Goal: Task Accomplishment & Management: Complete application form

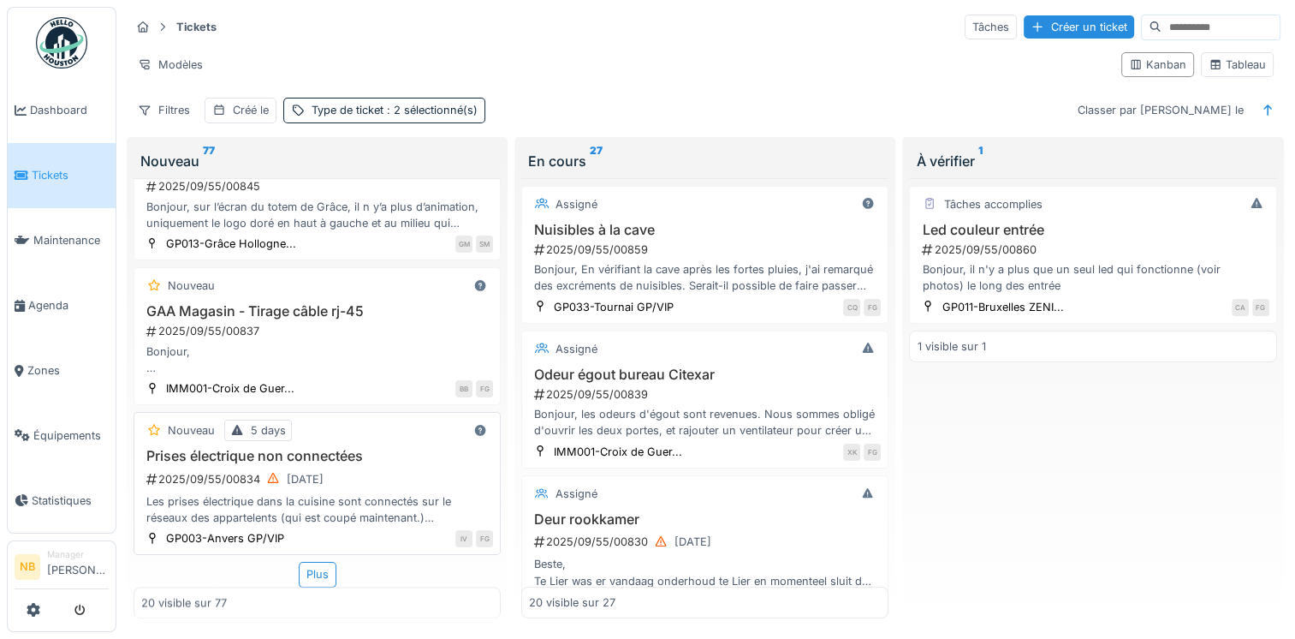
scroll to position [14, 0]
click at [302, 562] on div "Plus" at bounding box center [318, 574] width 38 height 25
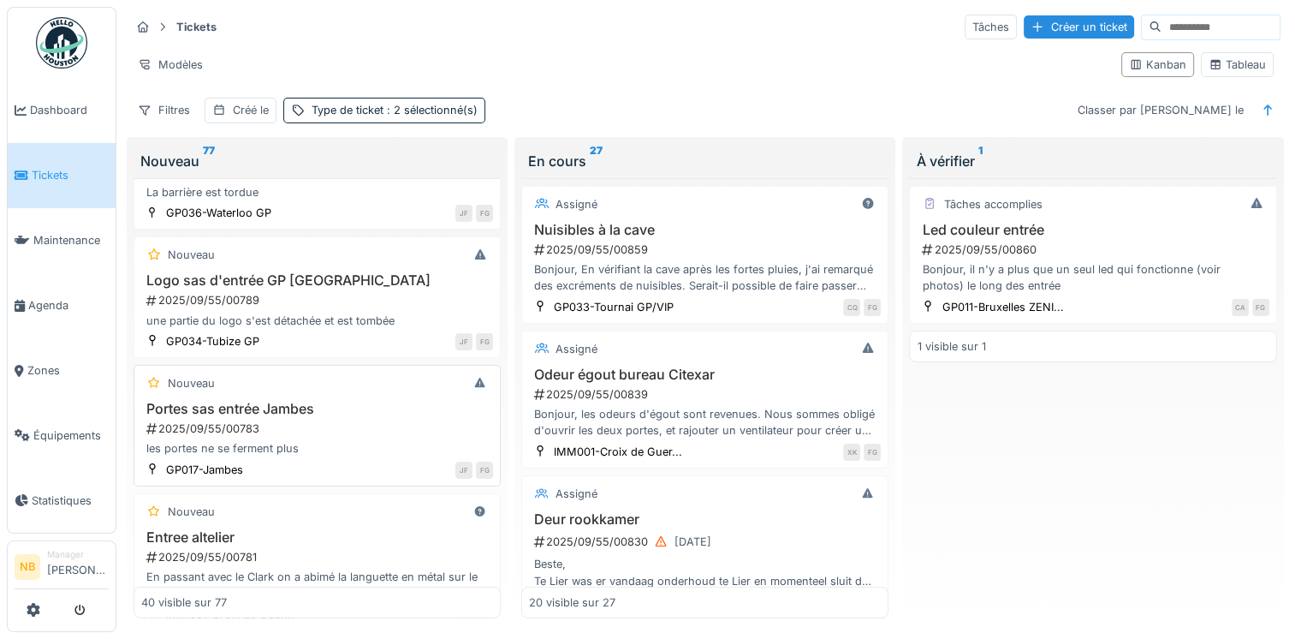
scroll to position [5347, 0]
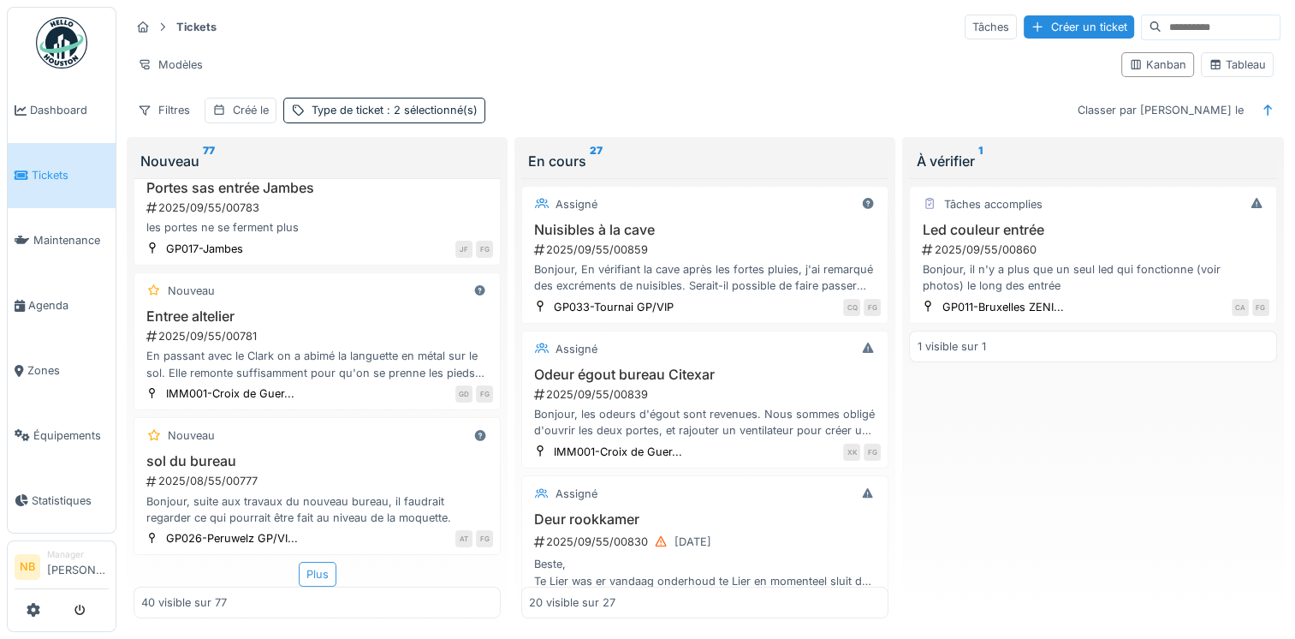
click at [325, 564] on div "Plus" at bounding box center [318, 574] width 38 height 25
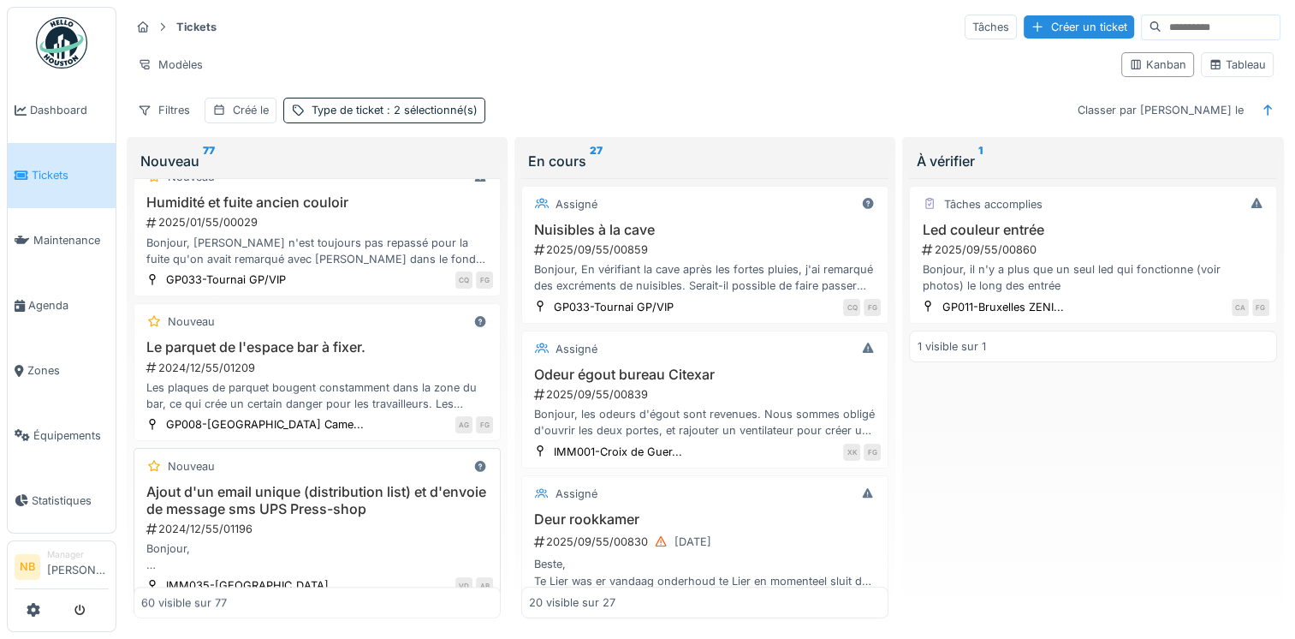
scroll to position [8258, 0]
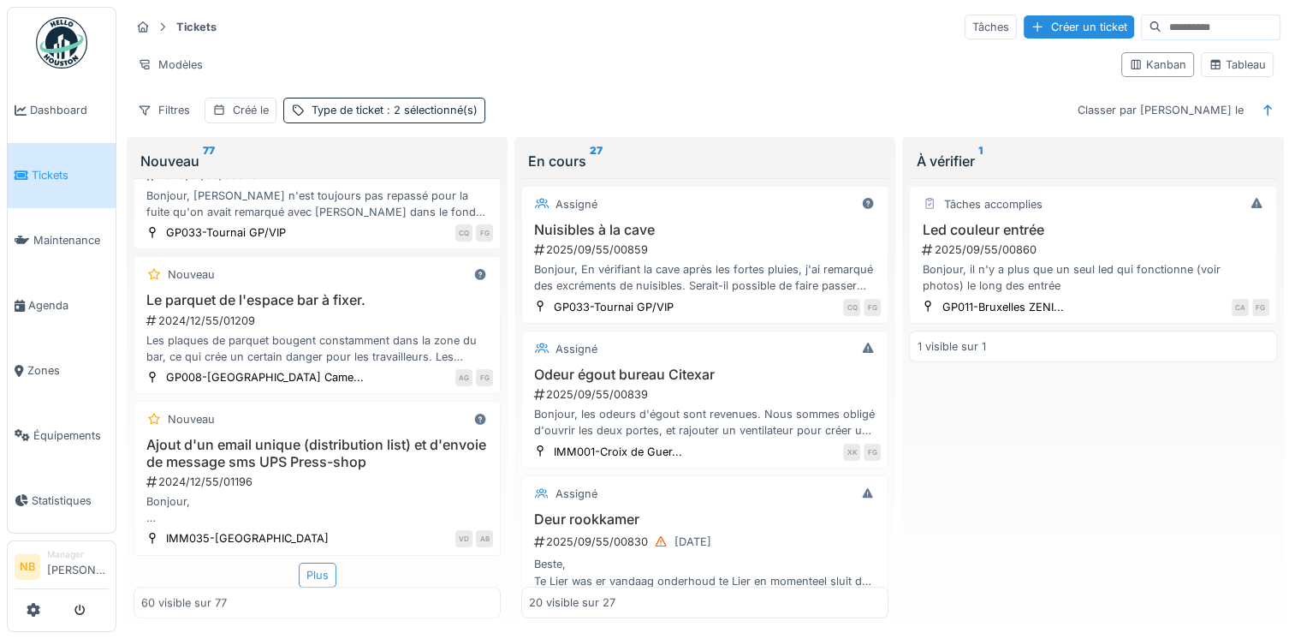
click at [318, 562] on div "Plus" at bounding box center [318, 574] width 38 height 25
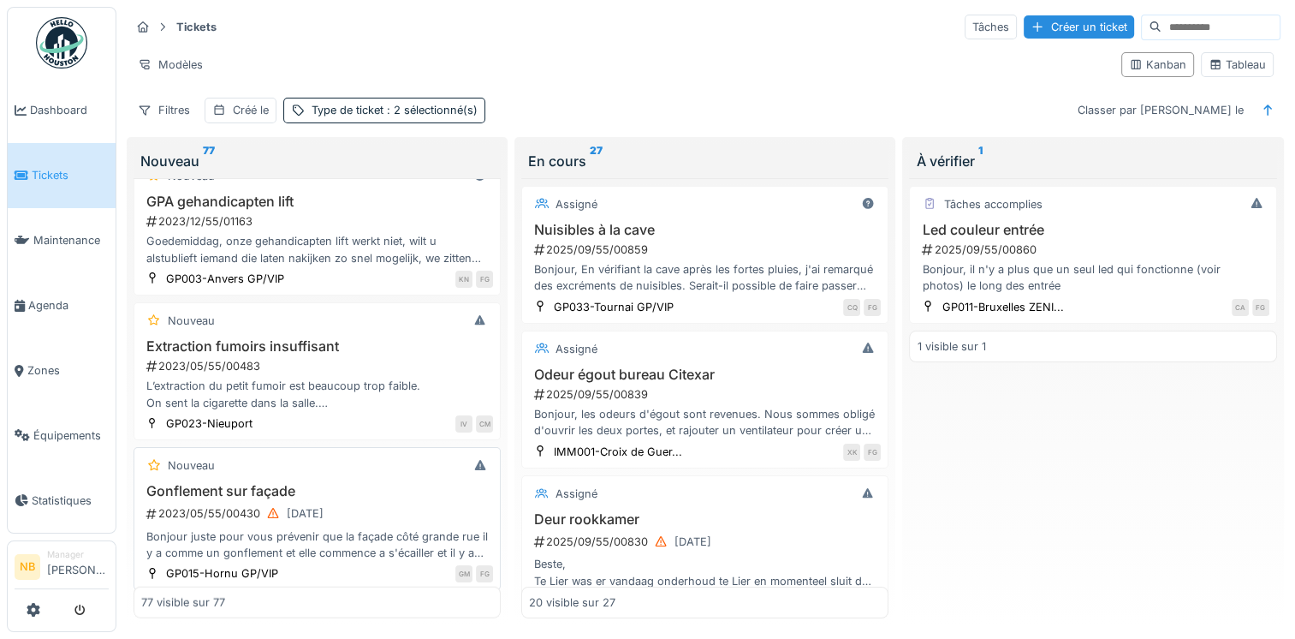
scroll to position [10695, 0]
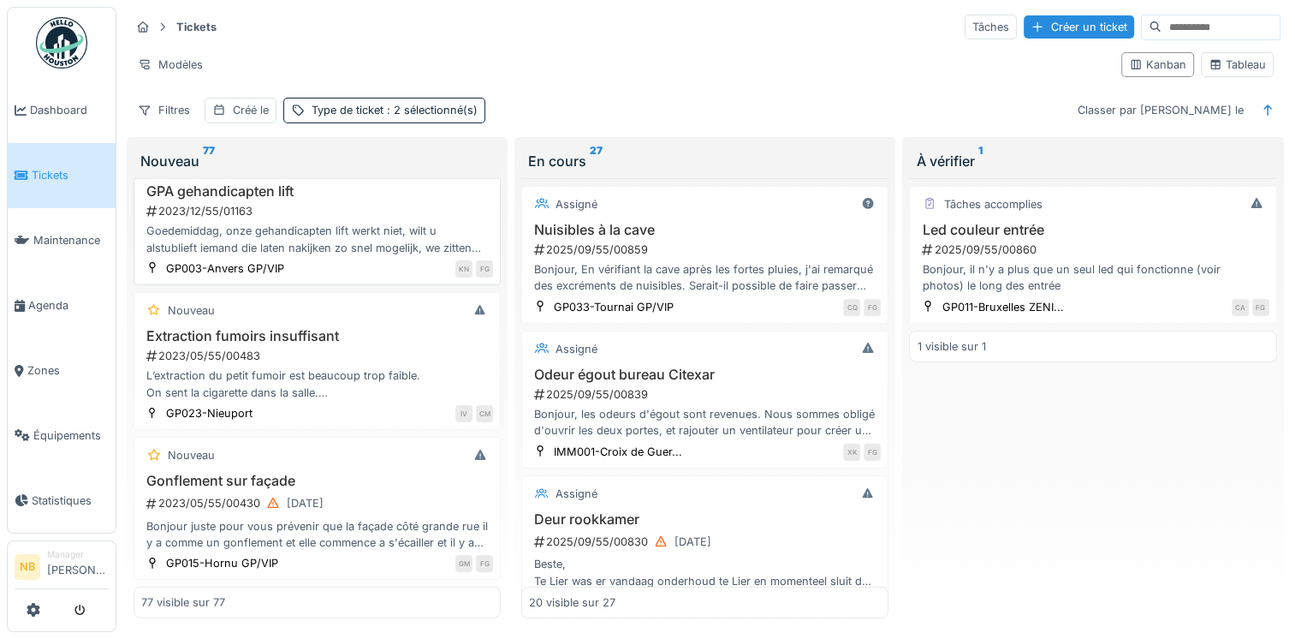
click at [394, 229] on div "Goedemiddag, onze gehandicapten lift werkt niet, wilt u alstublieft iemand die …" at bounding box center [317, 239] width 352 height 33
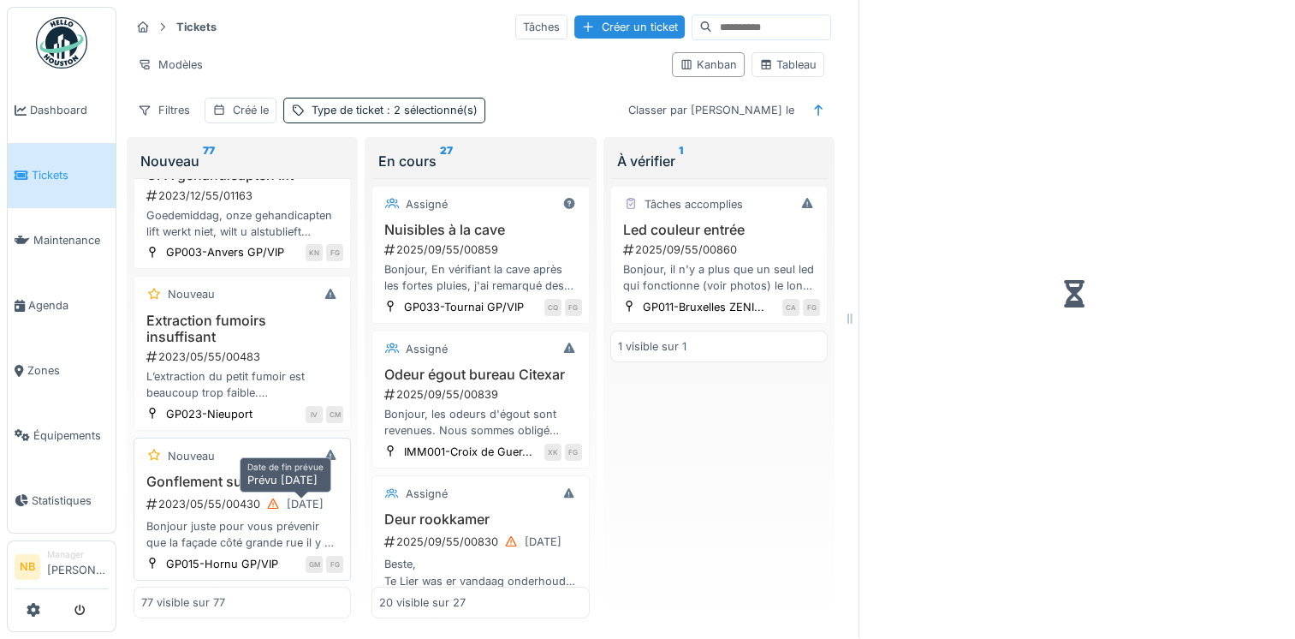
scroll to position [12160, 0]
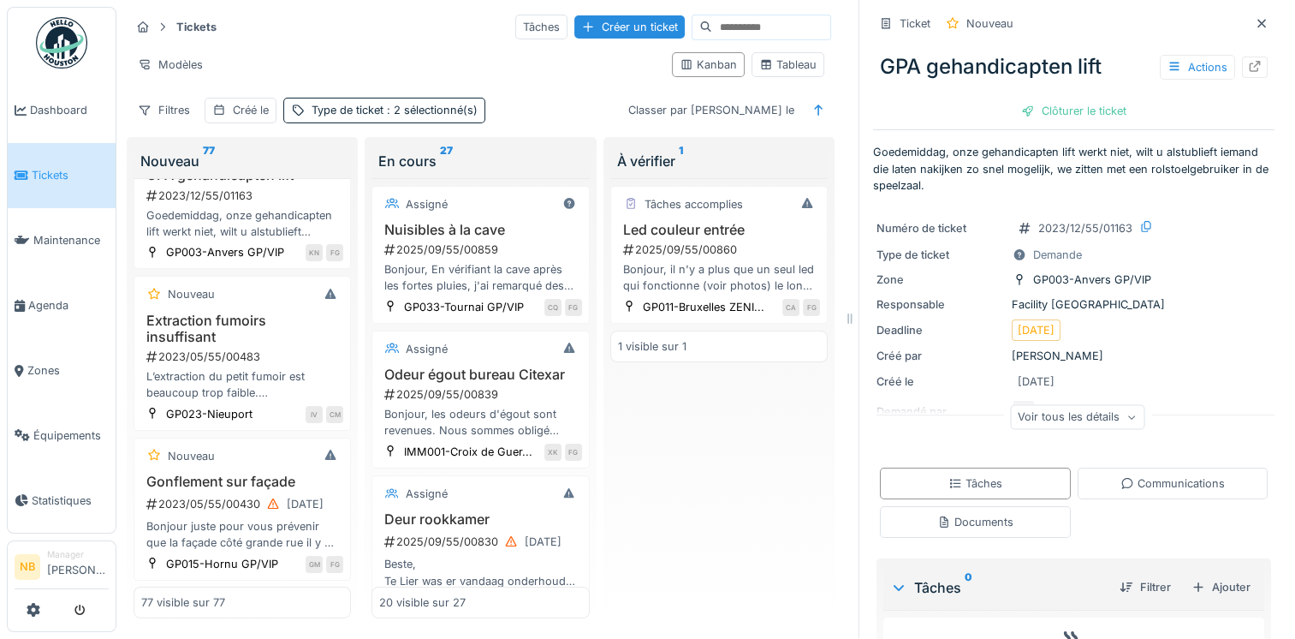
click at [1100, 404] on div "Voir tous les détails" at bounding box center [1077, 416] width 134 height 25
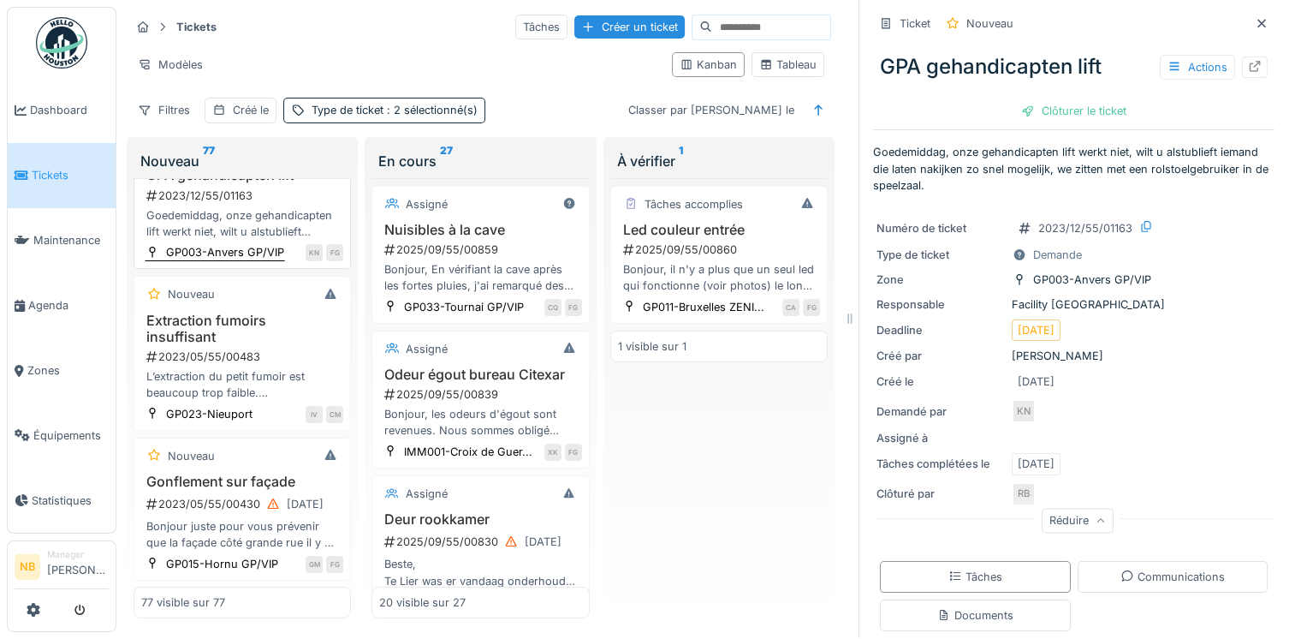
scroll to position [11760, 0]
click at [296, 59] on div "2023/12/55/01184" at bounding box center [244, 51] width 199 height 16
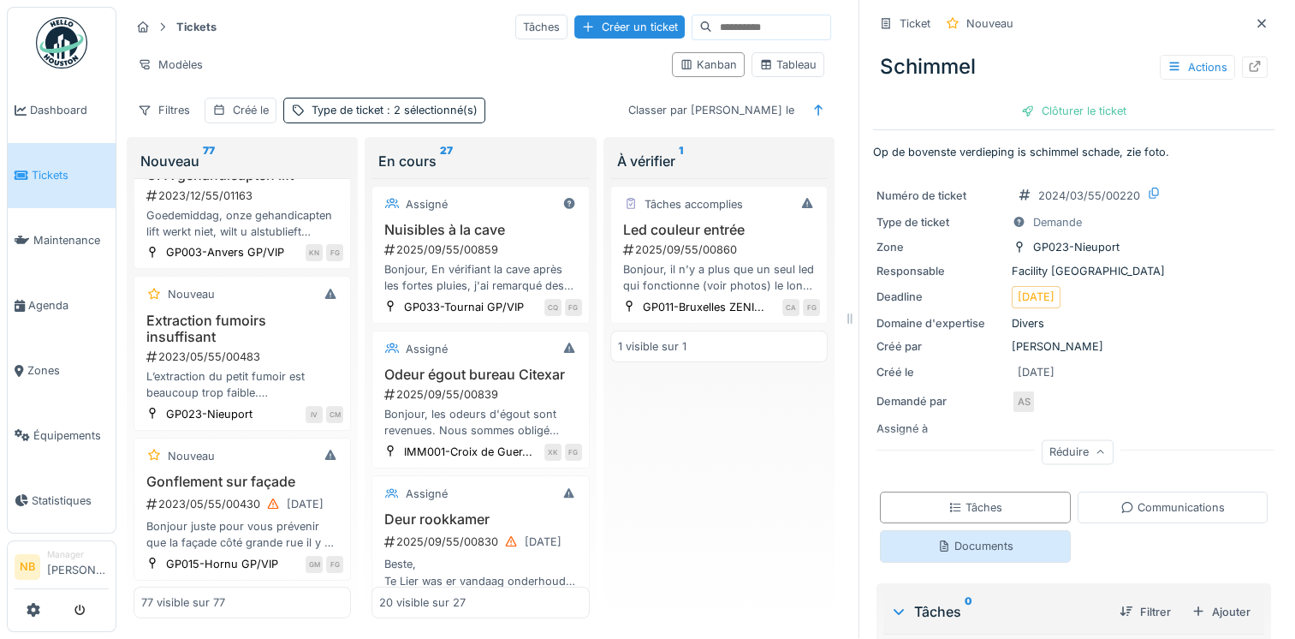
click at [974, 538] on div "Documents" at bounding box center [975, 546] width 76 height 16
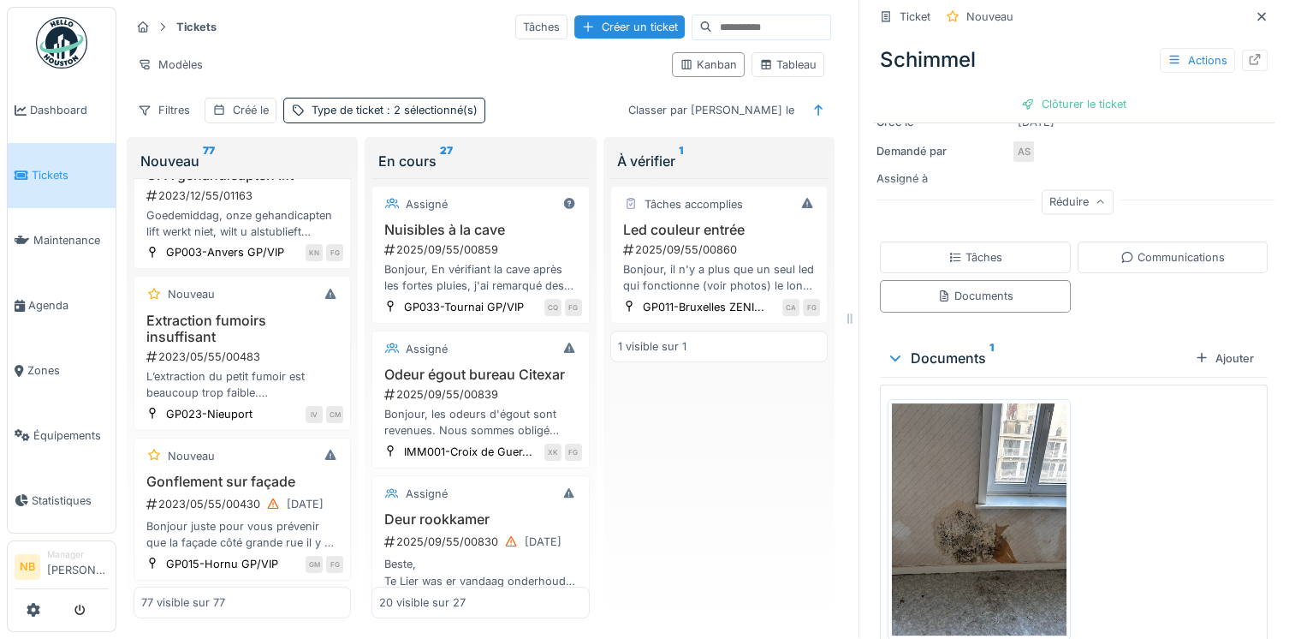
scroll to position [298, 0]
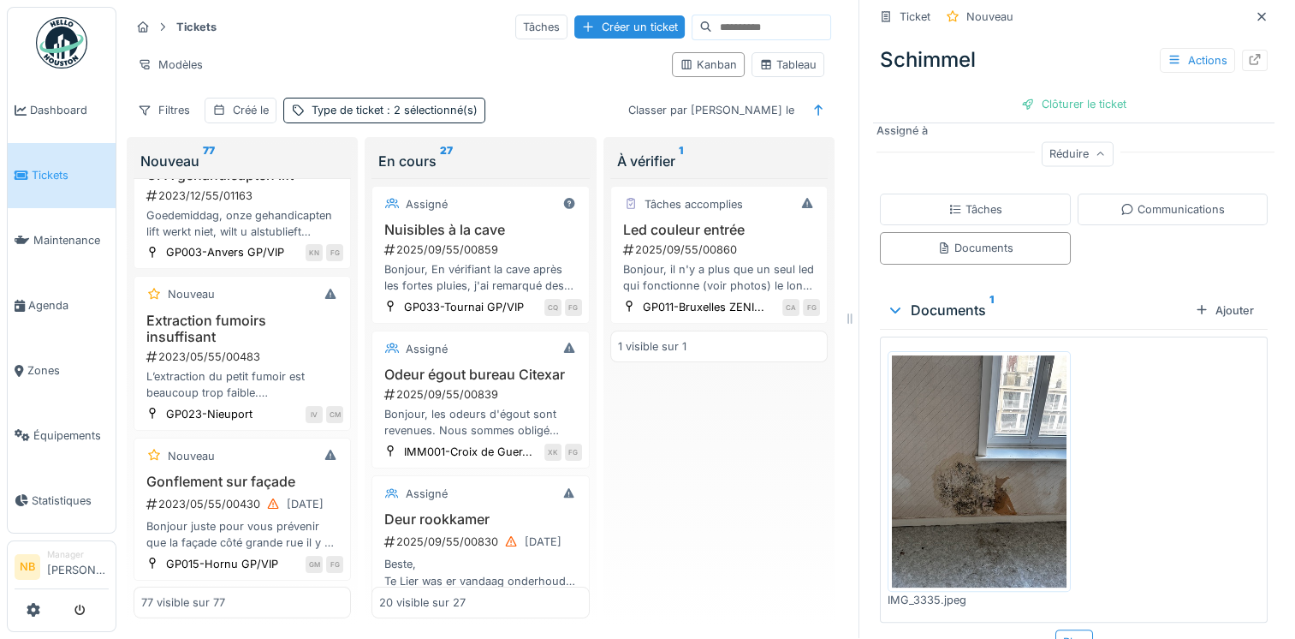
click at [997, 464] on img at bounding box center [979, 471] width 175 height 232
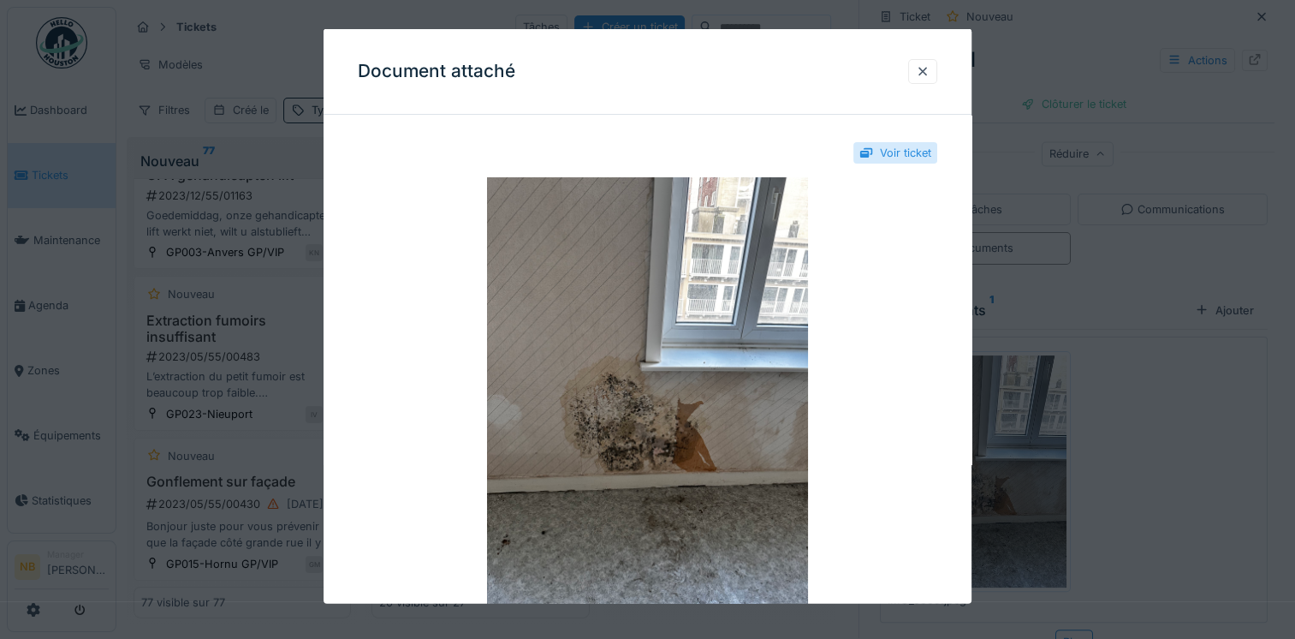
click at [930, 67] on div at bounding box center [923, 70] width 14 height 16
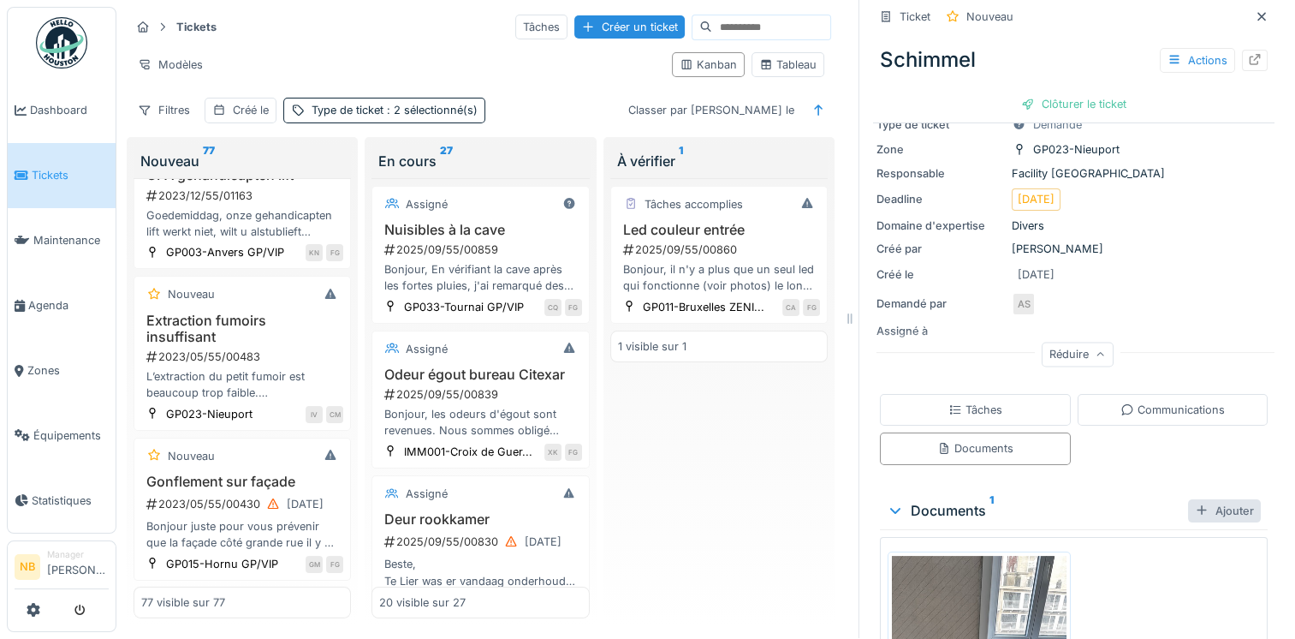
scroll to position [0, 0]
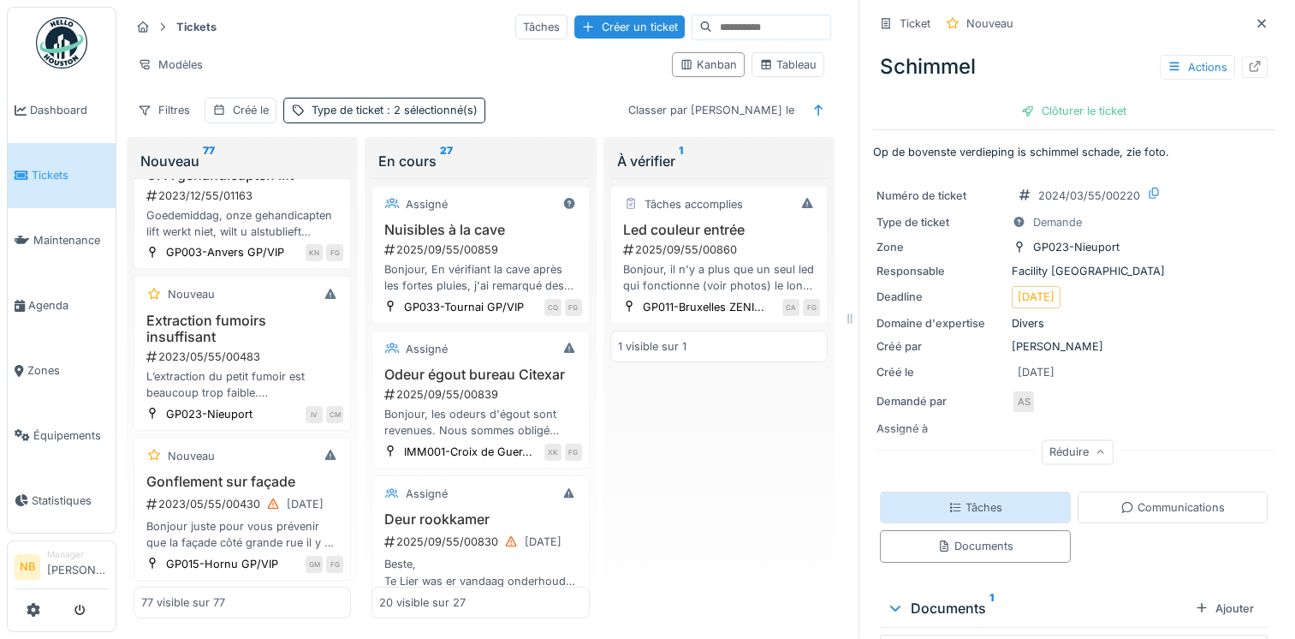
click at [925, 494] on div "Tâches" at bounding box center [975, 507] width 191 height 32
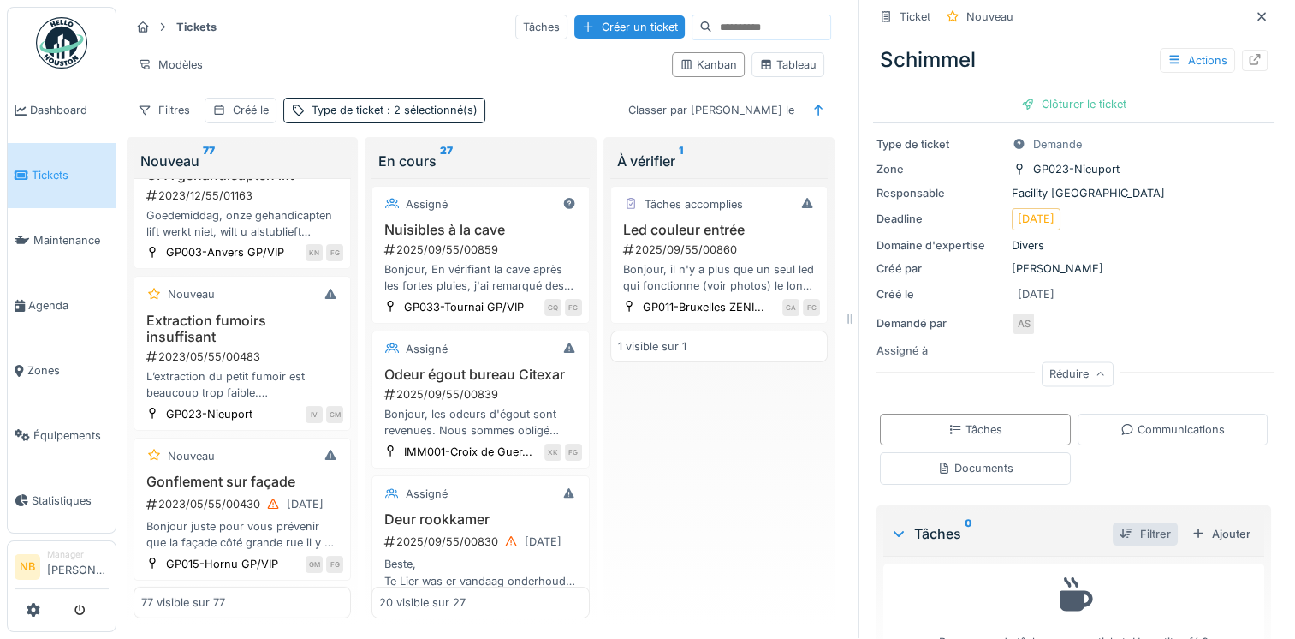
scroll to position [122, 0]
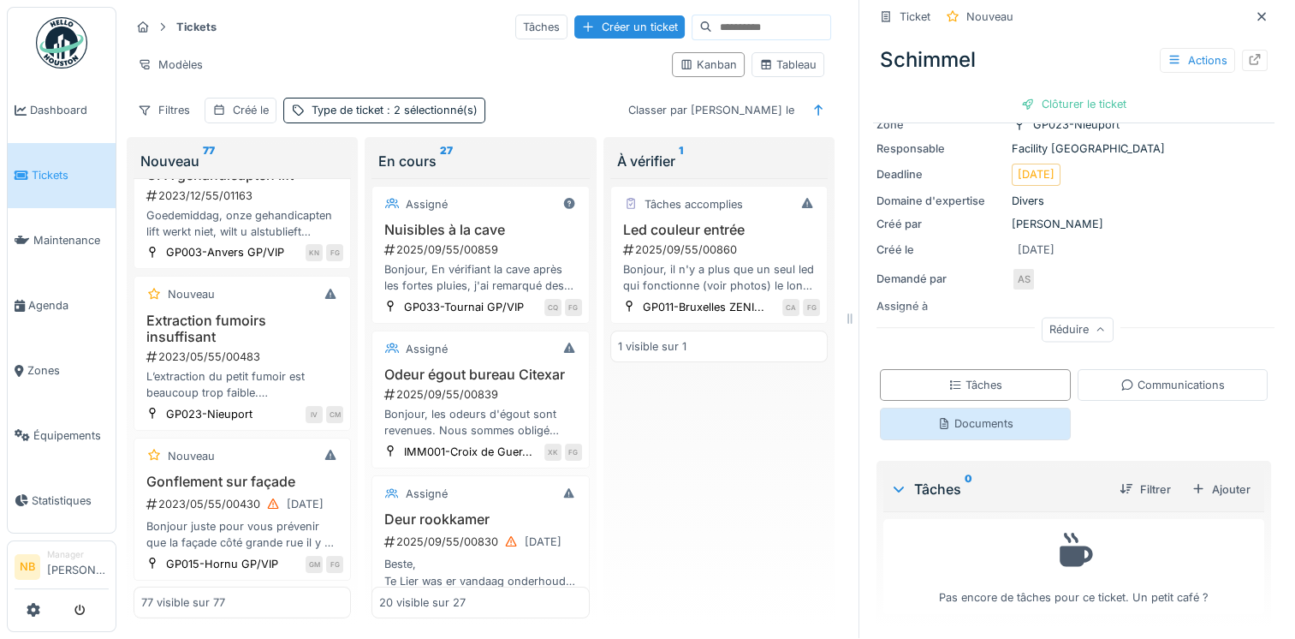
click at [1018, 421] on div "Documents" at bounding box center [975, 424] width 191 height 32
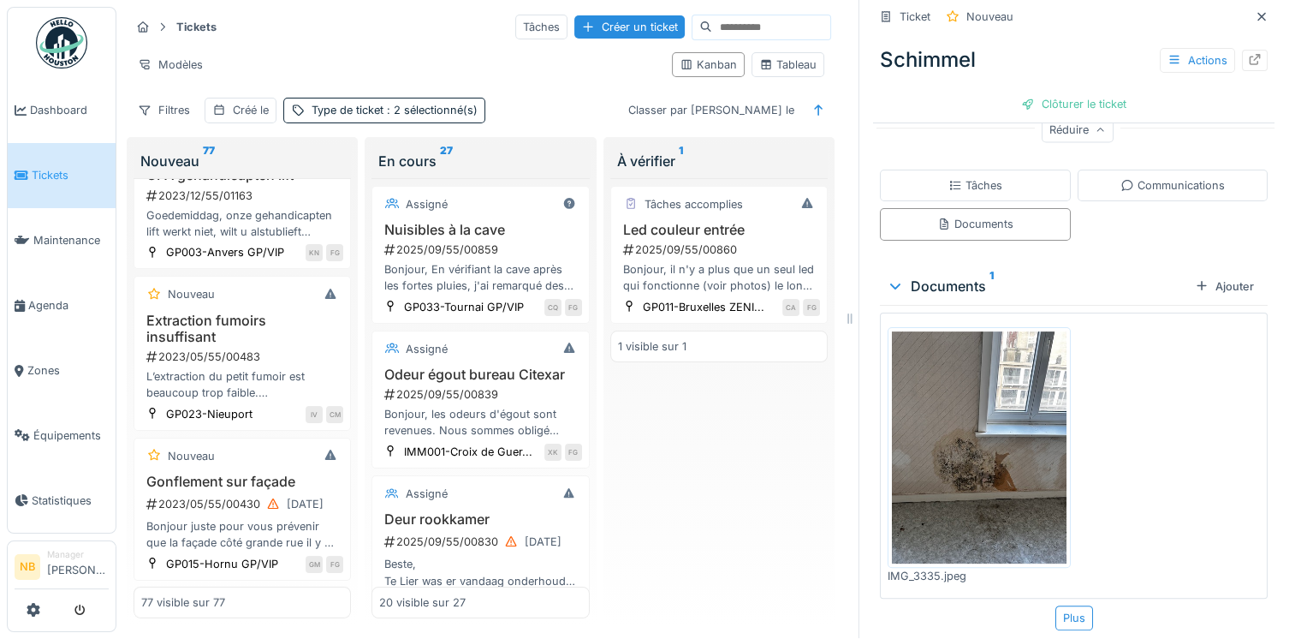
scroll to position [322, 0]
click at [968, 450] on img at bounding box center [979, 447] width 175 height 232
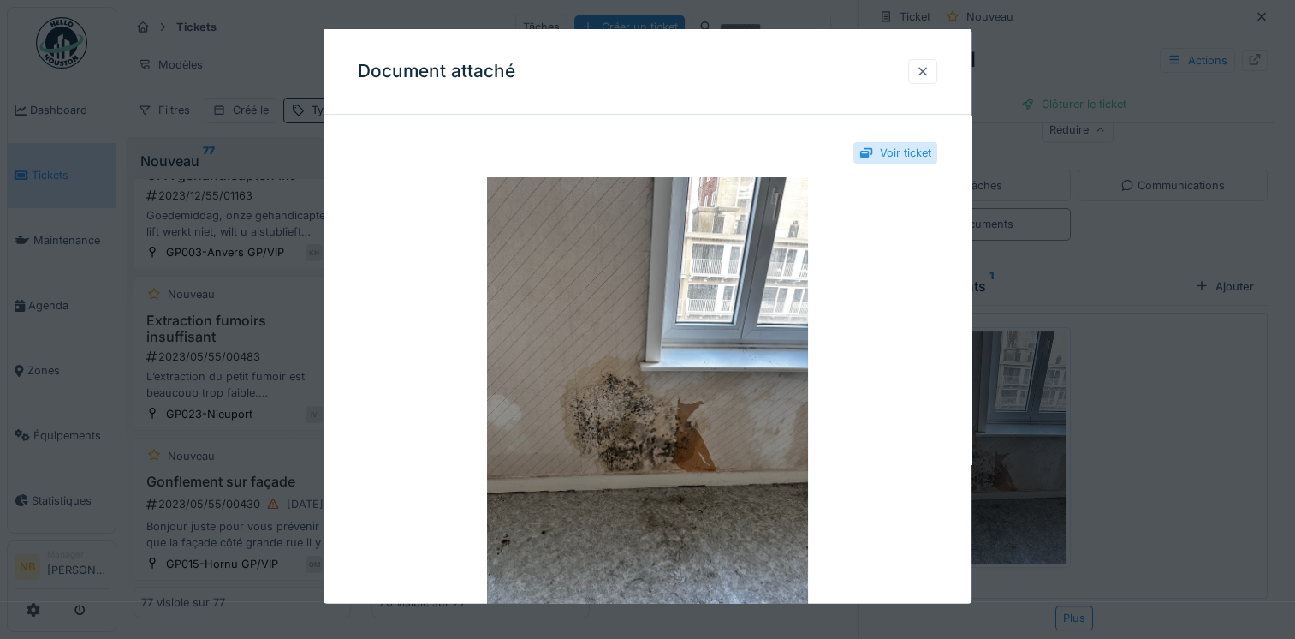
click at [930, 67] on div at bounding box center [923, 70] width 14 height 16
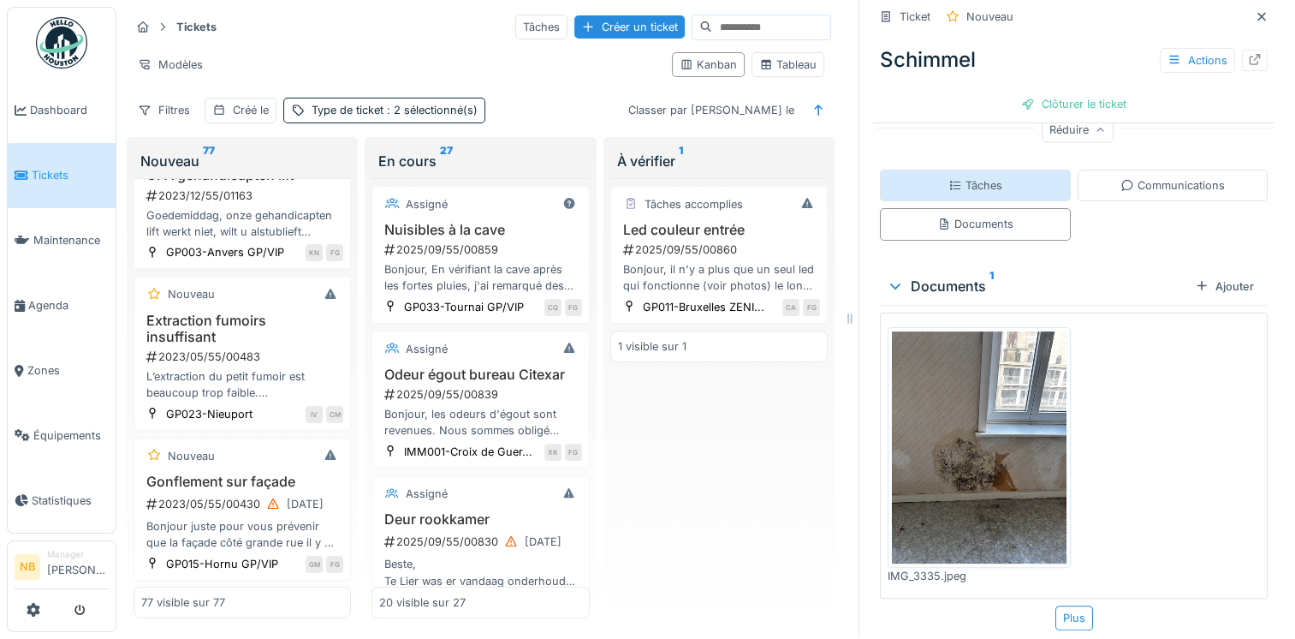
click at [1015, 175] on div "Tâches" at bounding box center [975, 186] width 191 height 32
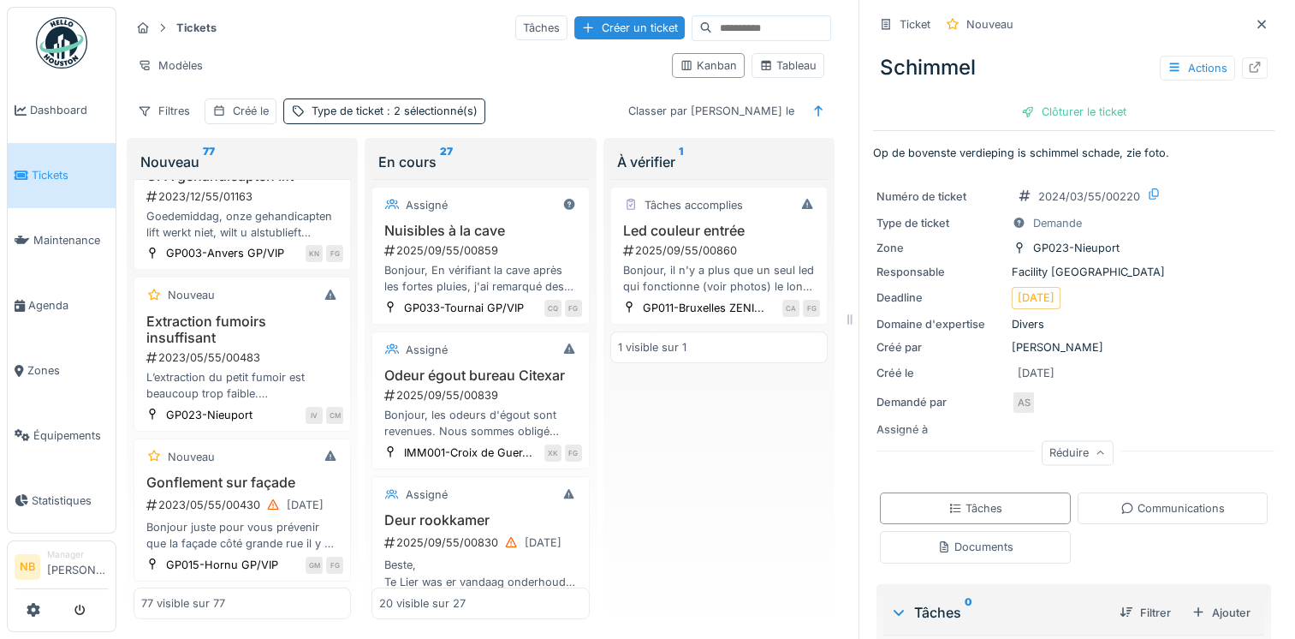
scroll to position [122, 0]
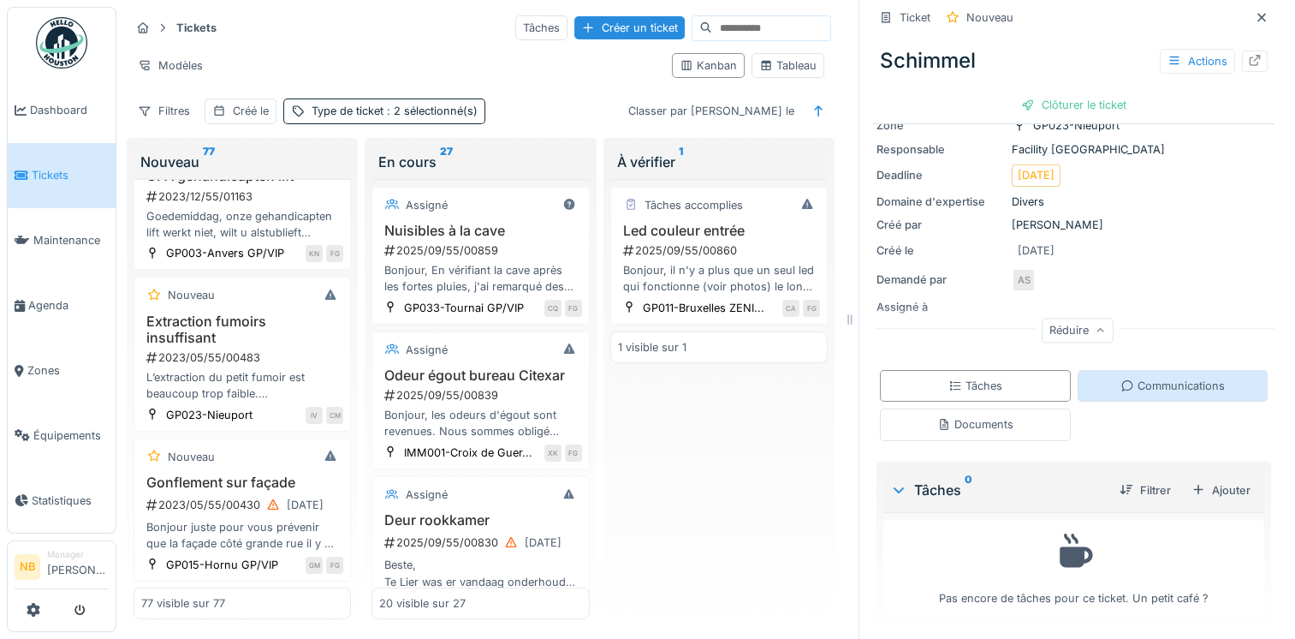
click at [1195, 390] on div "Communications" at bounding box center [1173, 386] width 104 height 16
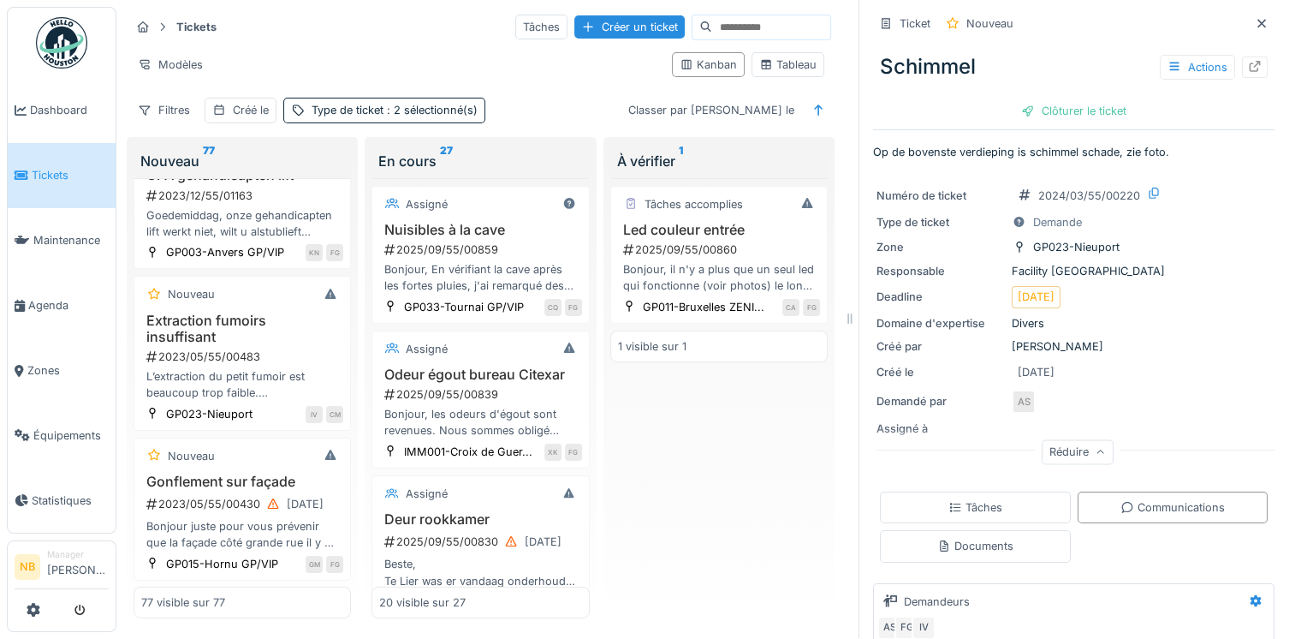
scroll to position [11561, 0]
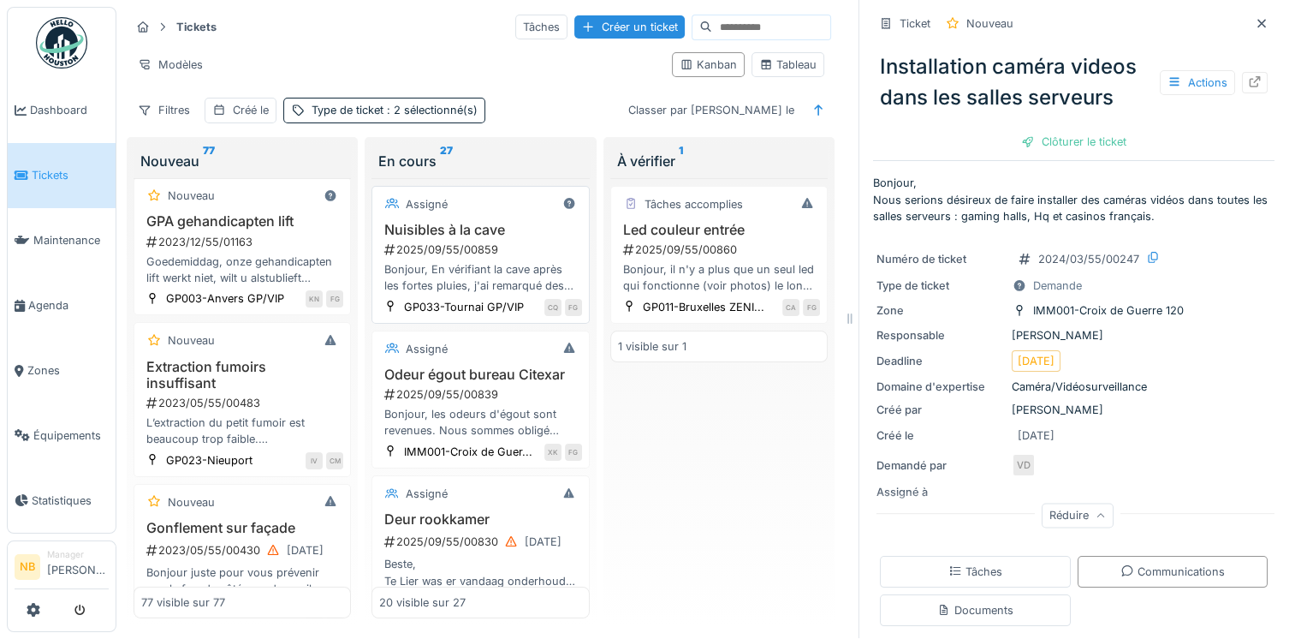
scroll to position [286, 0]
drag, startPoint x: 266, startPoint y: 210, endPoint x: 361, endPoint y: 235, distance: 98.2
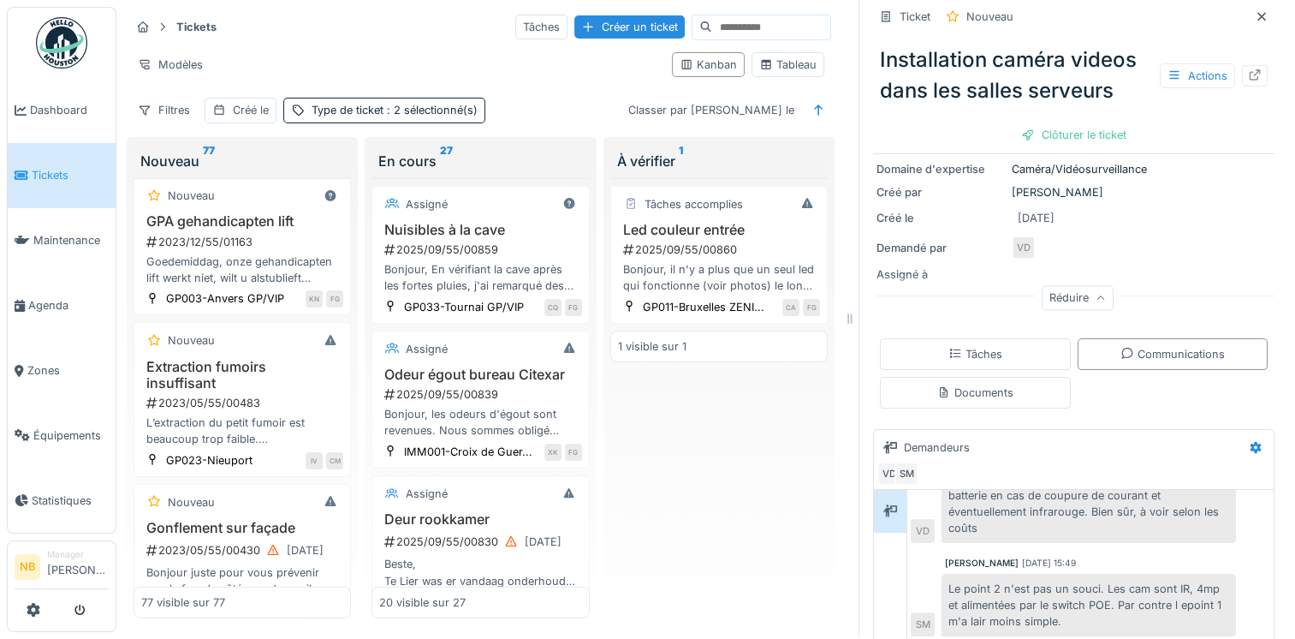
scroll to position [360, 0]
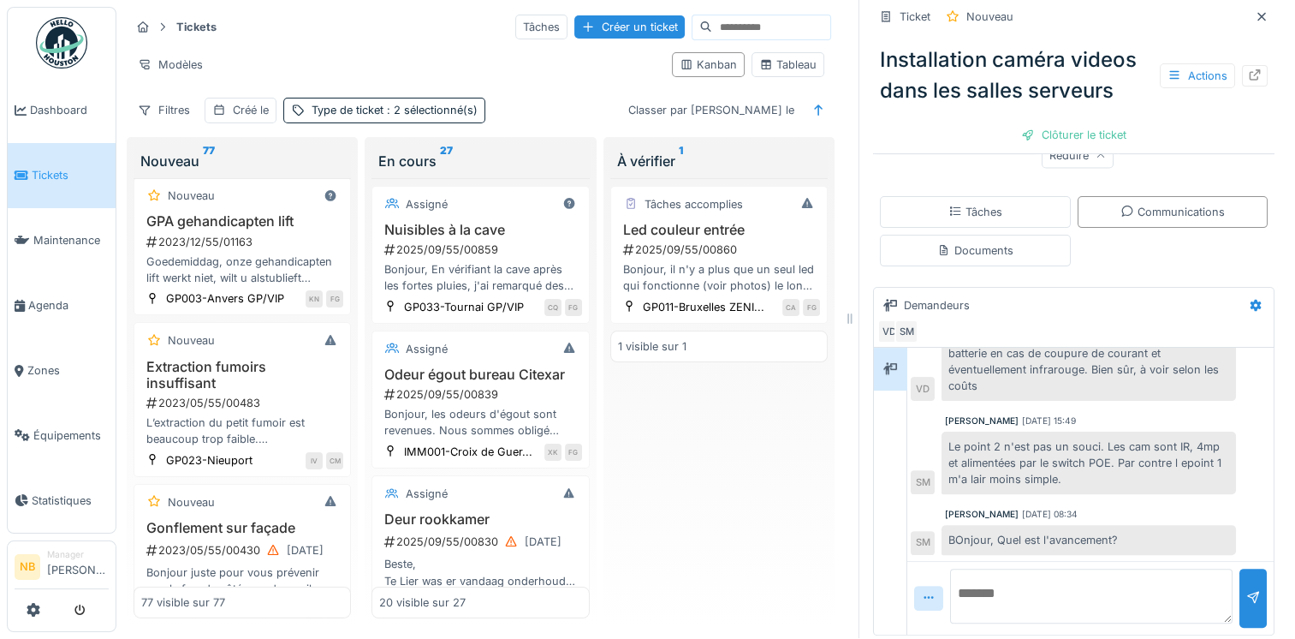
click at [1086, 580] on textarea at bounding box center [1091, 595] width 283 height 55
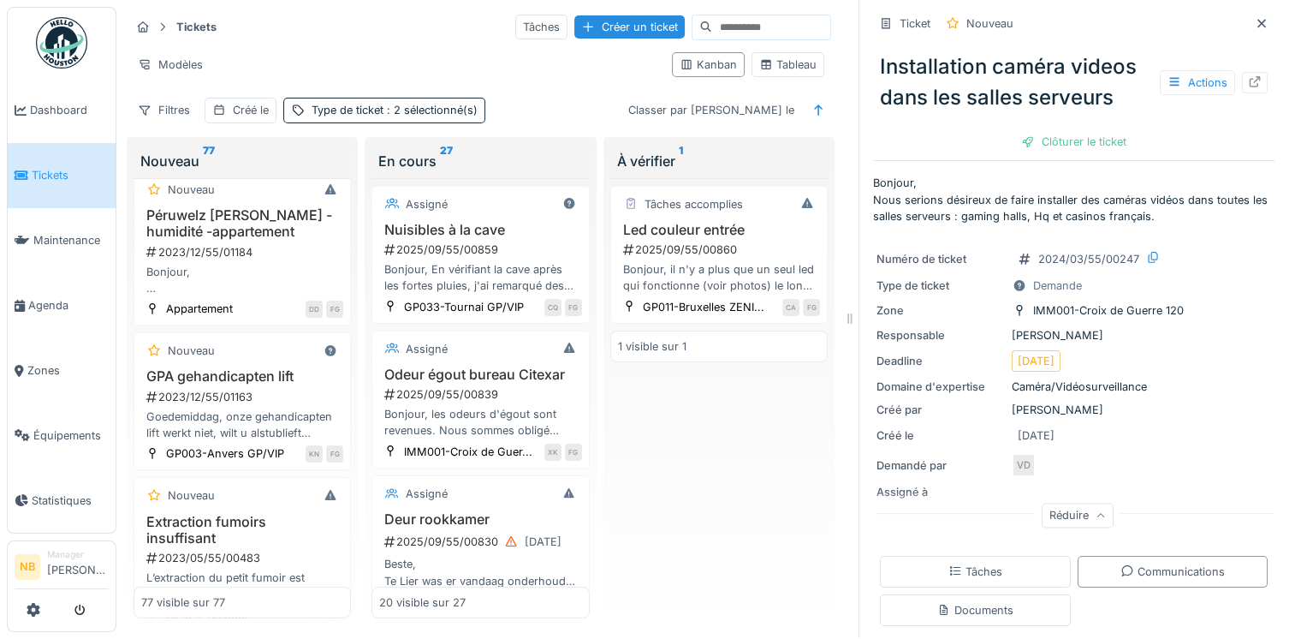
scroll to position [11360, 0]
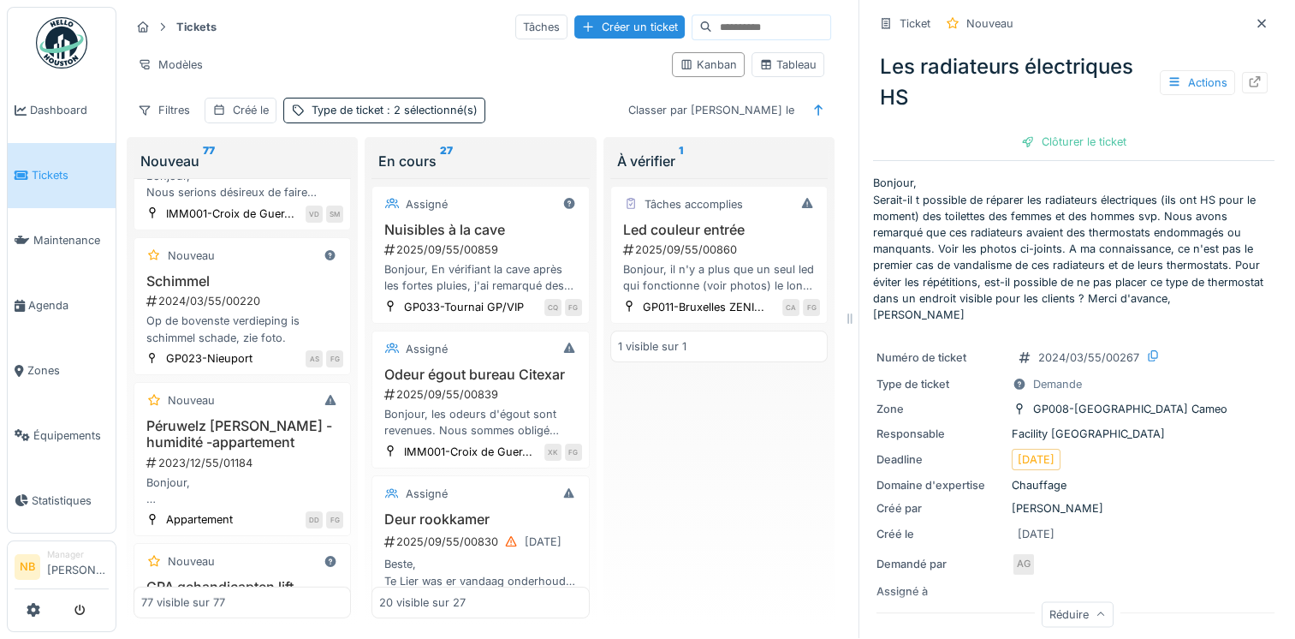
scroll to position [11161, 0]
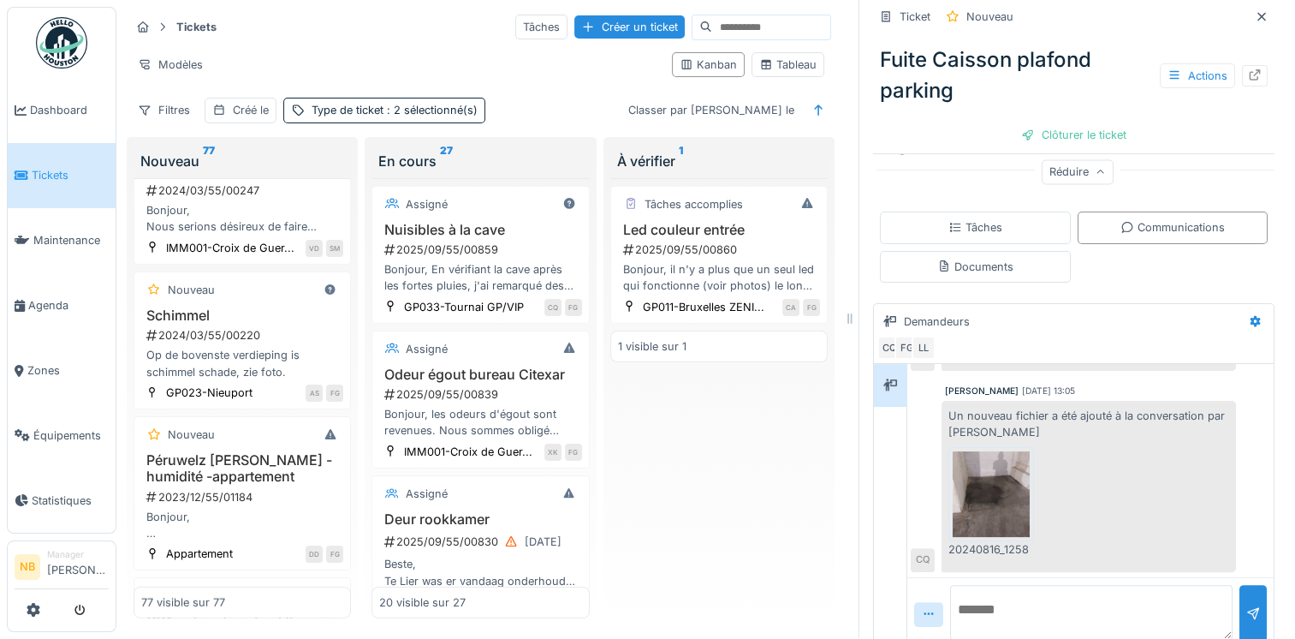
scroll to position [343, 0]
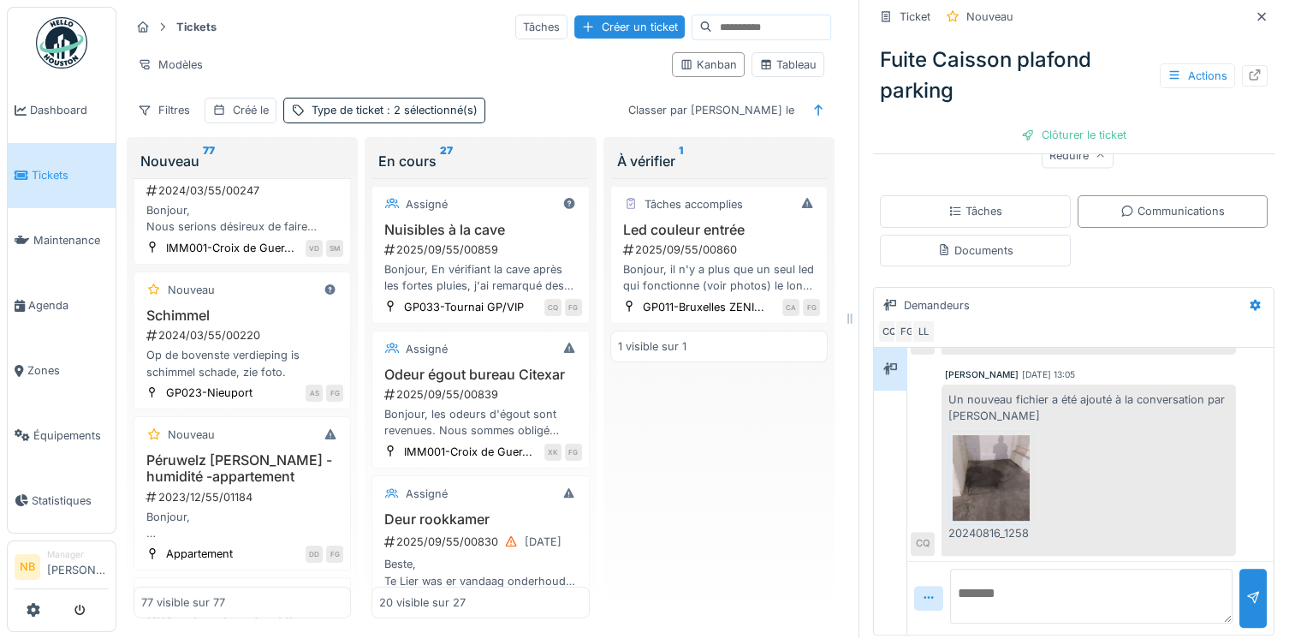
click at [976, 488] on img at bounding box center [991, 478] width 77 height 86
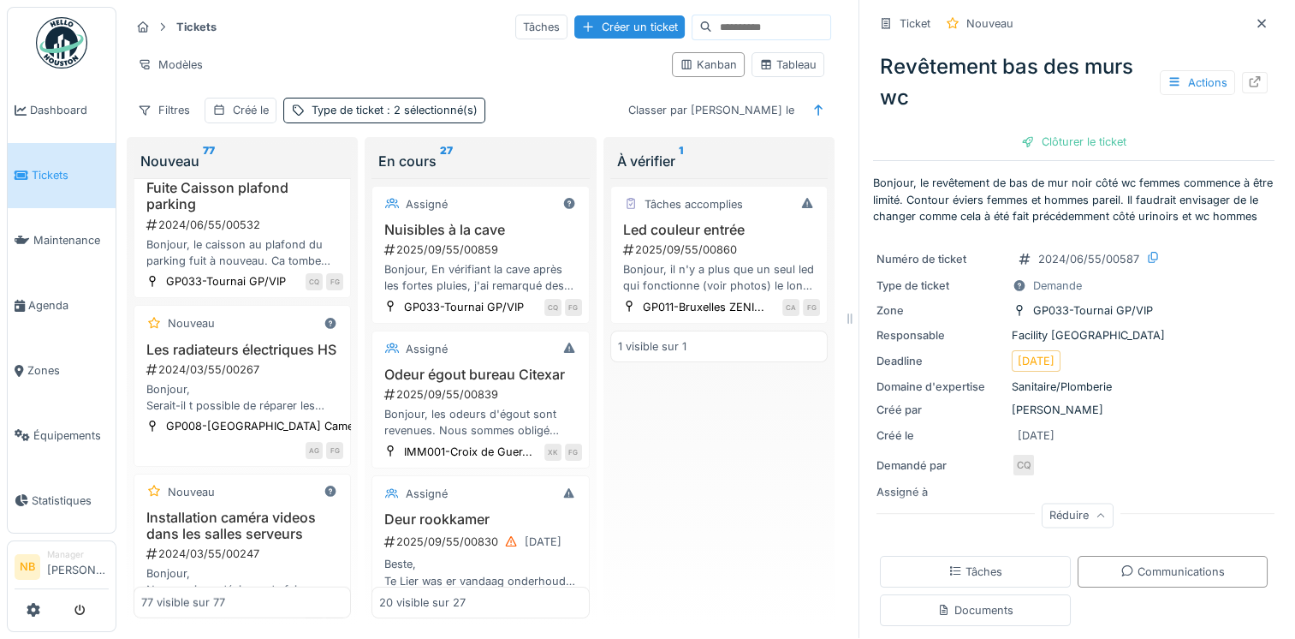
scroll to position [10761, 0]
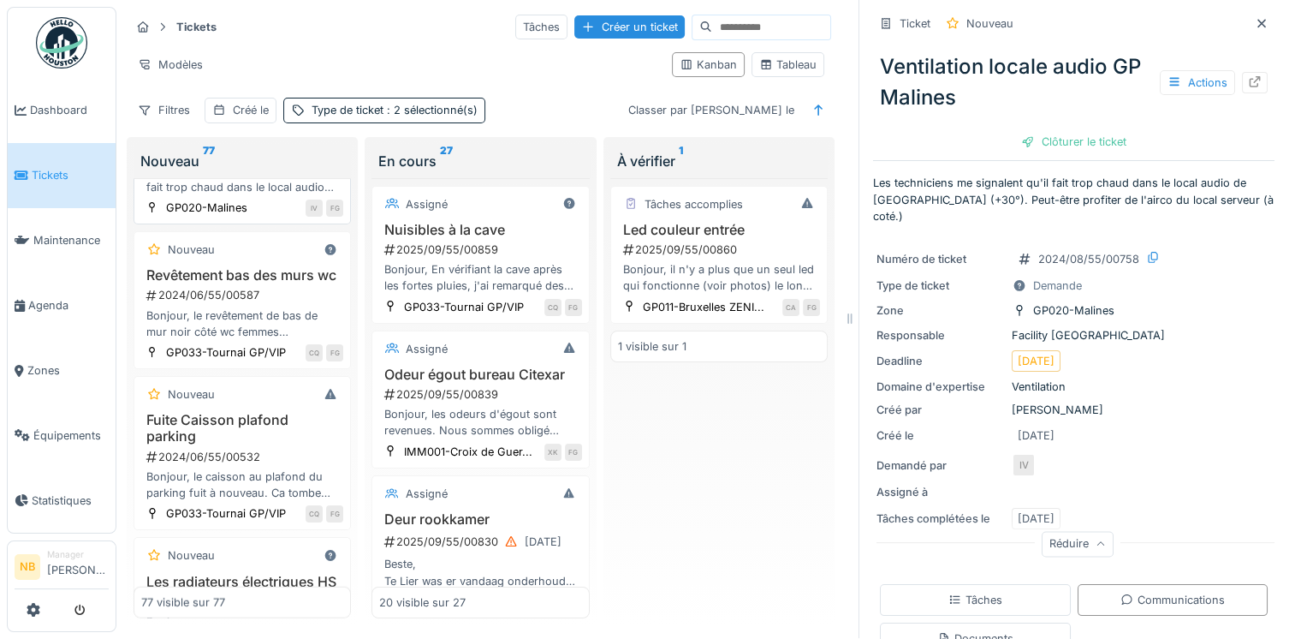
scroll to position [10562, 0]
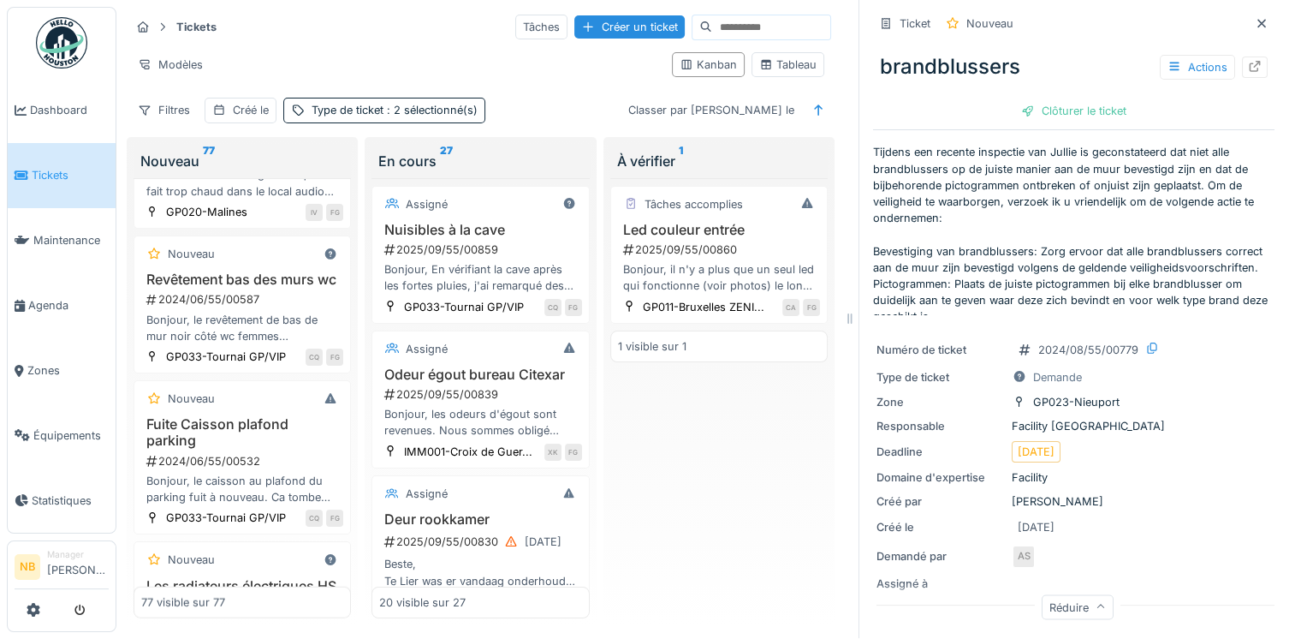
scroll to position [451, 0]
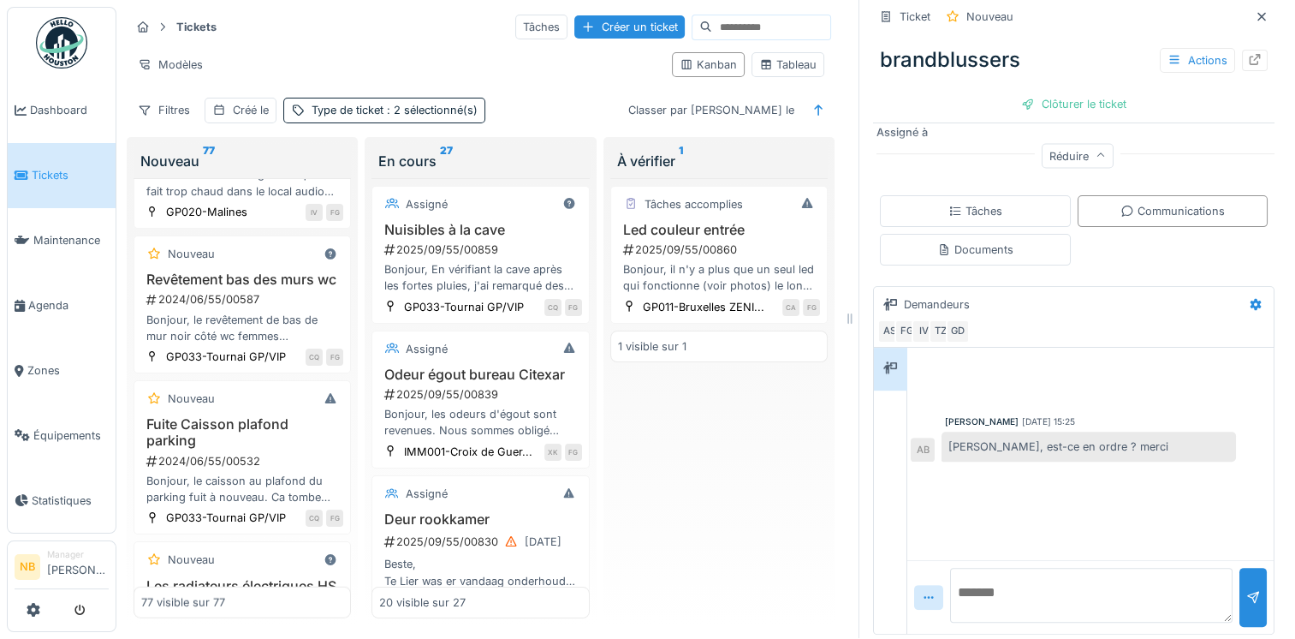
click at [1068, 574] on textarea at bounding box center [1091, 595] width 283 height 55
type textarea "*"
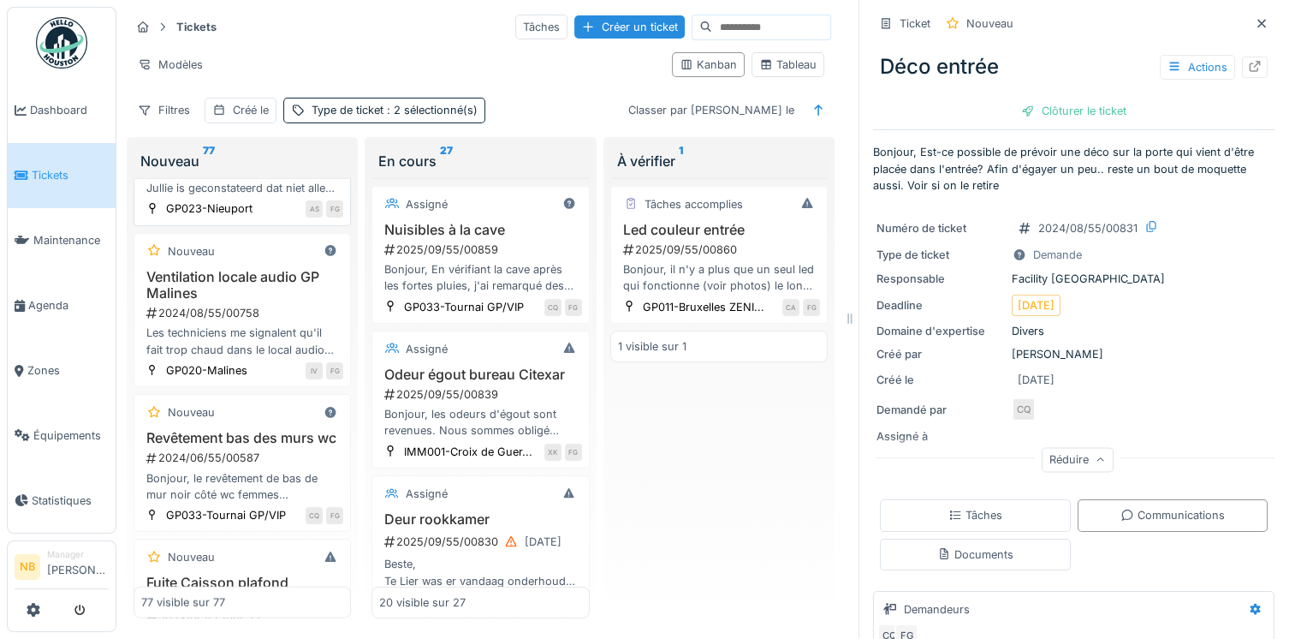
scroll to position [10362, 0]
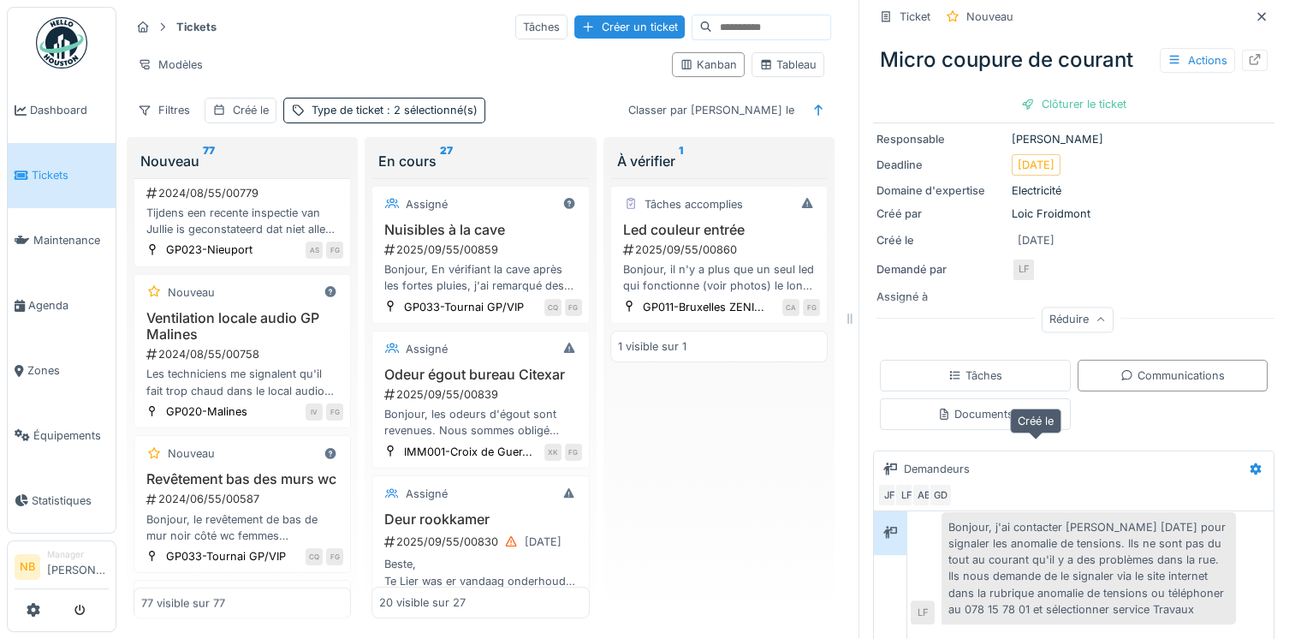
scroll to position [426, 0]
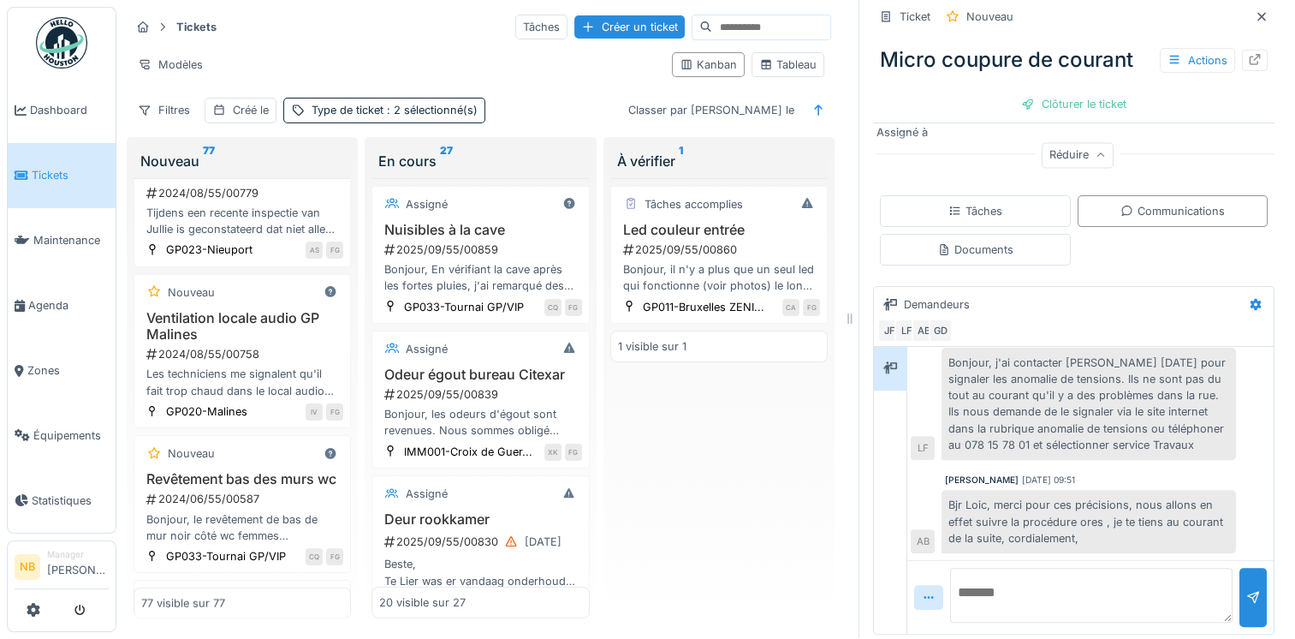
click at [1019, 569] on textarea at bounding box center [1091, 595] width 283 height 55
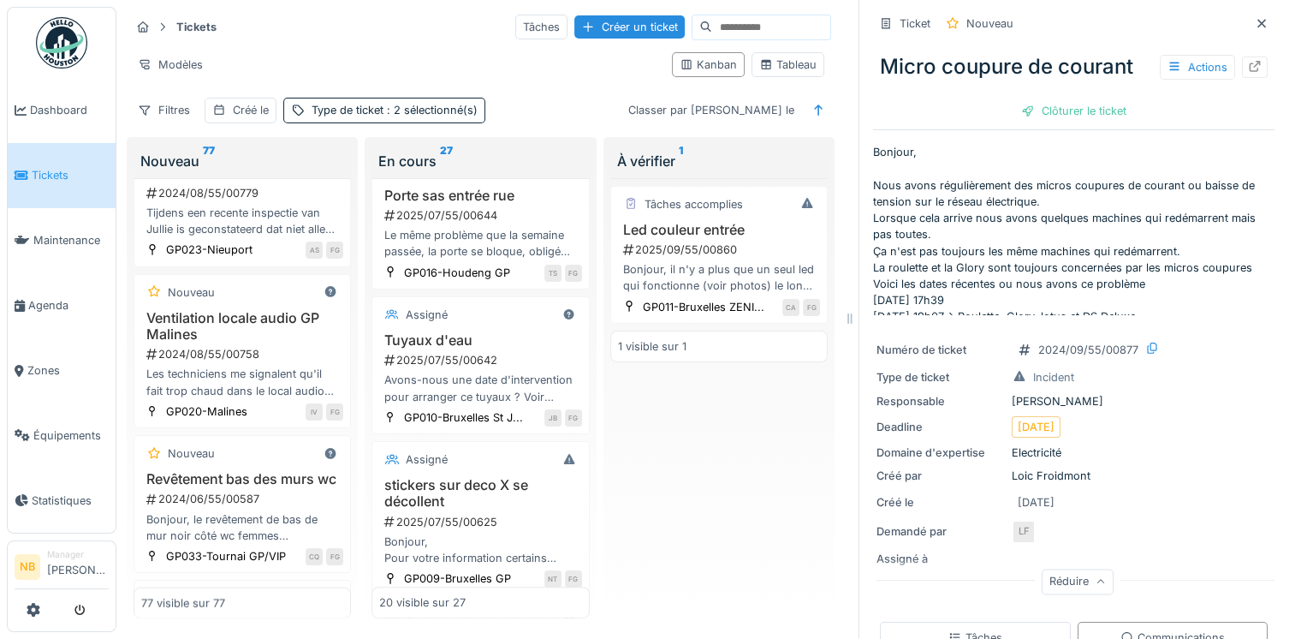
scroll to position [1798, 0]
click at [521, 221] on div "2025/07/55/00644" at bounding box center [482, 213] width 199 height 16
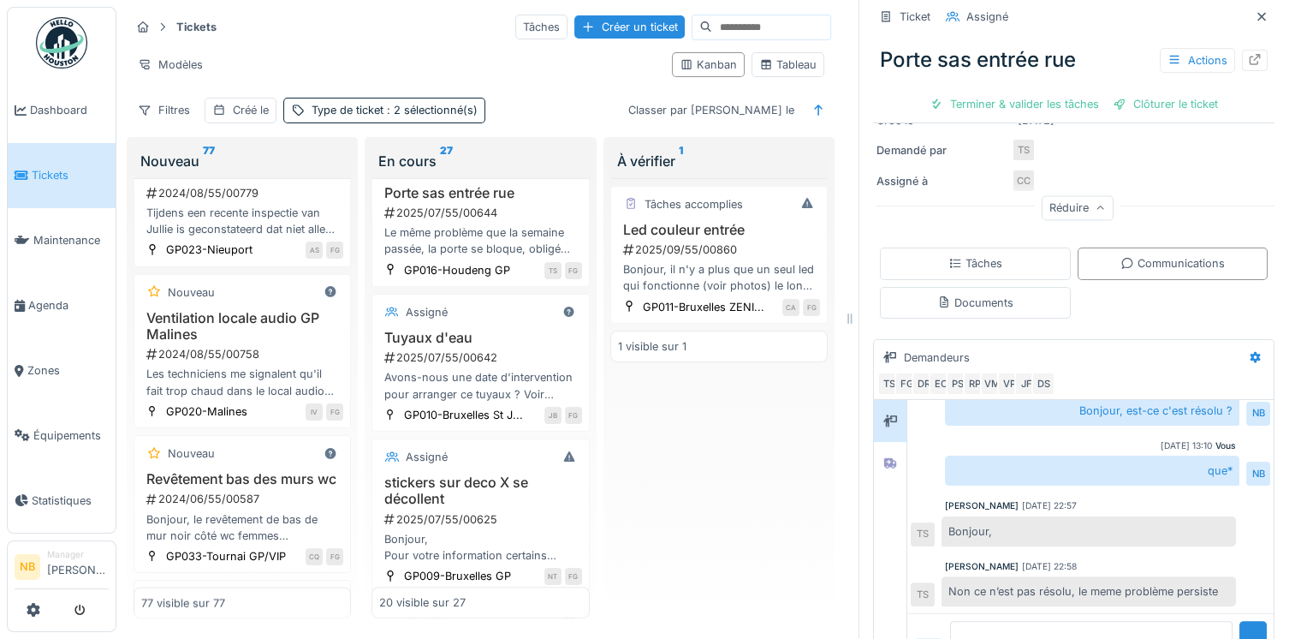
scroll to position [336, 0]
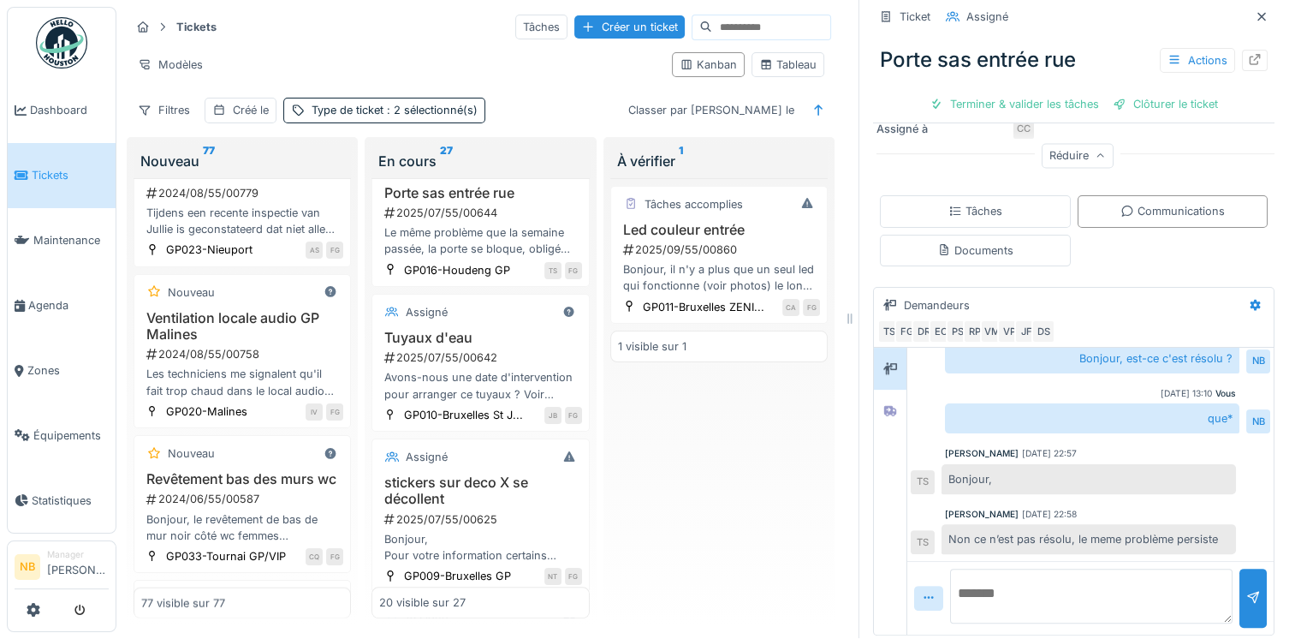
click at [1110, 568] on textarea at bounding box center [1091, 595] width 283 height 55
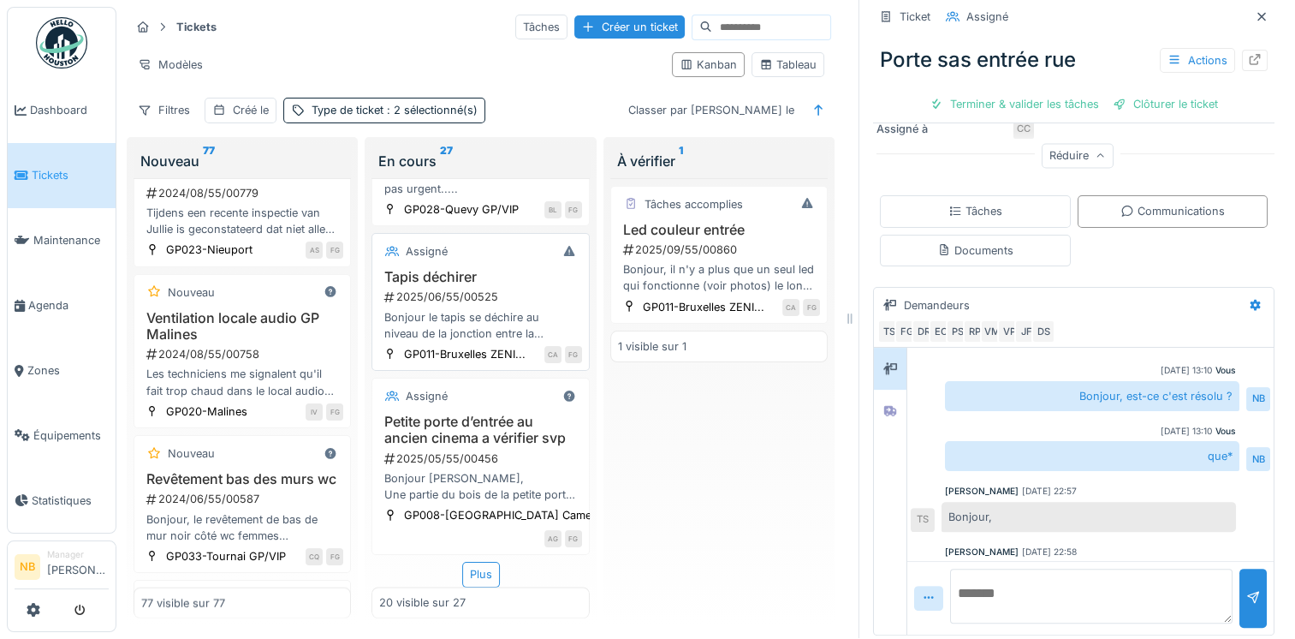
scroll to position [2906, 0]
click at [464, 562] on div "Plus" at bounding box center [481, 574] width 38 height 25
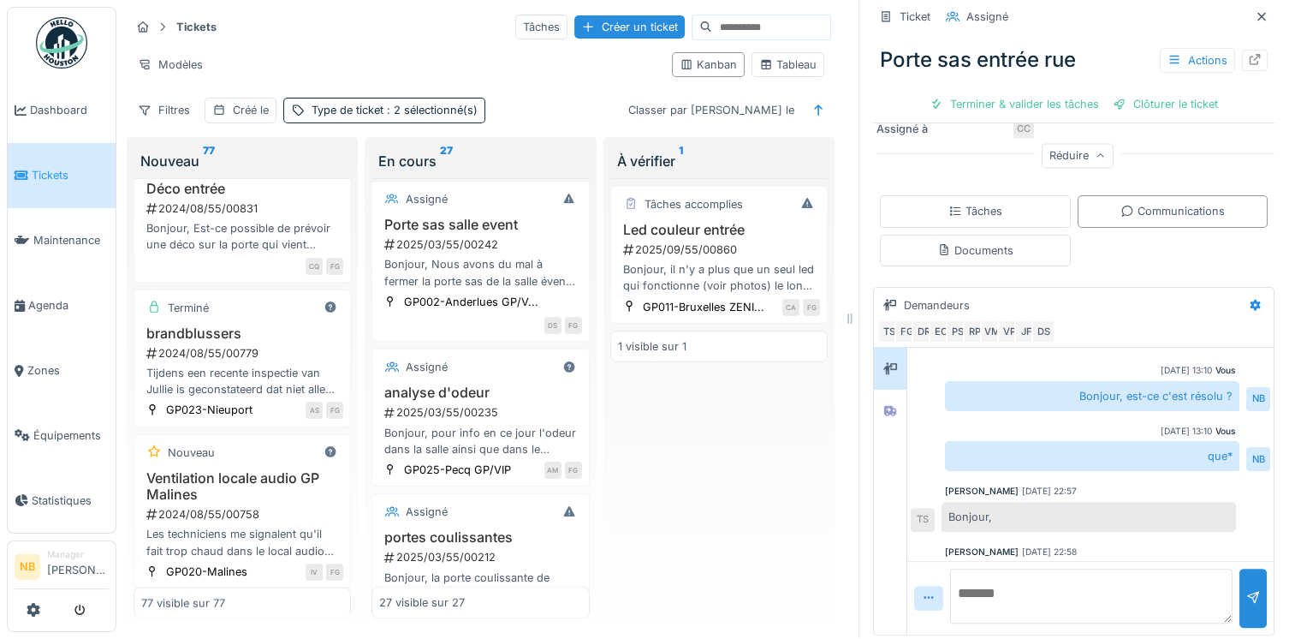
scroll to position [10162, 0]
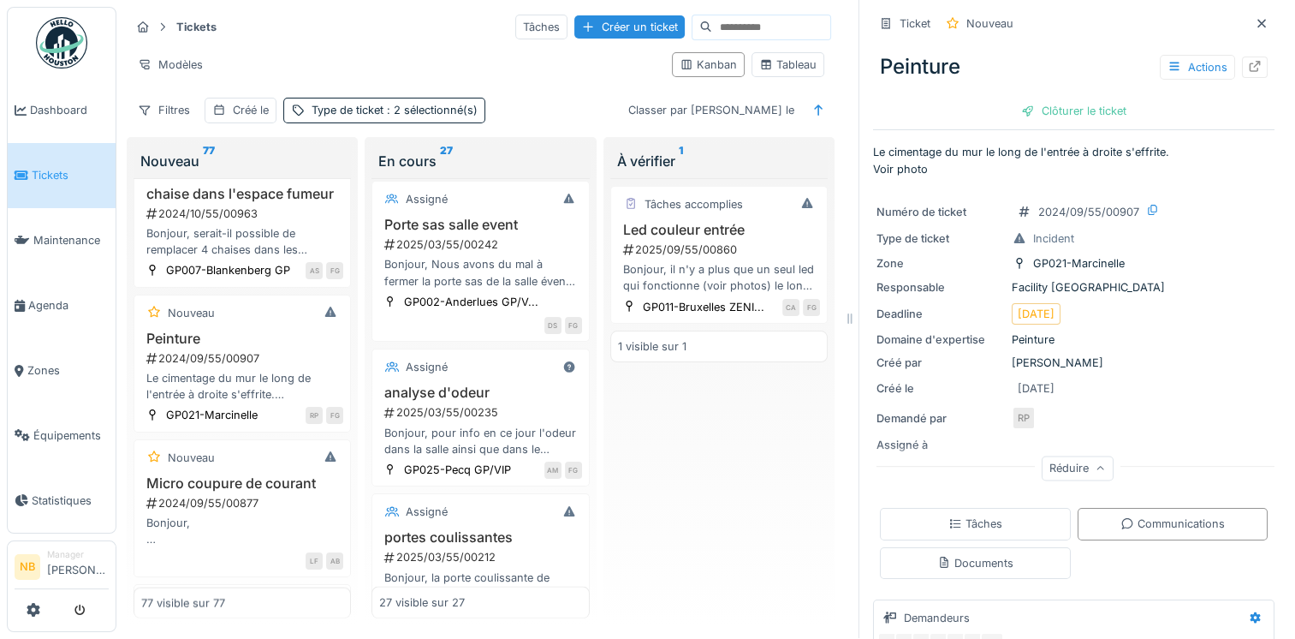
scroll to position [9962, 0]
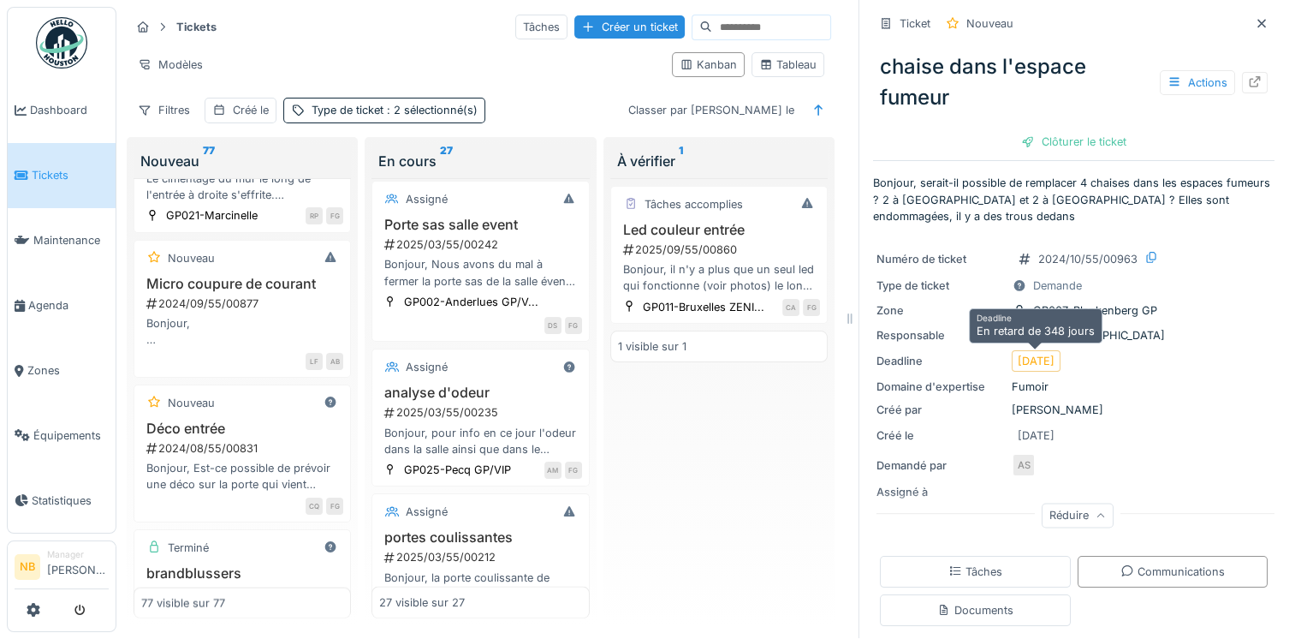
scroll to position [757, 0]
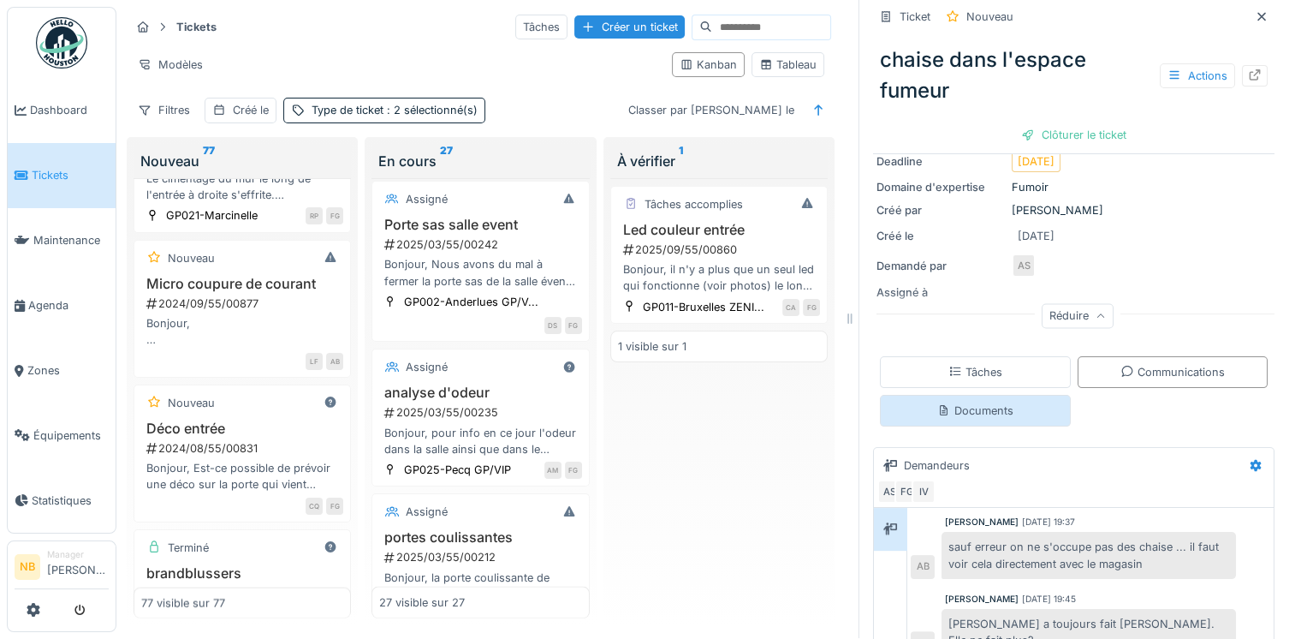
click at [974, 402] on div "Documents" at bounding box center [975, 410] width 76 height 16
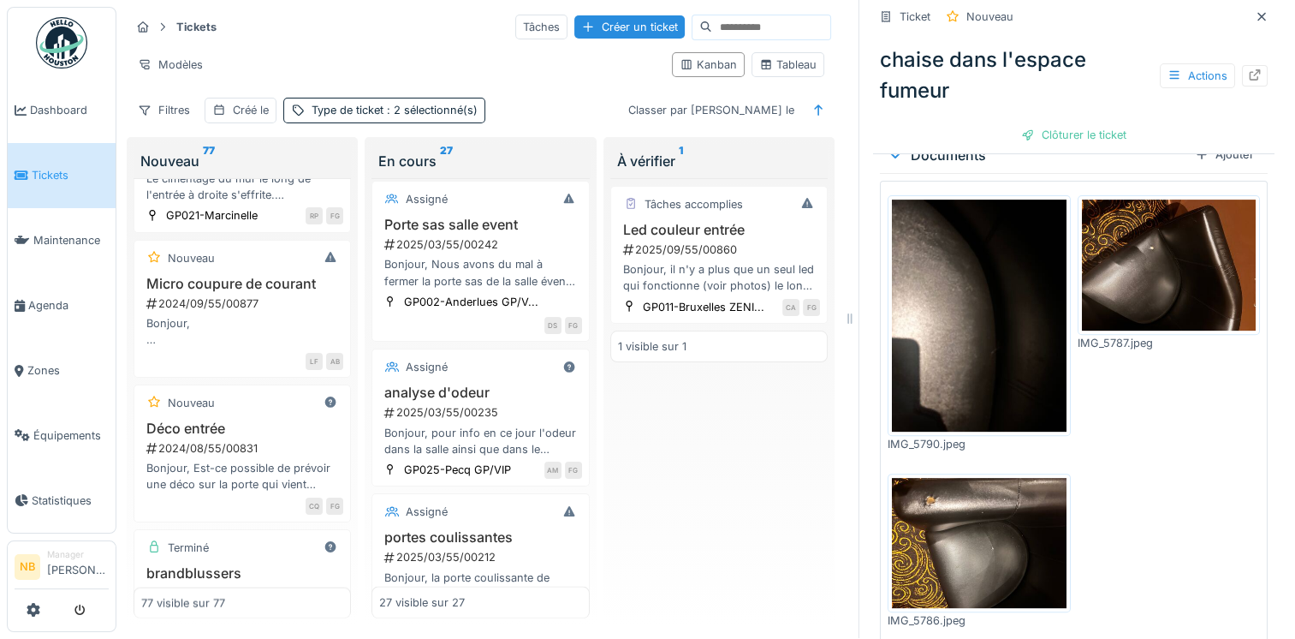
scroll to position [558, 0]
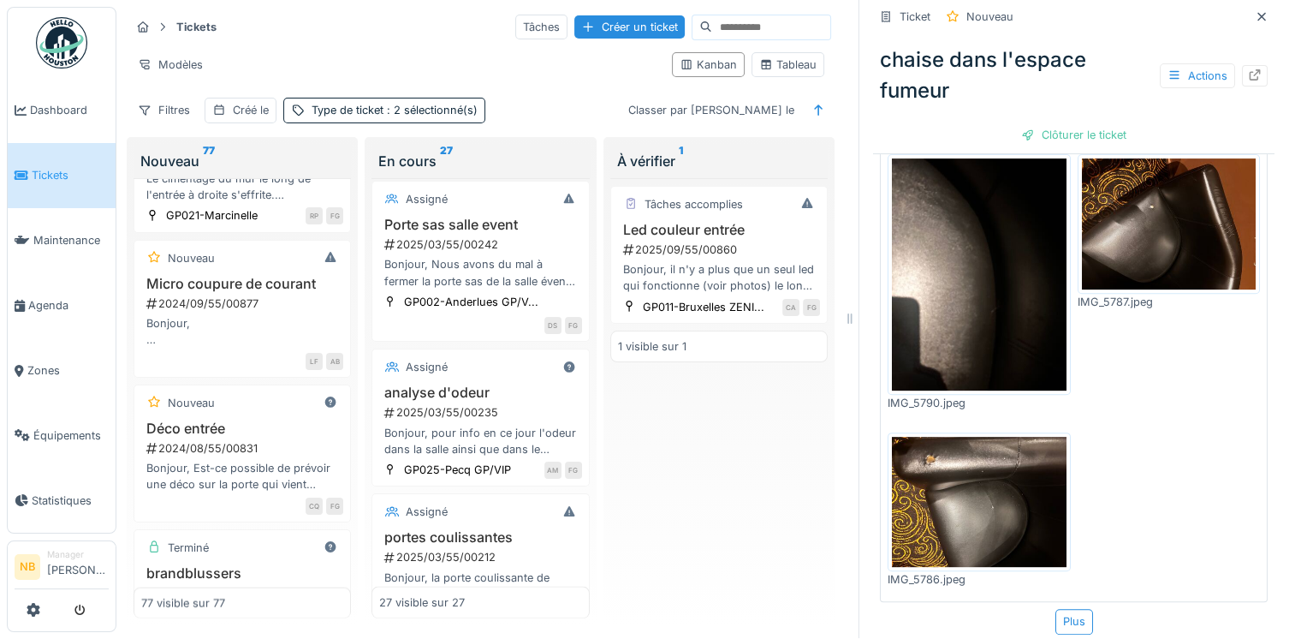
click at [1003, 450] on img at bounding box center [979, 502] width 175 height 131
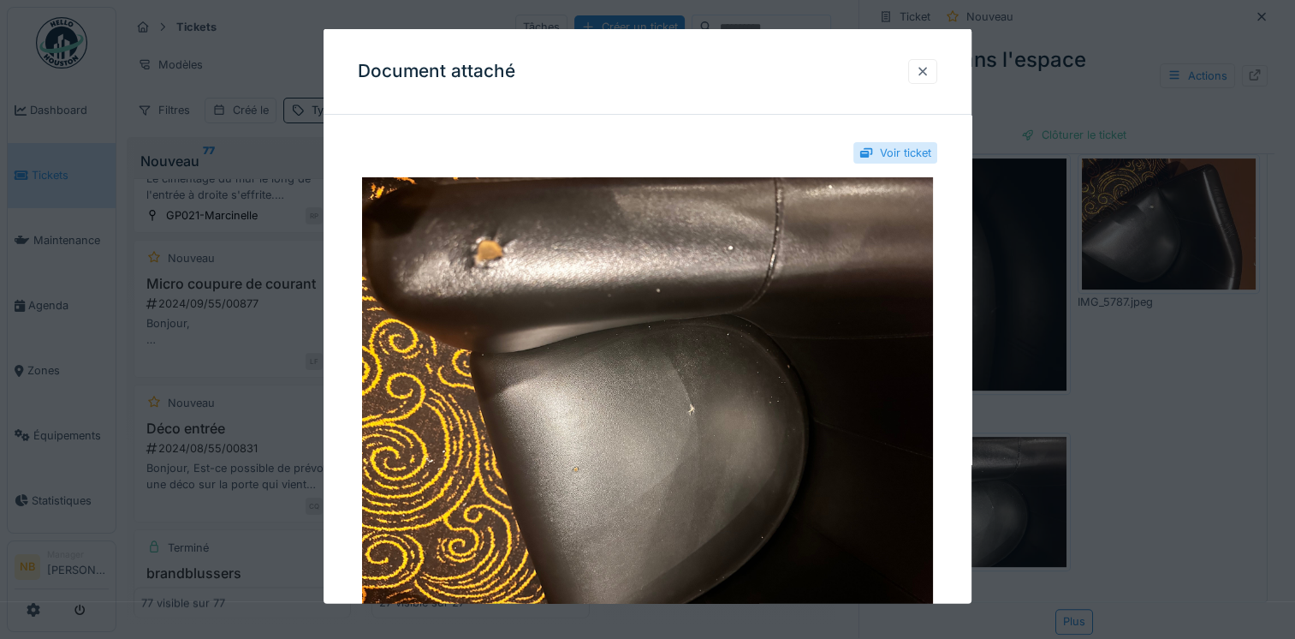
click at [928, 63] on div at bounding box center [923, 70] width 14 height 16
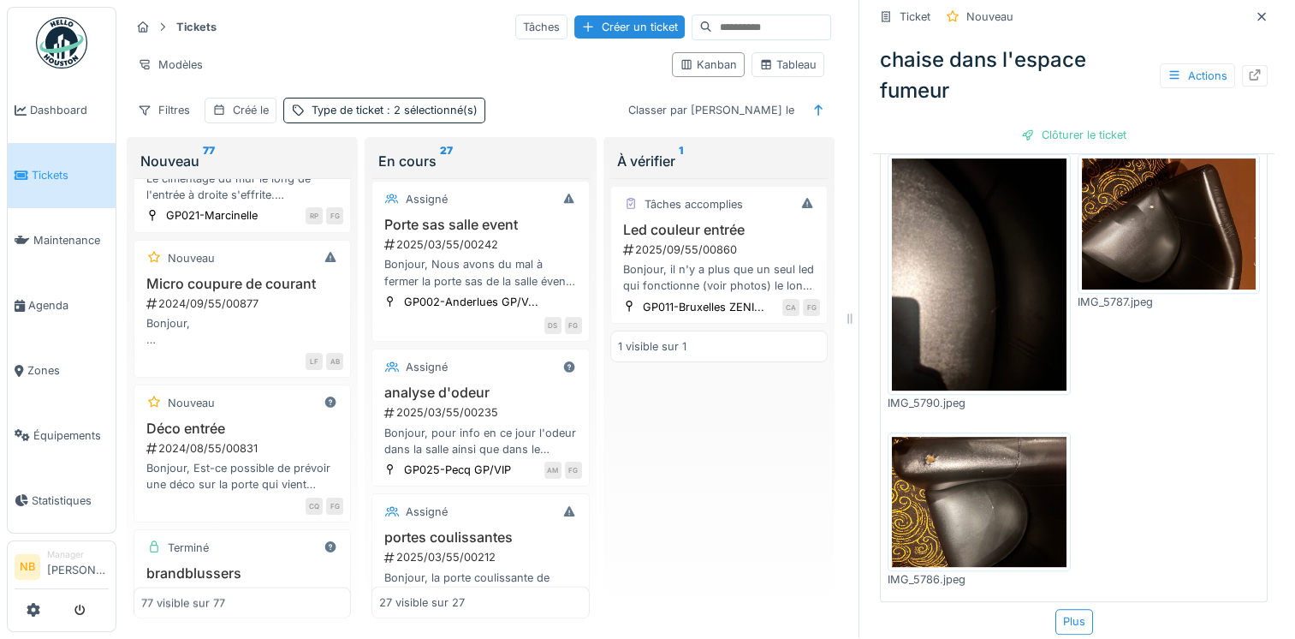
drag, startPoint x: 1125, startPoint y: 191, endPoint x: 1122, endPoint y: 199, distance: 9.2
click at [1126, 191] on img at bounding box center [1169, 223] width 175 height 131
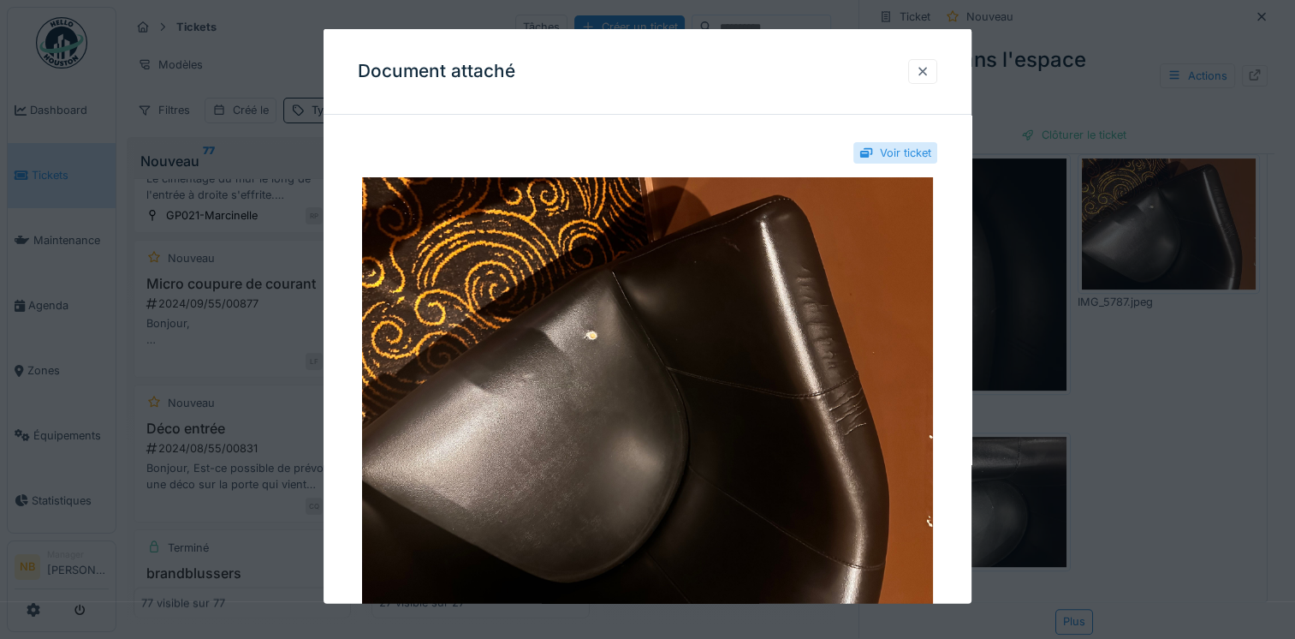
click at [920, 72] on div at bounding box center [922, 70] width 29 height 25
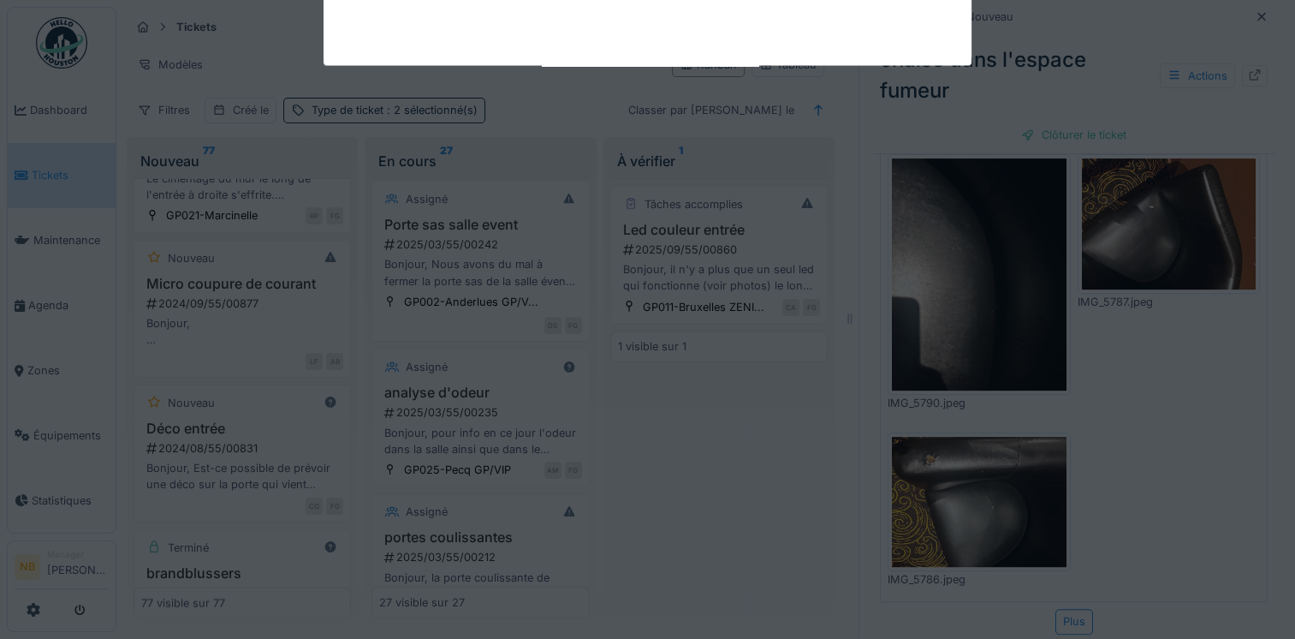
click at [979, 187] on img at bounding box center [979, 274] width 175 height 232
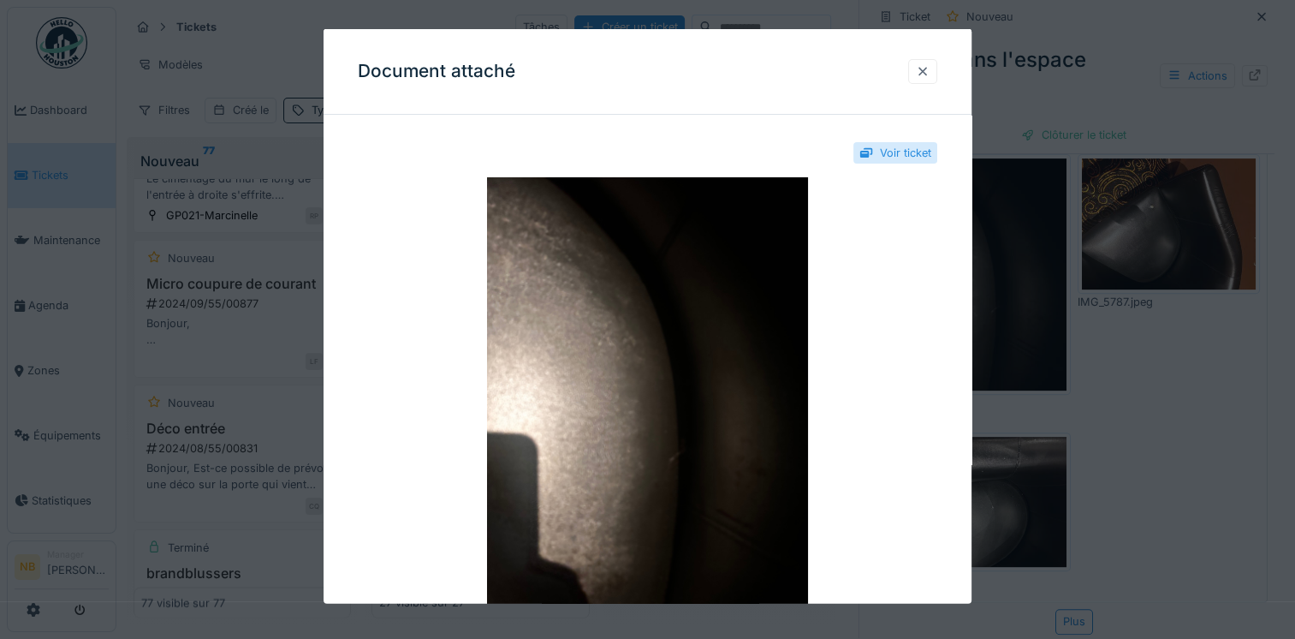
click at [930, 74] on div at bounding box center [923, 70] width 14 height 16
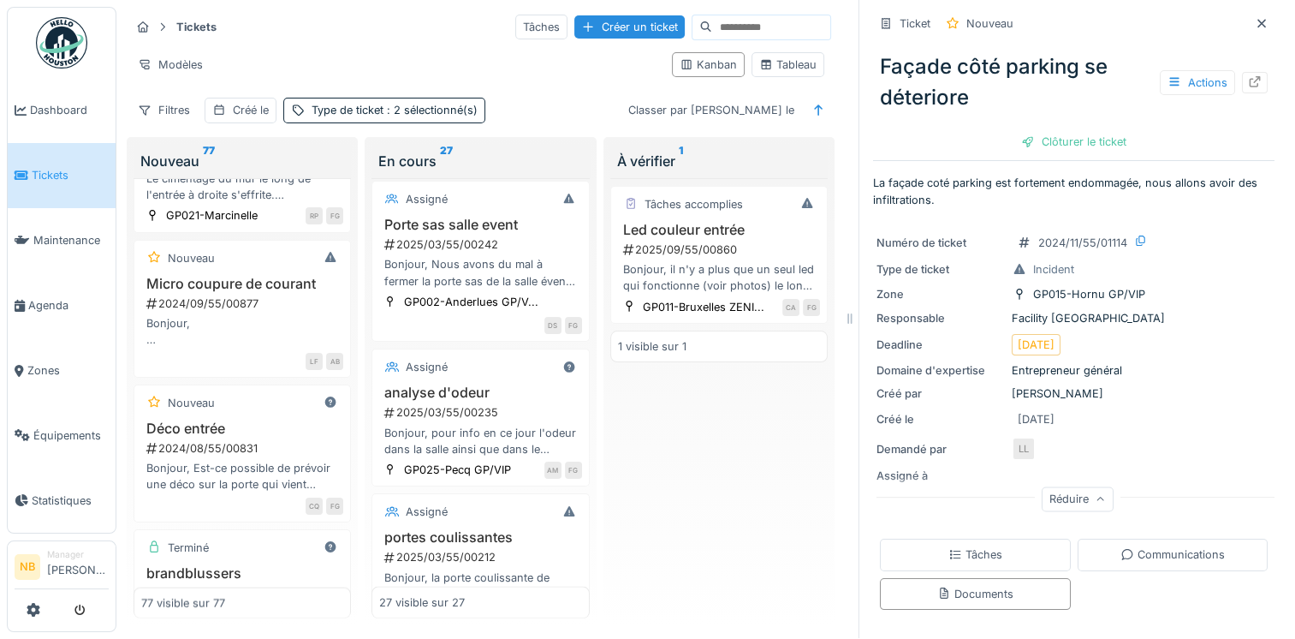
drag, startPoint x: 264, startPoint y: 184, endPoint x: 255, endPoint y: 186, distance: 8.7
drag, startPoint x: 255, startPoint y: 186, endPoint x: 297, endPoint y: 265, distance: 90.0
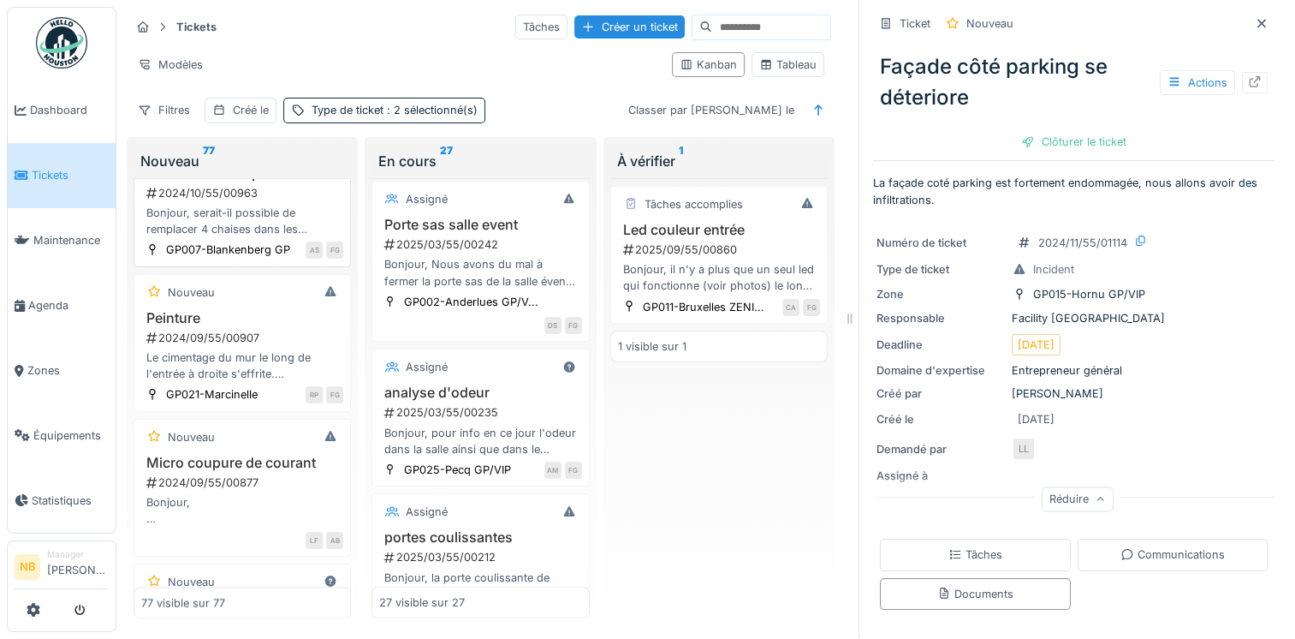
scroll to position [9763, 0]
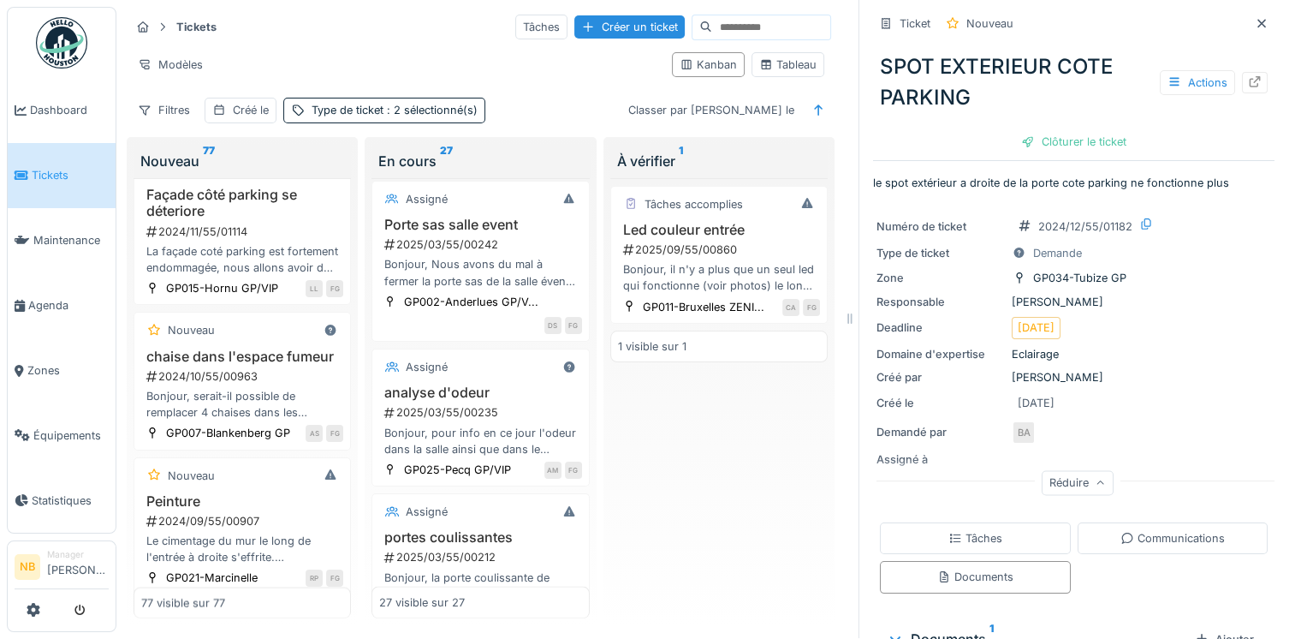
scroll to position [9562, 0]
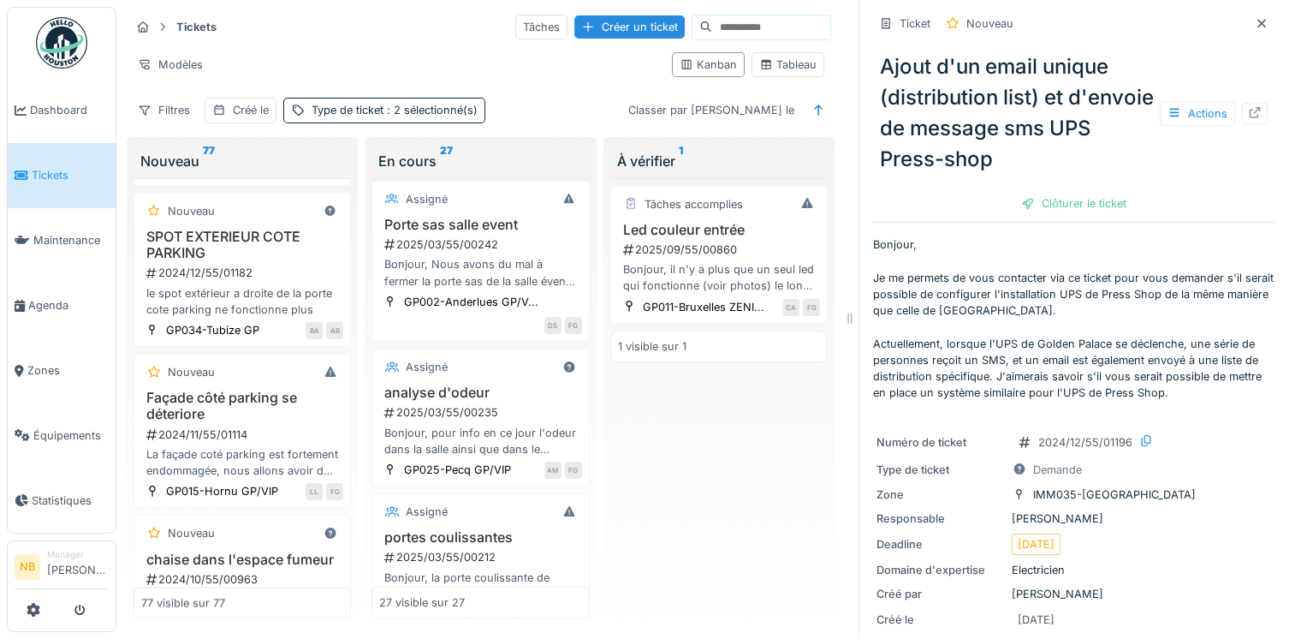
scroll to position [9363, 0]
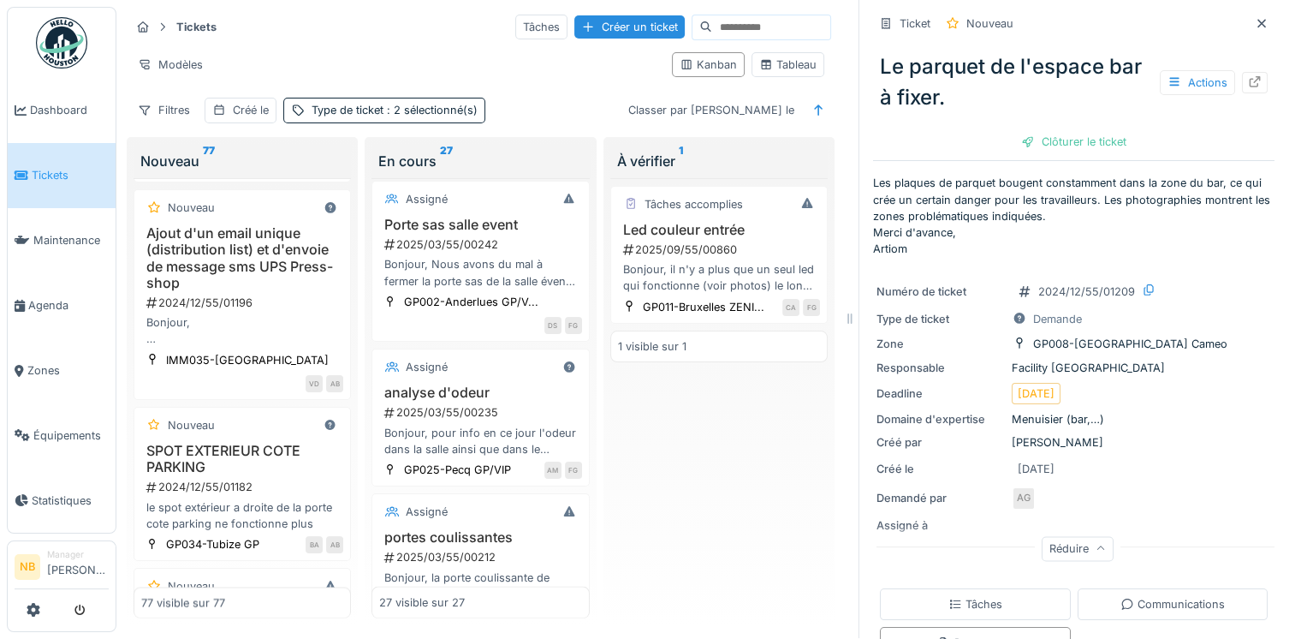
scroll to position [9163, 0]
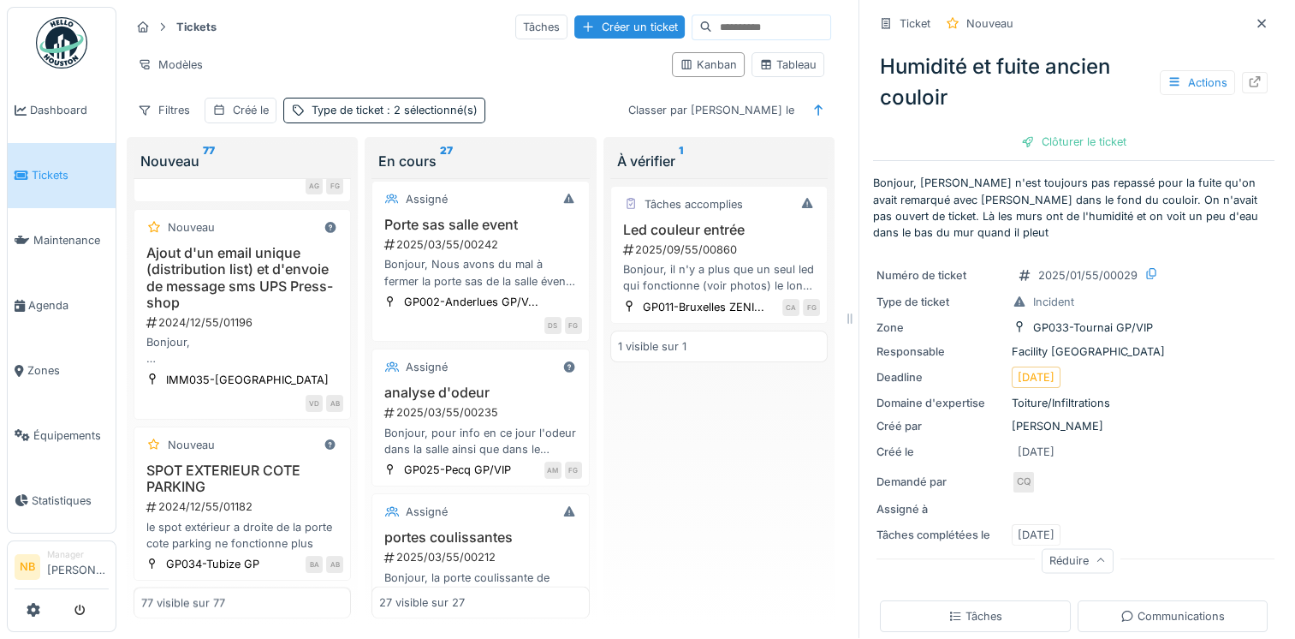
scroll to position [8963, 0]
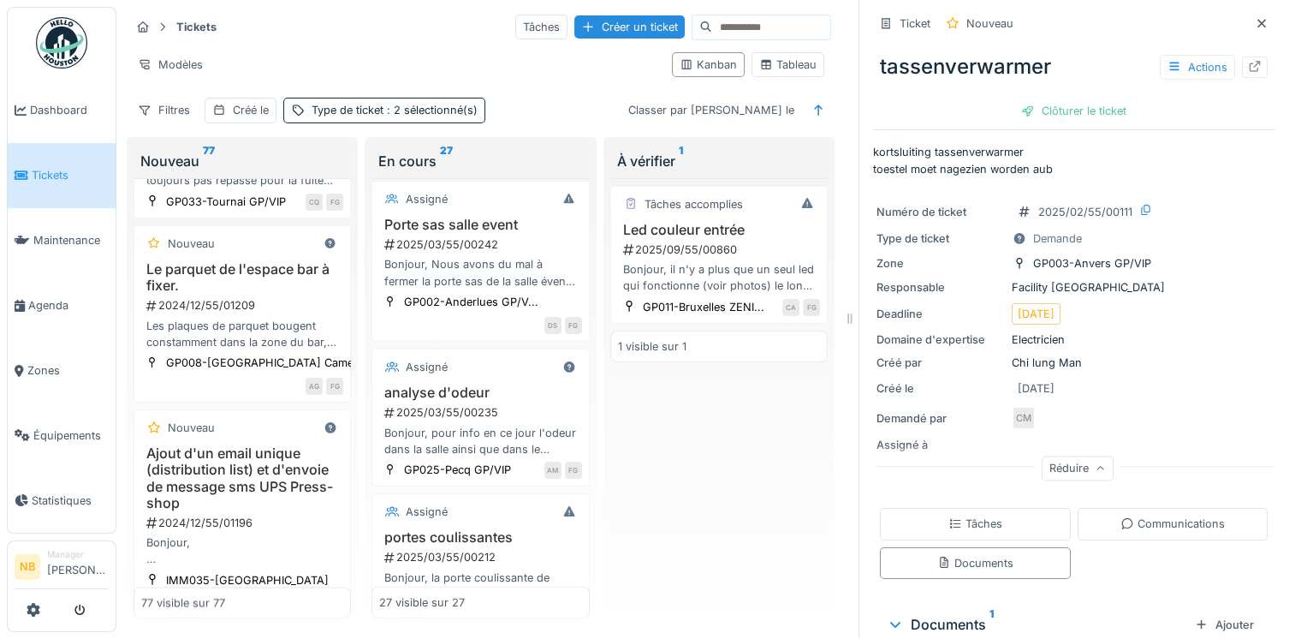
click at [873, 144] on p "kortsluiting tassenverwarmer toestel moet nagezien worden aub" at bounding box center [1074, 160] width 402 height 33
drag, startPoint x: 860, startPoint y: 135, endPoint x: 1046, endPoint y: 154, distance: 187.6
click at [1046, 154] on p "kortsluiting tassenverwarmer toestel moet nagezien worden aub" at bounding box center [1074, 160] width 402 height 33
drag, startPoint x: 1046, startPoint y: 154, endPoint x: 1010, endPoint y: 149, distance: 36.3
click at [225, 152] on div "2025/01/55/00029" at bounding box center [244, 144] width 199 height 16
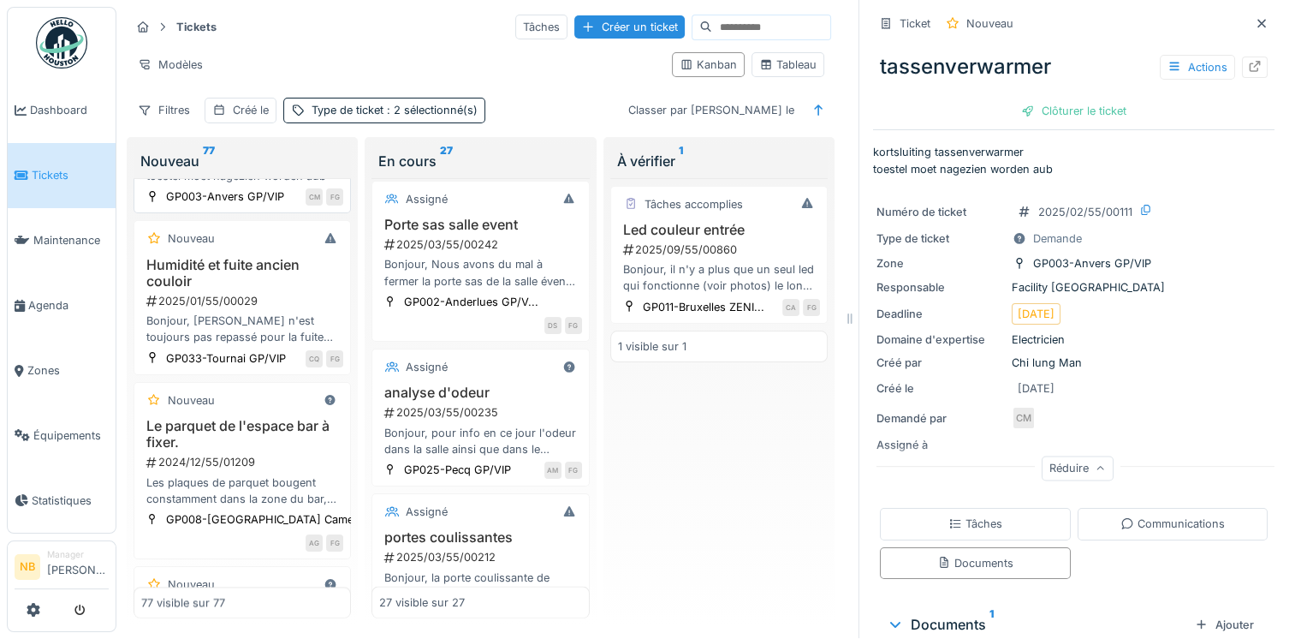
scroll to position [8764, 0]
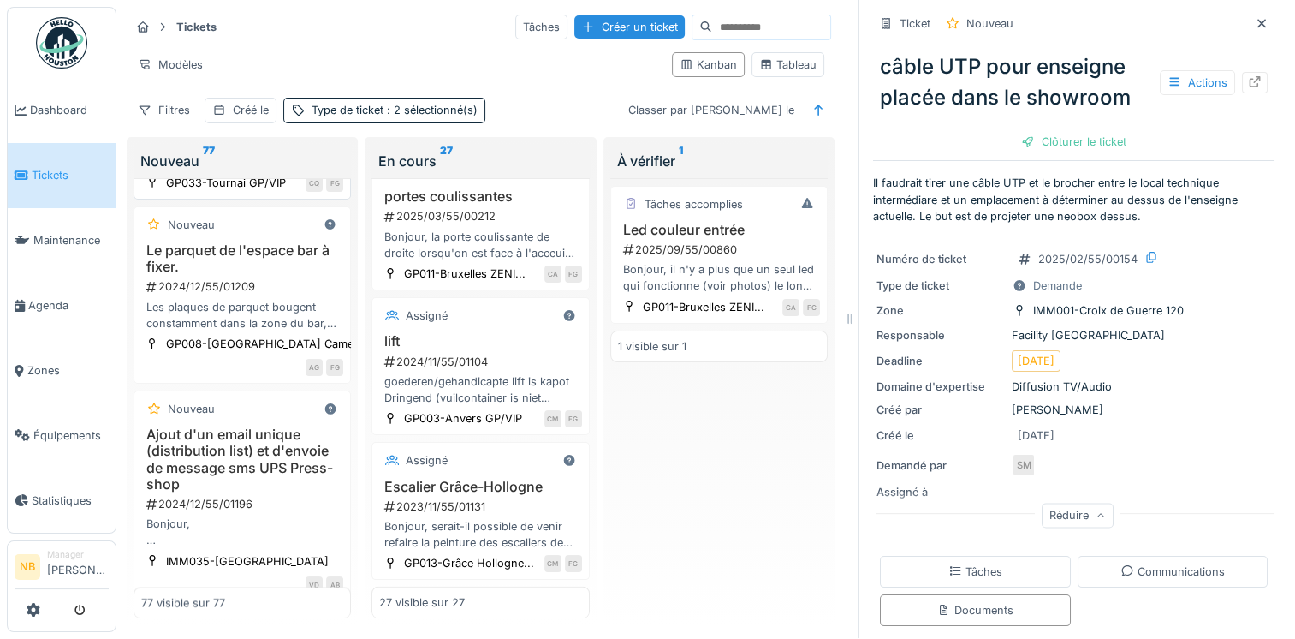
scroll to position [8963, 0]
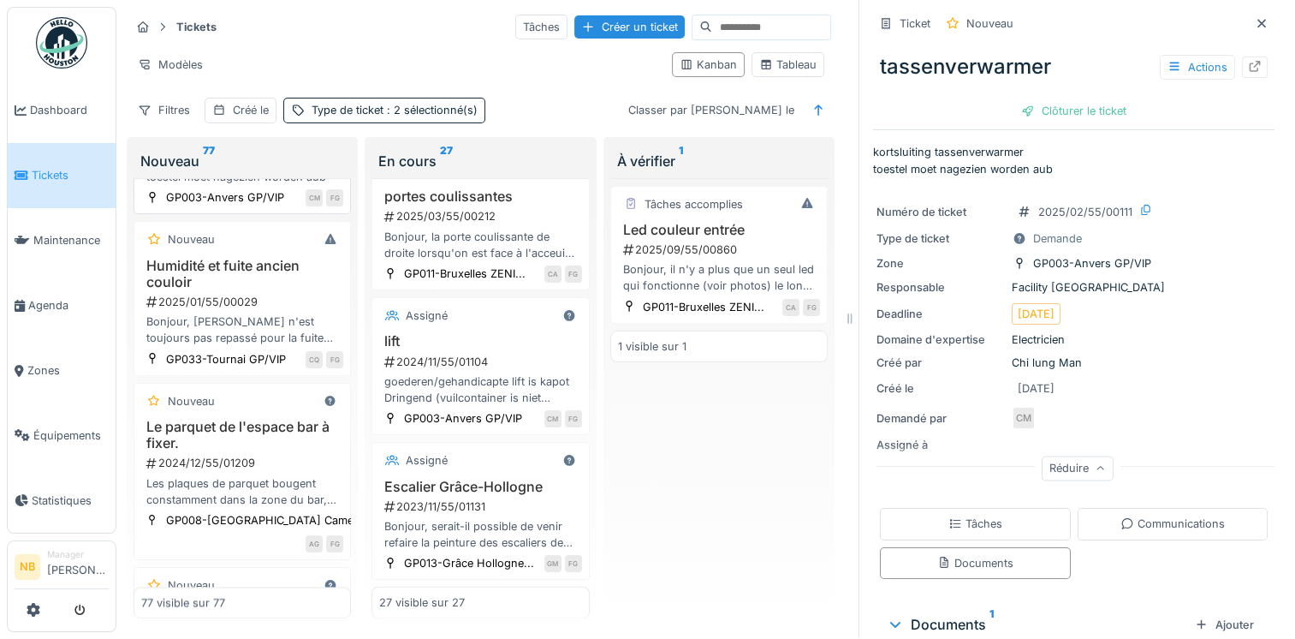
scroll to position [8764, 0]
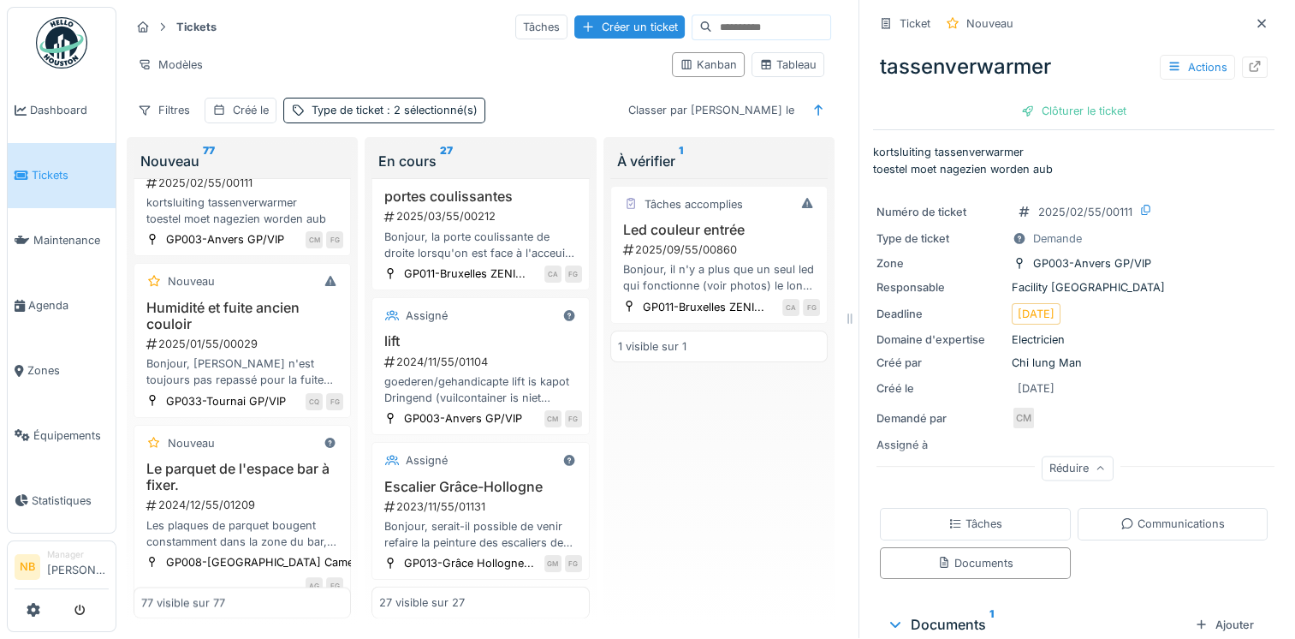
click at [295, 82] on div "câble UTP pour enseigne placée dans le showroom 2025/02/55/00154 Il faudrait ti…" at bounding box center [242, 37] width 202 height 89
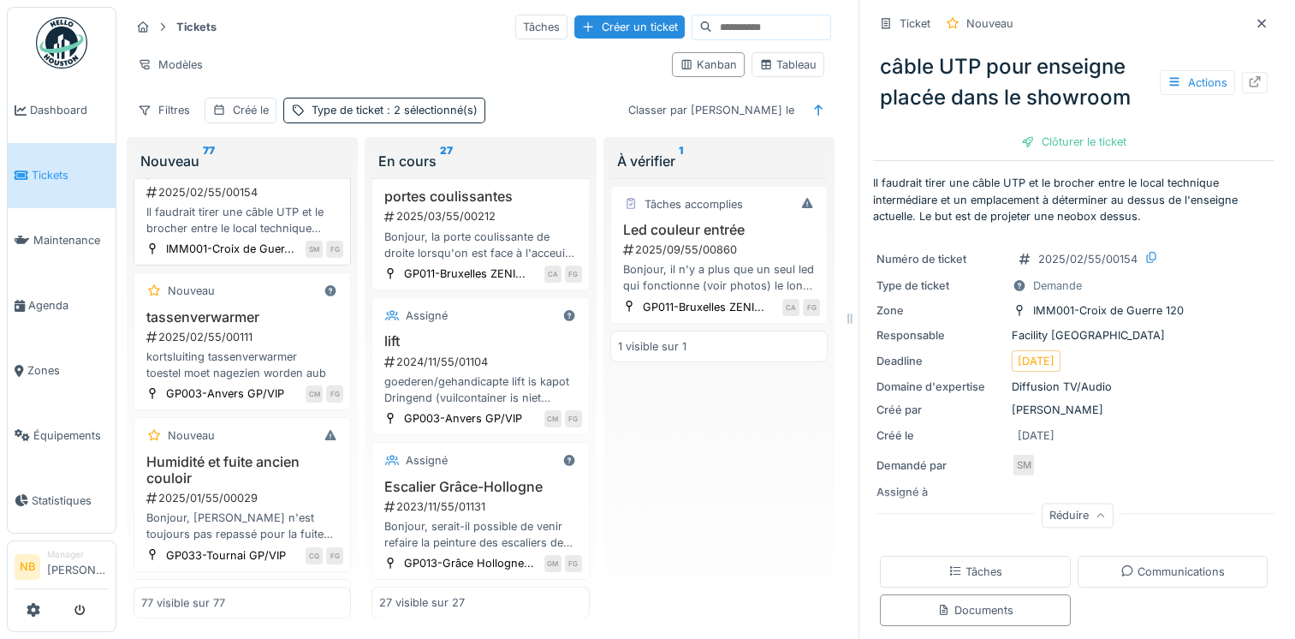
scroll to position [8564, 0]
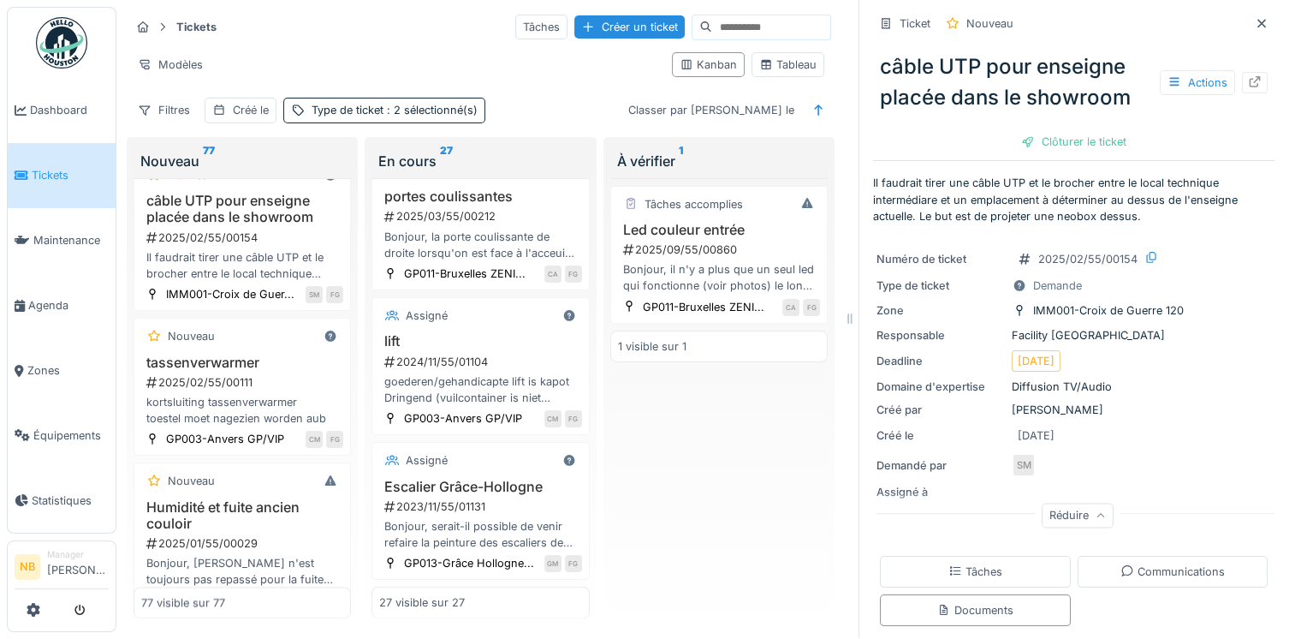
click at [288, 84] on div "2025/03/55/00192" at bounding box center [244, 76] width 199 height 16
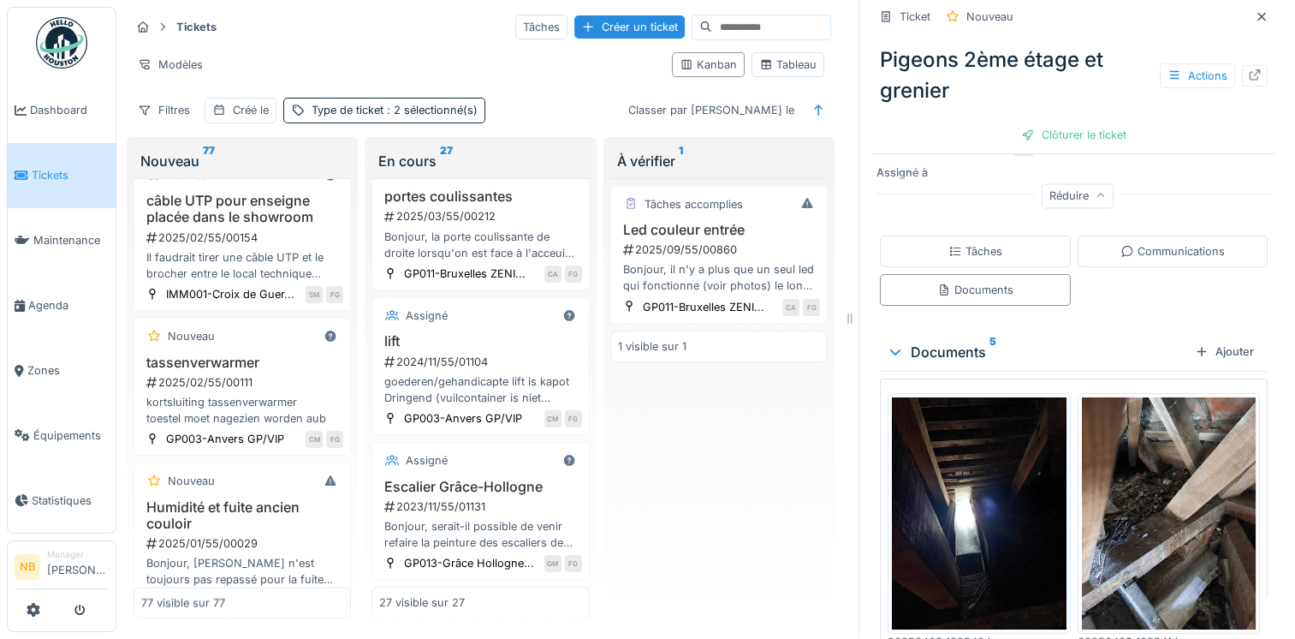
scroll to position [336, 0]
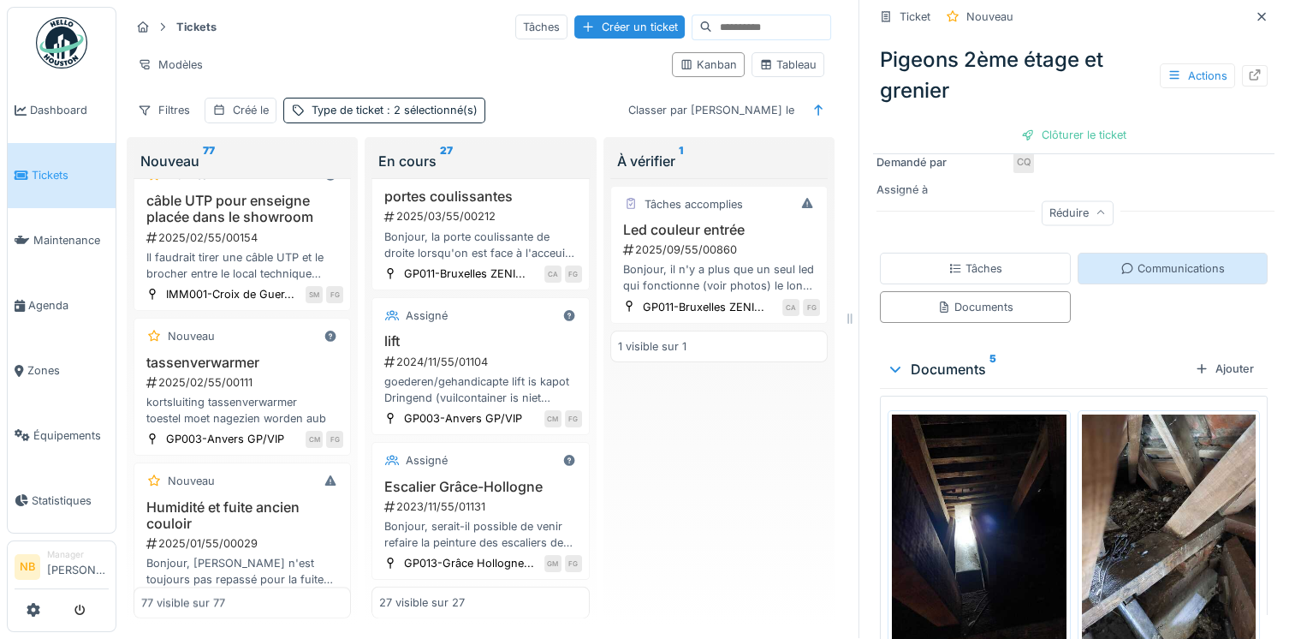
click at [1151, 260] on div "Communications" at bounding box center [1173, 268] width 104 height 16
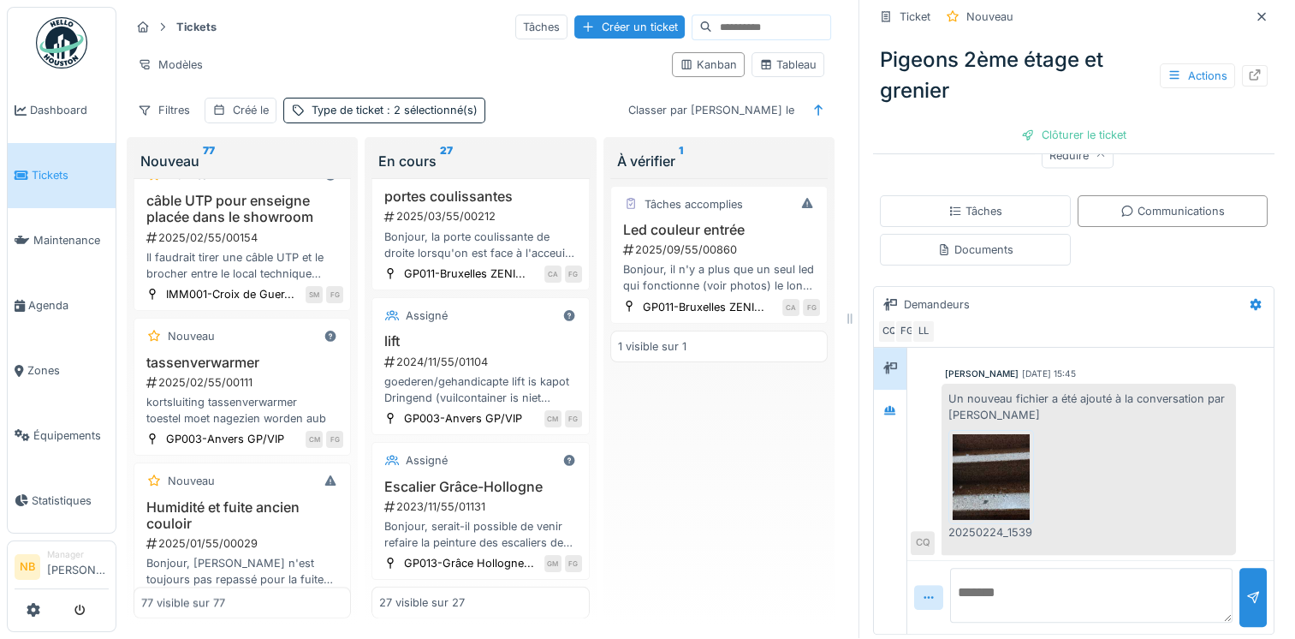
scroll to position [14, 0]
click at [1015, 490] on img at bounding box center [991, 477] width 77 height 86
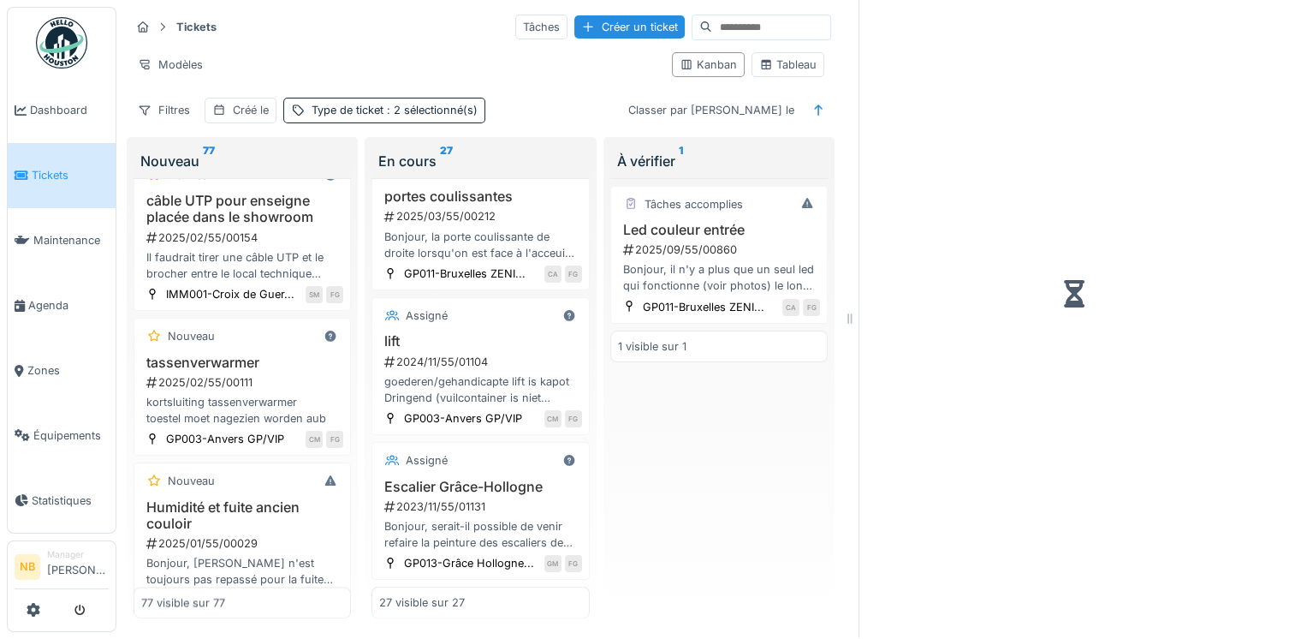
click at [274, 64] on h3 "Pigeons 2ème étage et grenier" at bounding box center [242, 48] width 202 height 33
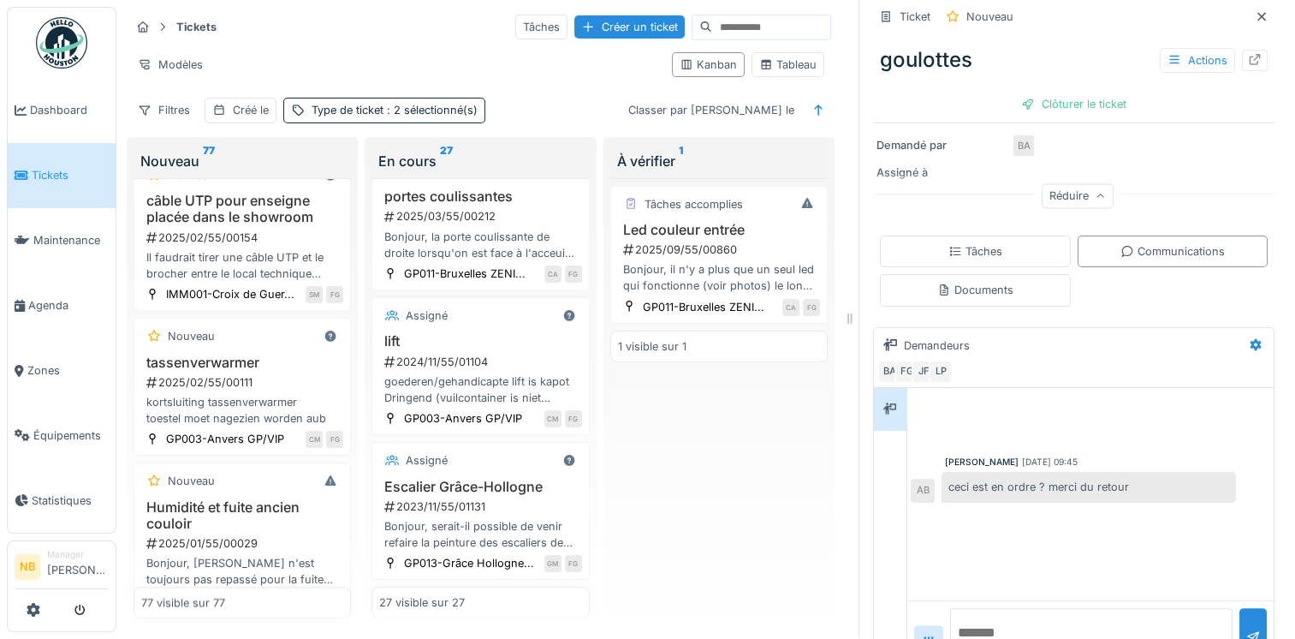
scroll to position [296, 0]
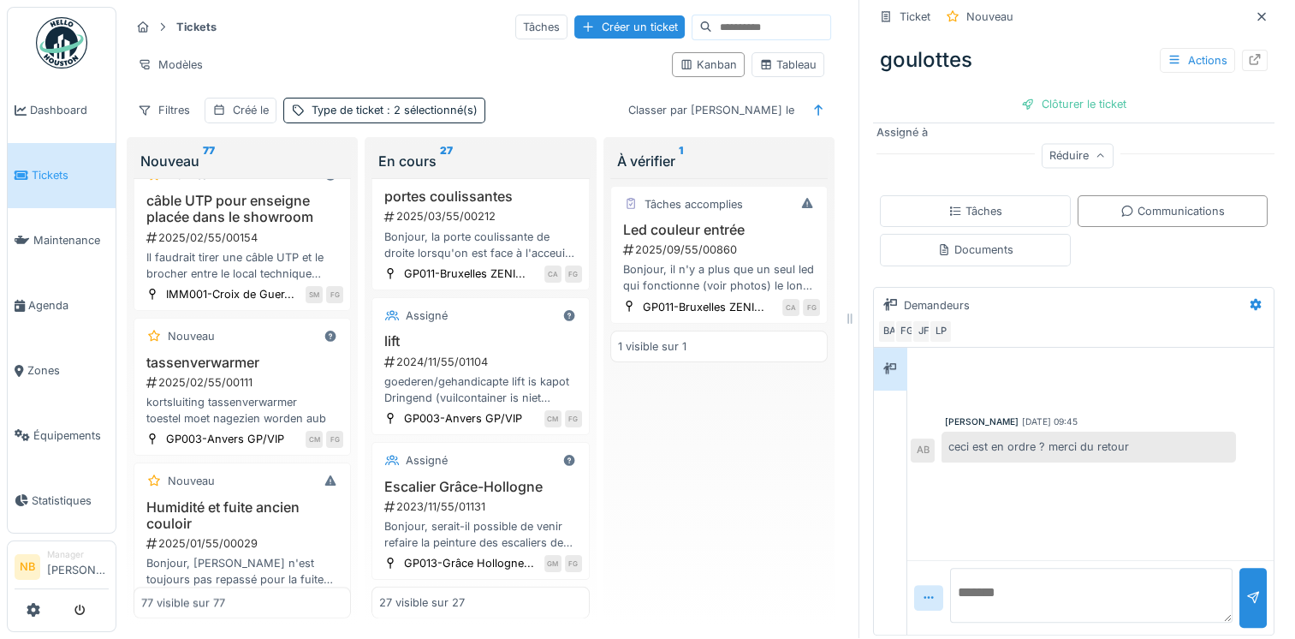
click at [1092, 577] on textarea at bounding box center [1091, 595] width 283 height 55
click at [288, 84] on div "2025/03/55/00192" at bounding box center [244, 76] width 199 height 16
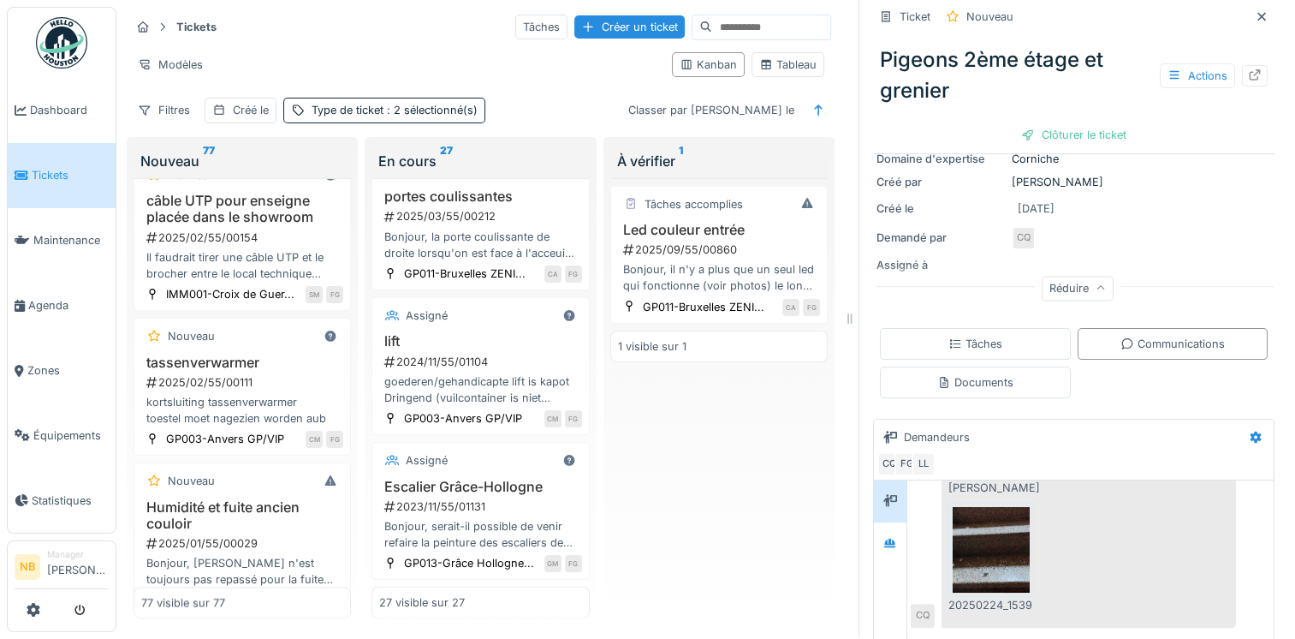
scroll to position [393, 0]
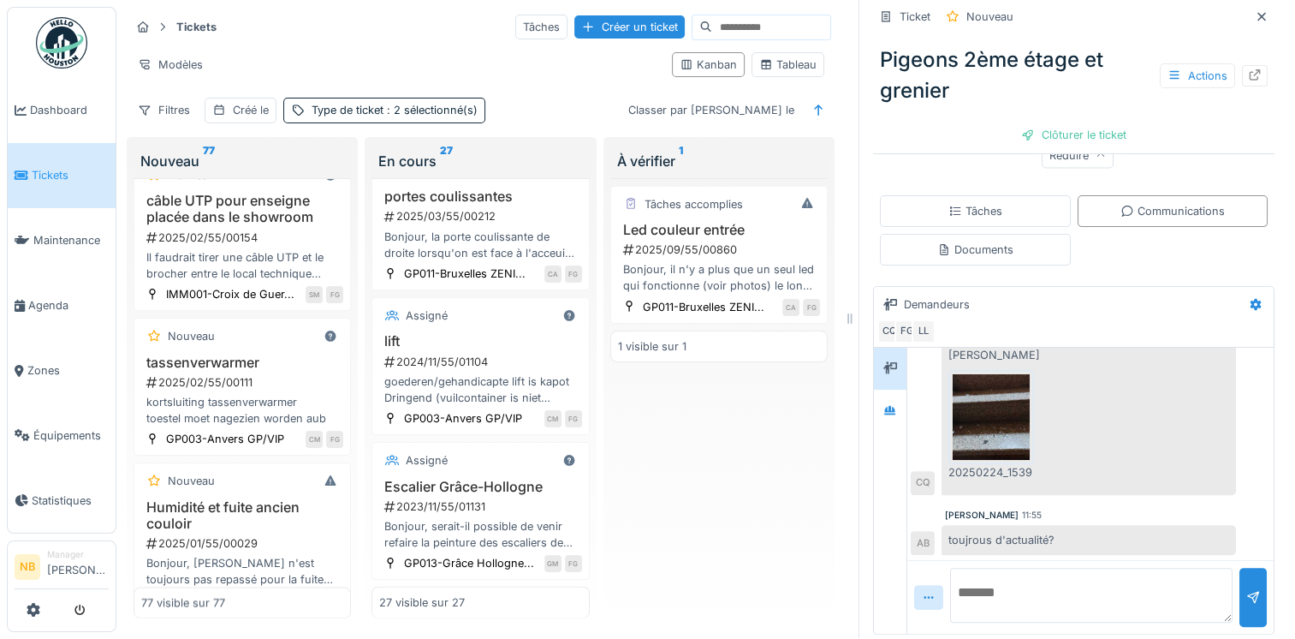
click at [275, 64] on h3 "Pigeons 2ème étage et grenier" at bounding box center [242, 48] width 202 height 33
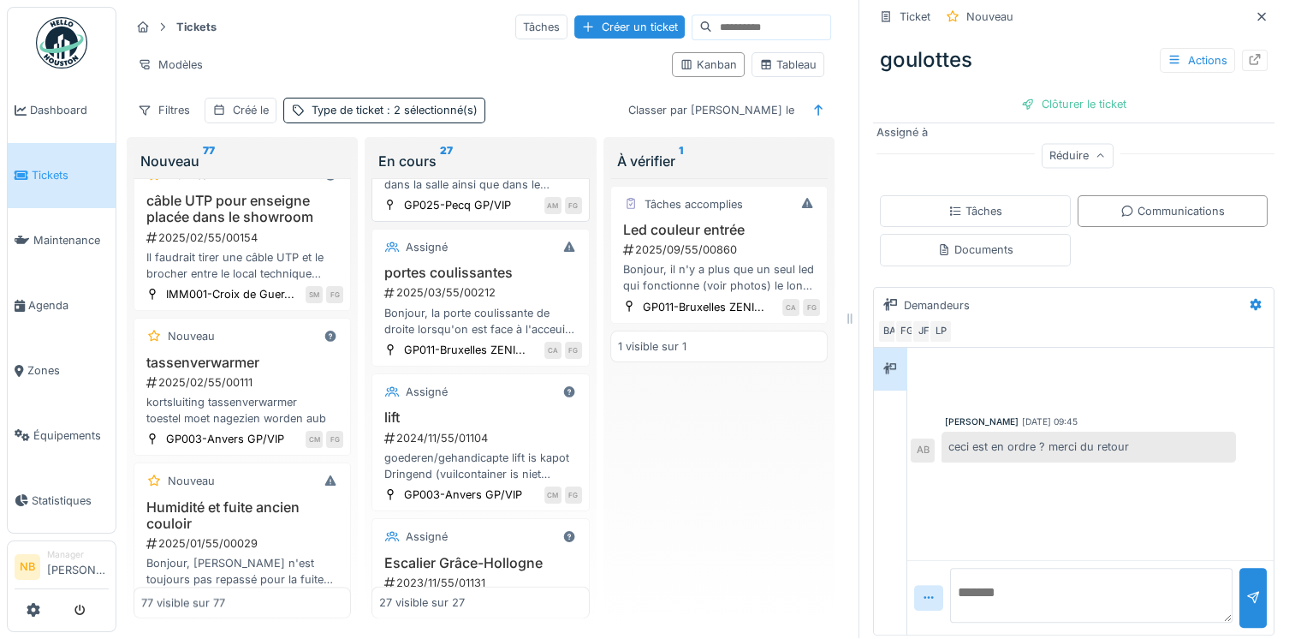
scroll to position [3647, 0]
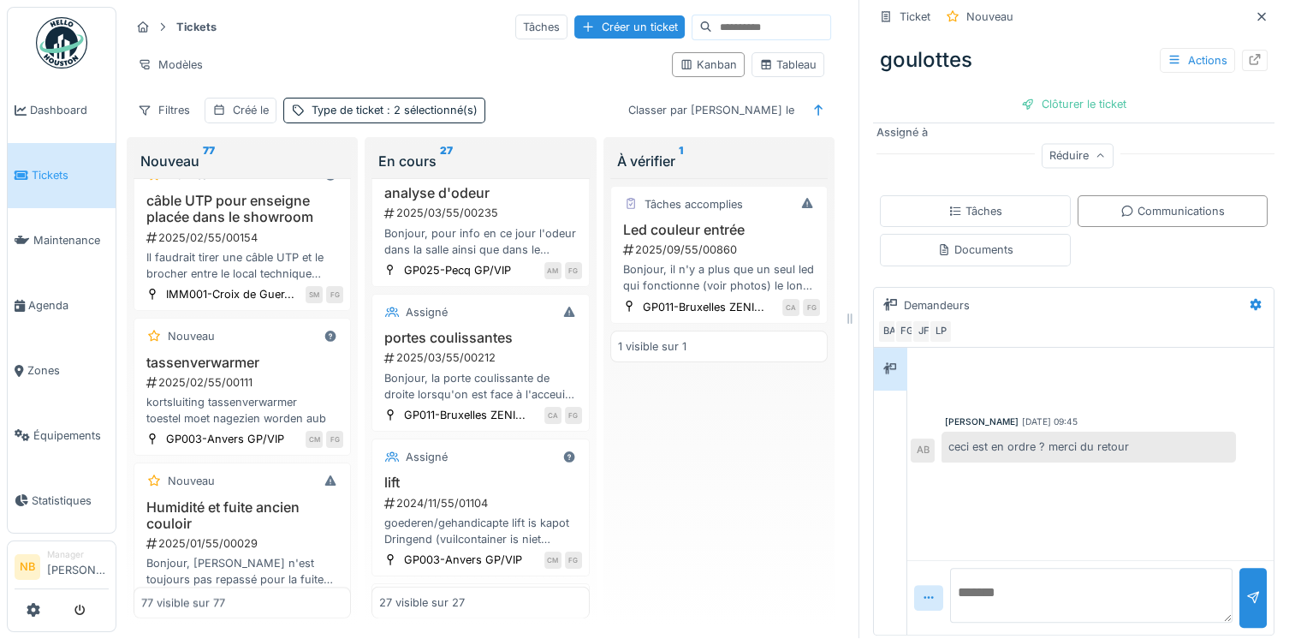
click at [299, 84] on div "2025/03/55/00192" at bounding box center [244, 76] width 199 height 16
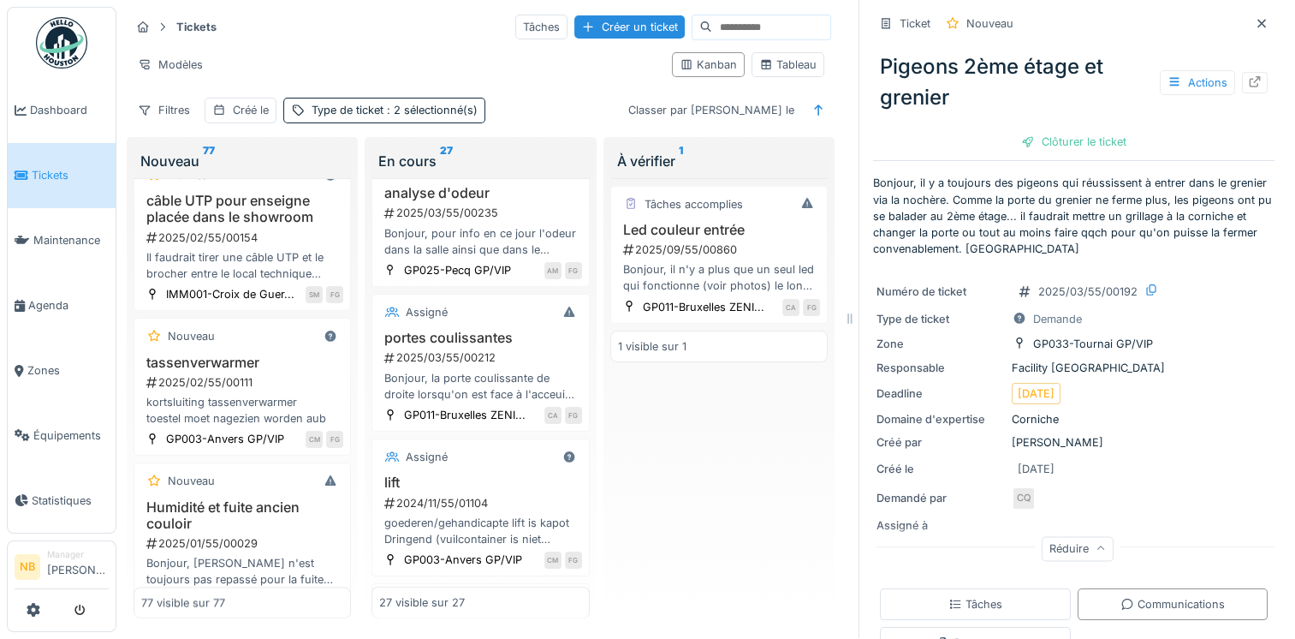
scroll to position [108, 0]
click at [548, 33] on h3 "Porte sas salle event" at bounding box center [480, 25] width 202 height 16
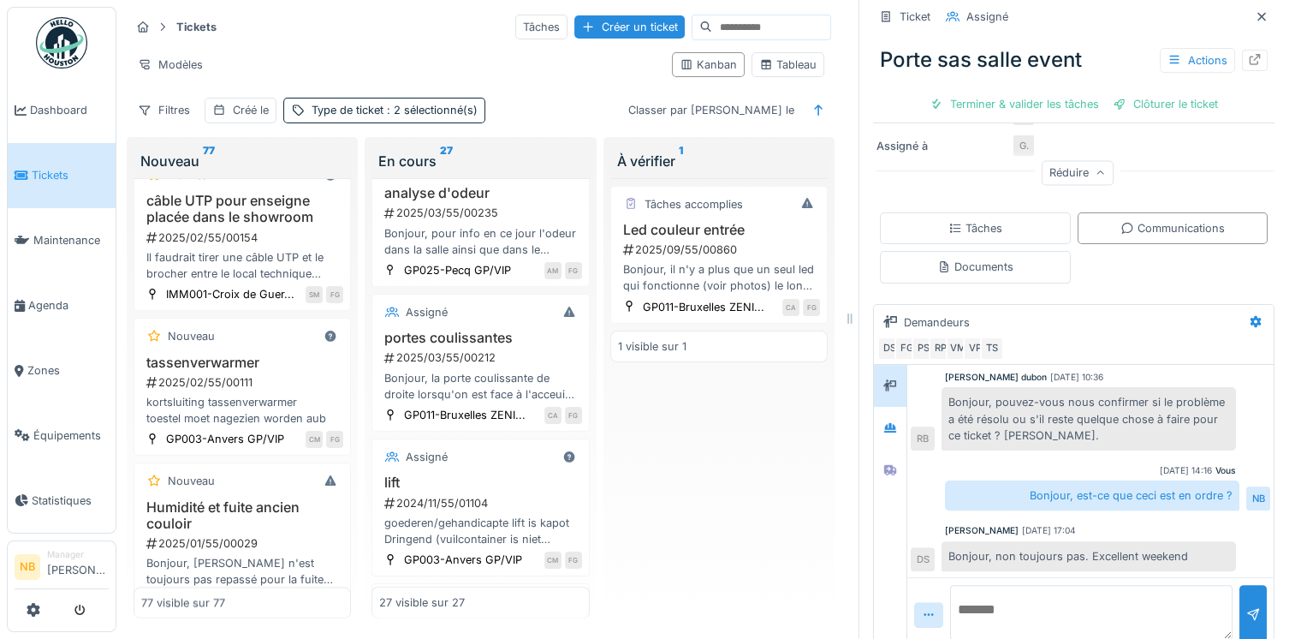
scroll to position [320, 0]
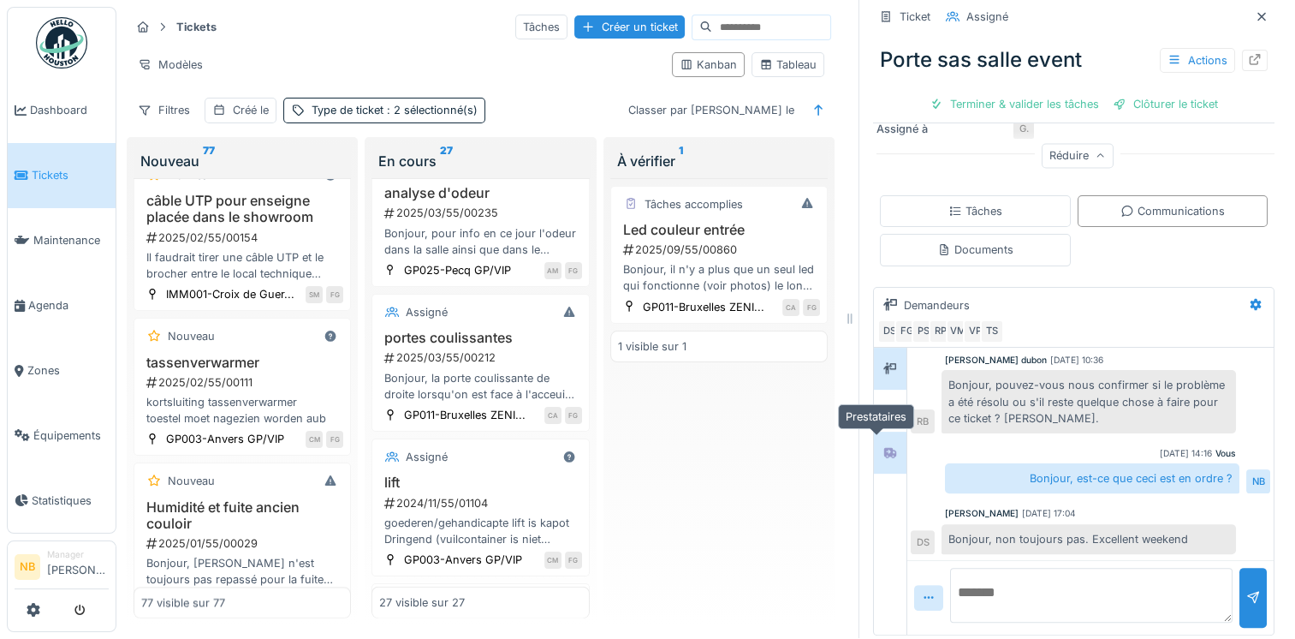
click at [878, 442] on div at bounding box center [891, 452] width 26 height 21
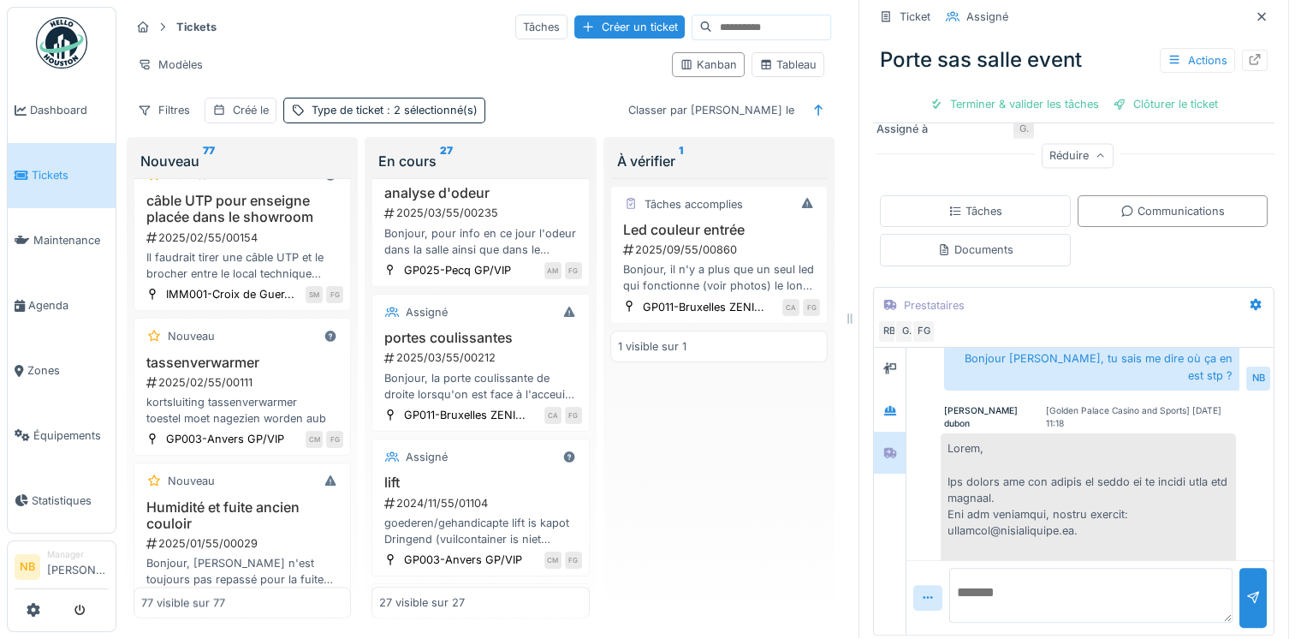
scroll to position [53, 0]
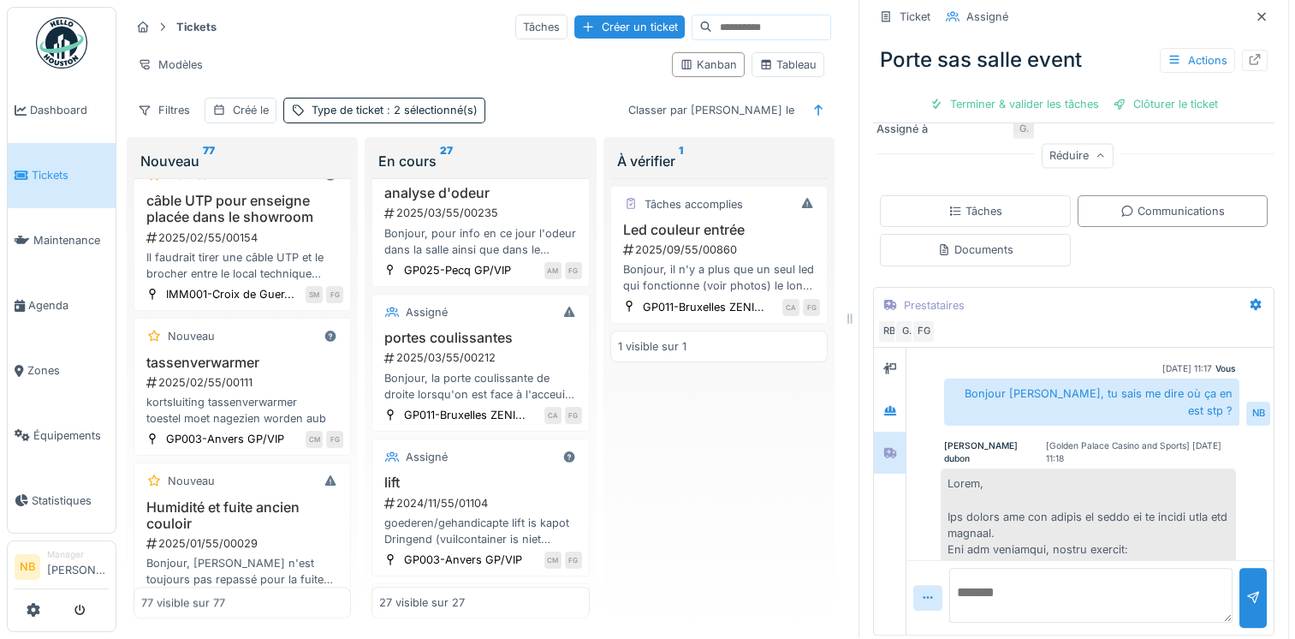
click at [1060, 591] on textarea at bounding box center [1090, 595] width 283 height 55
click at [1241, 293] on div at bounding box center [1255, 305] width 29 height 25
click at [1128, 331] on div "Modifier" at bounding box center [1148, 340] width 160 height 26
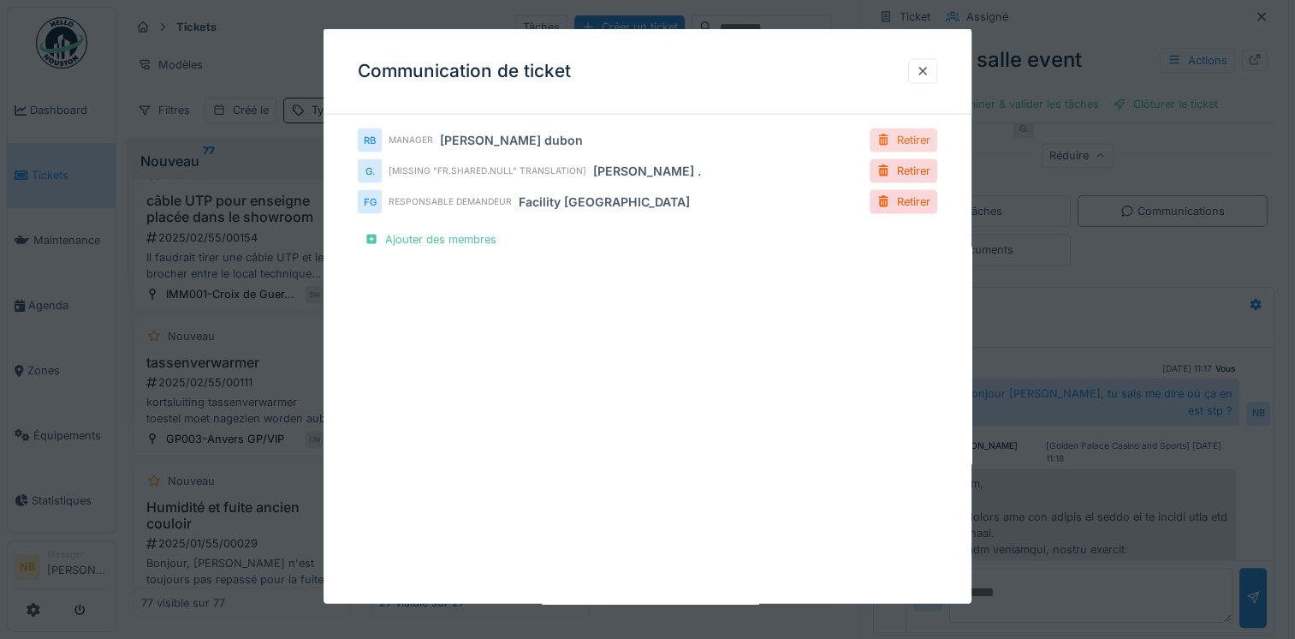
click at [911, 141] on div "Retirer" at bounding box center [904, 139] width 68 height 23
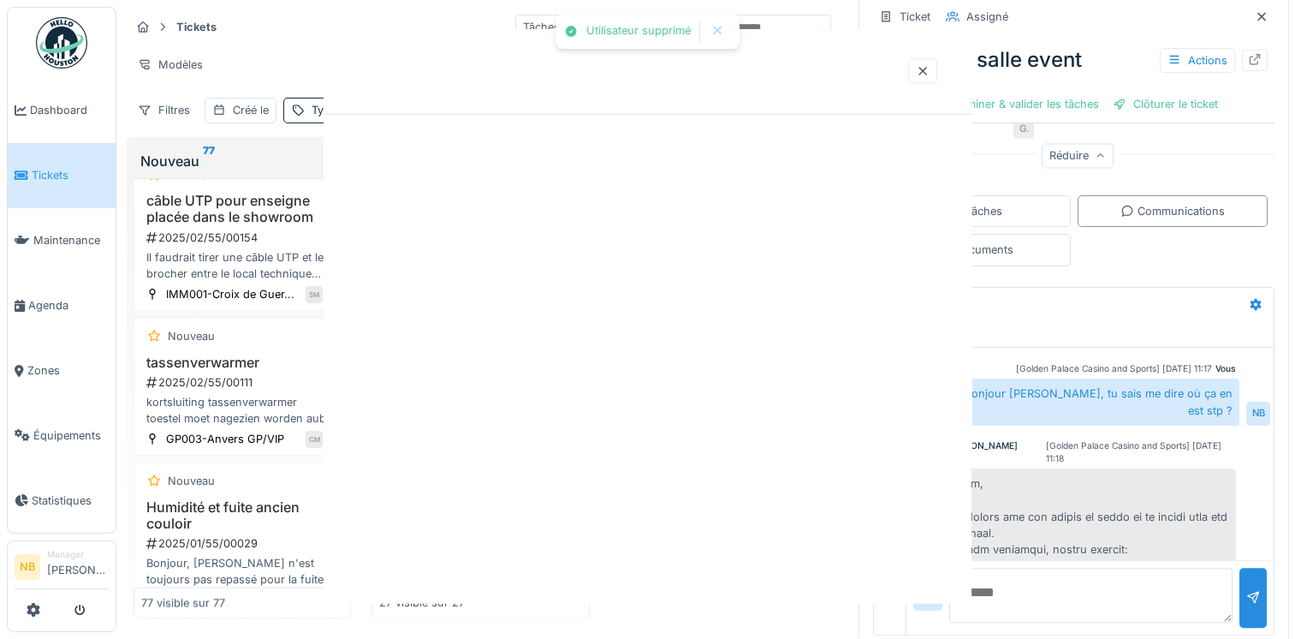
scroll to position [853, 0]
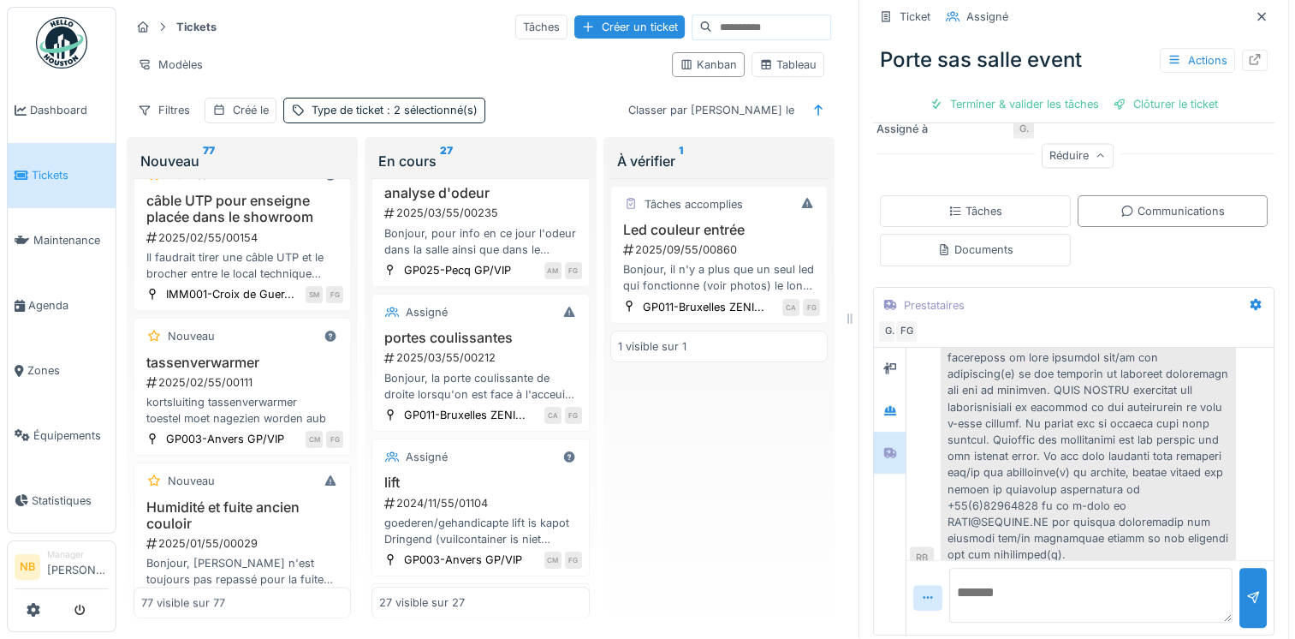
click at [1023, 571] on textarea at bounding box center [1090, 595] width 283 height 55
click at [721, 523] on div "Tâches accomplies Led couleur entrée 2025/09/55/00860 Bonjour, il n'y a plus qu…" at bounding box center [718, 398] width 217 height 441
click at [976, 587] on textarea at bounding box center [1090, 595] width 283 height 55
type textarea "**********"
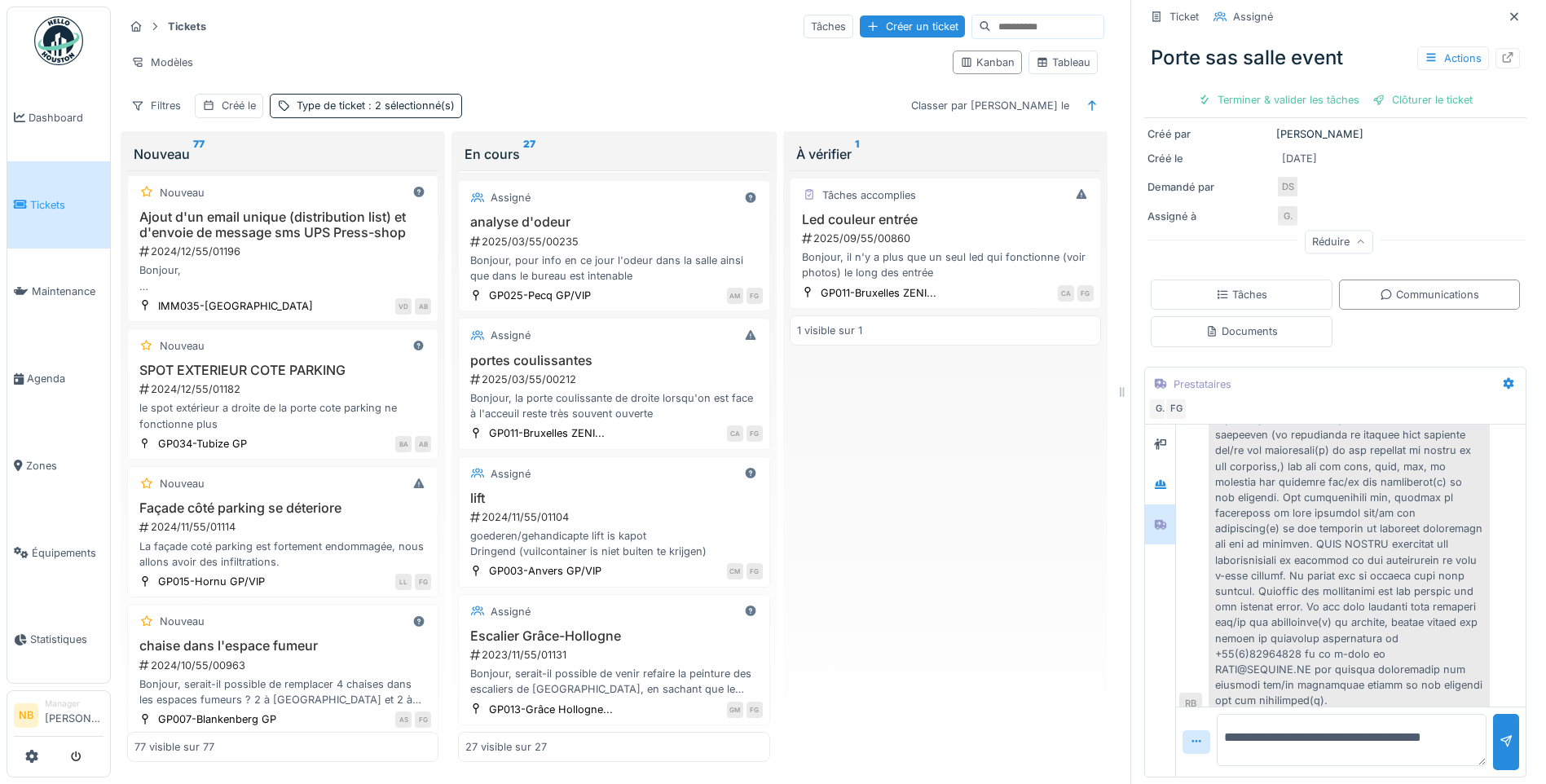
scroll to position [8286, 0]
click at [1233, 607] on div at bounding box center [1505, 741] width 26 height 56
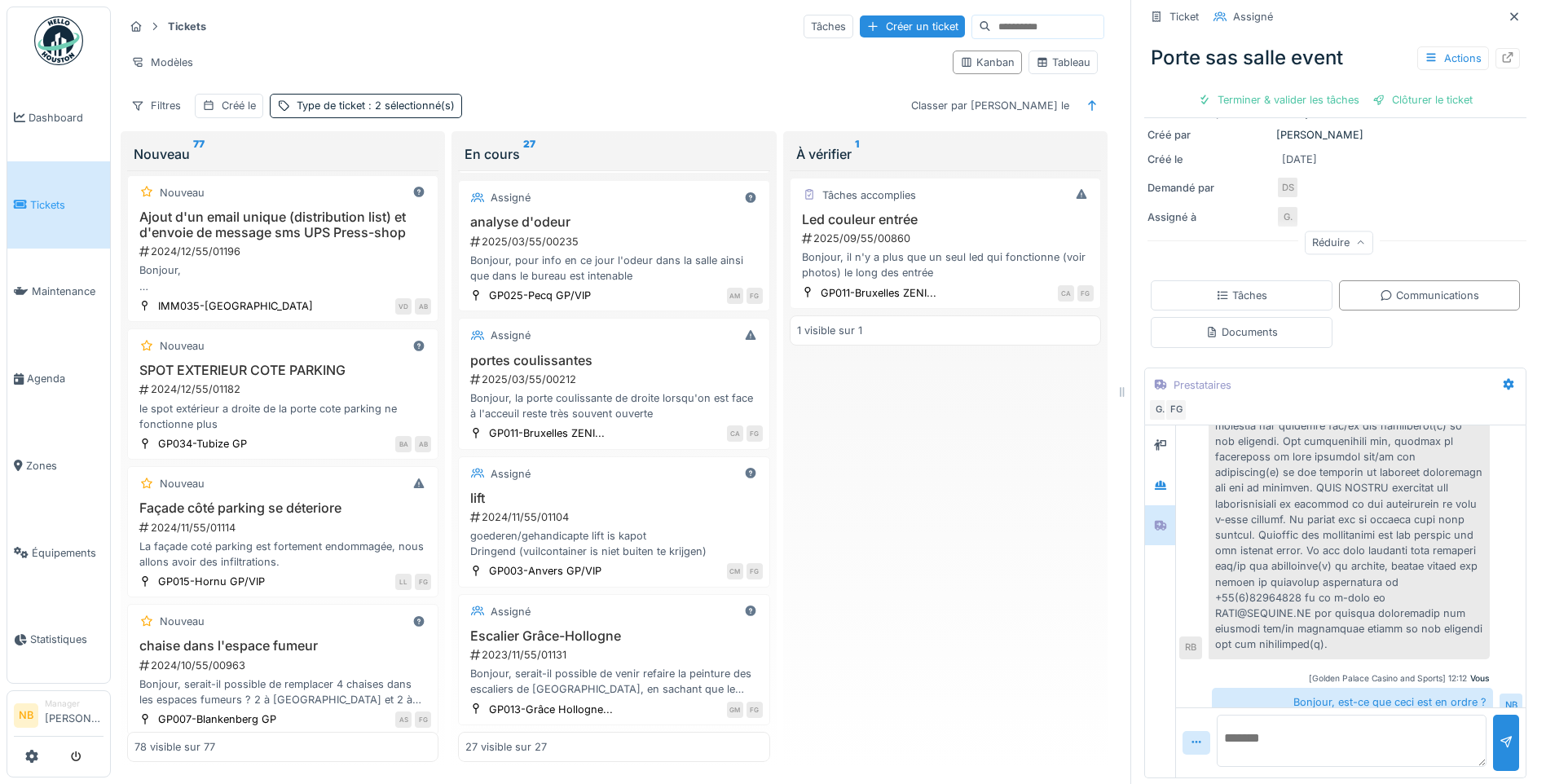
scroll to position [212, 0]
click at [1233, 607] on textarea at bounding box center [1351, 739] width 269 height 52
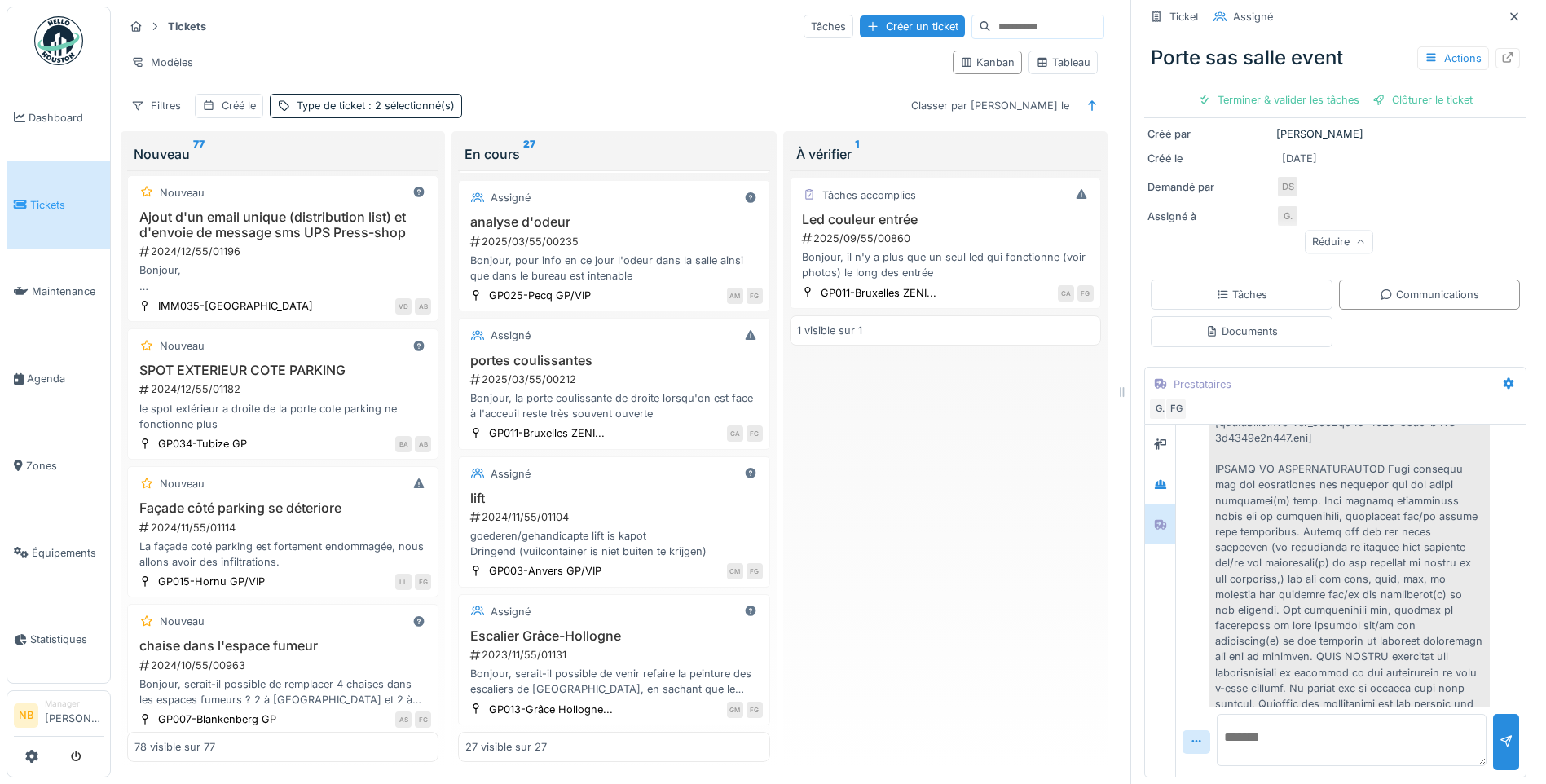
scroll to position [790, 0]
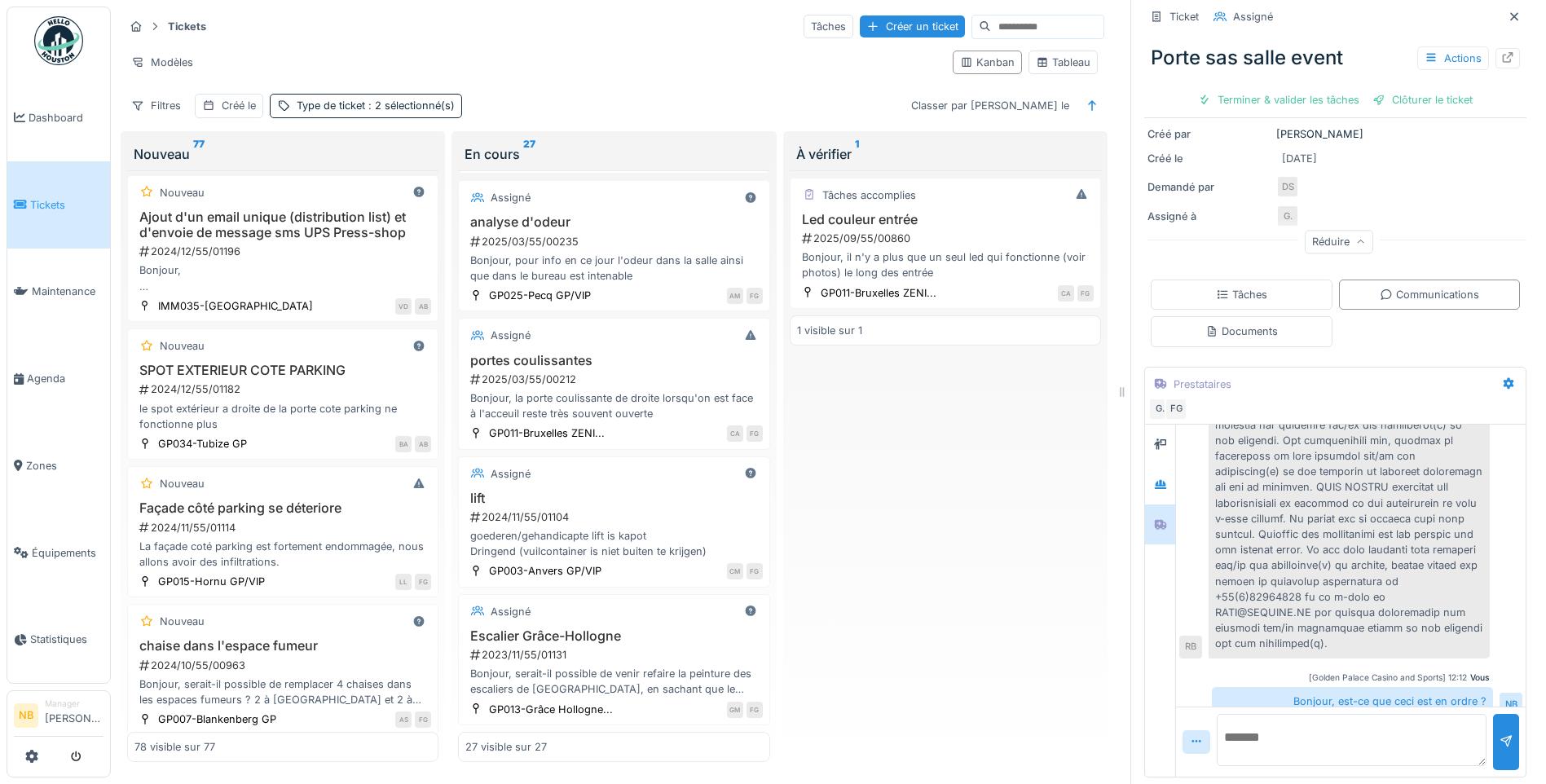
click at [1233, 607] on textarea at bounding box center [1351, 739] width 269 height 52
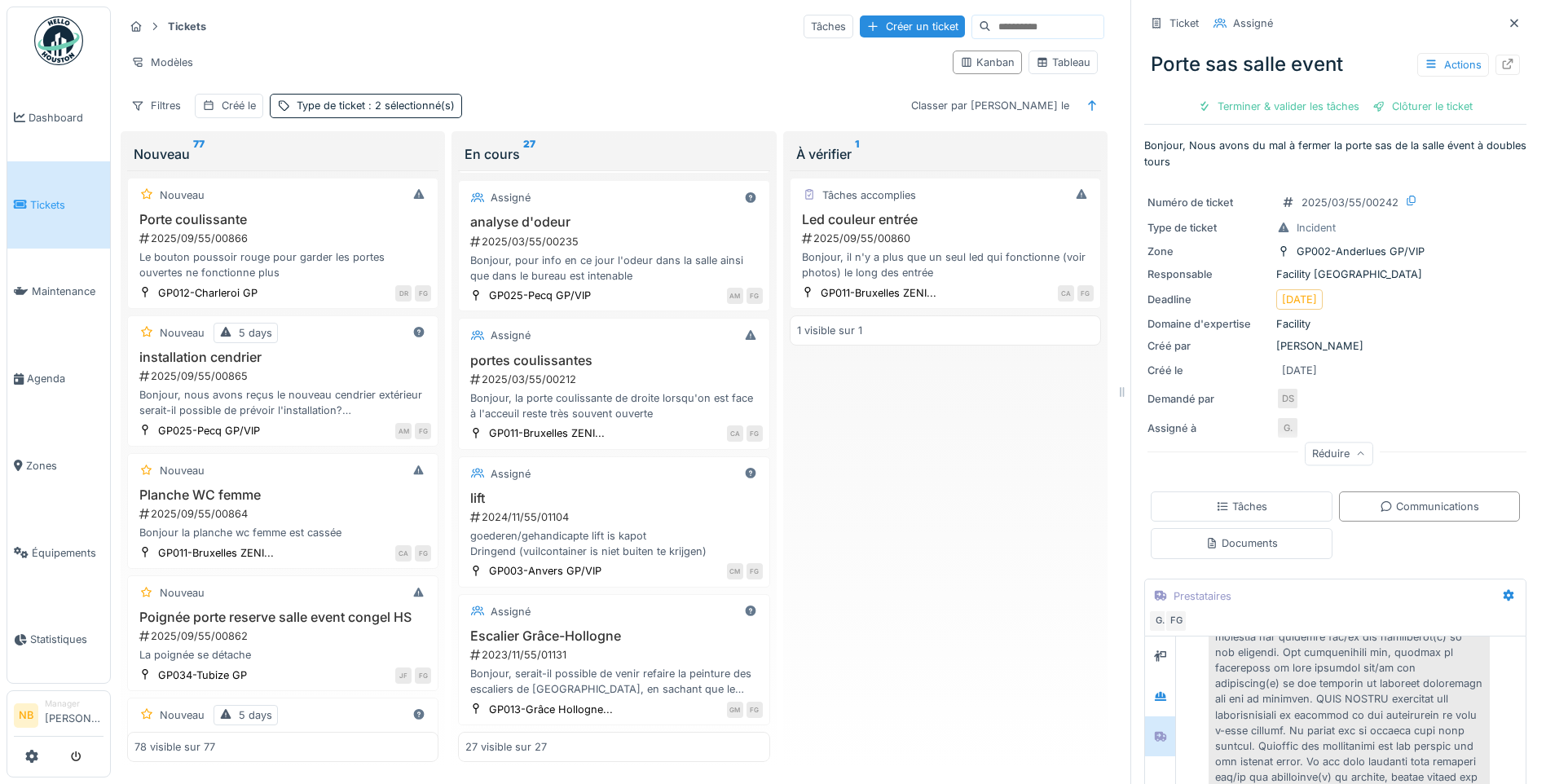
scroll to position [0, 0]
click at [331, 243] on div "2025/09/55/00866" at bounding box center [285, 238] width 293 height 15
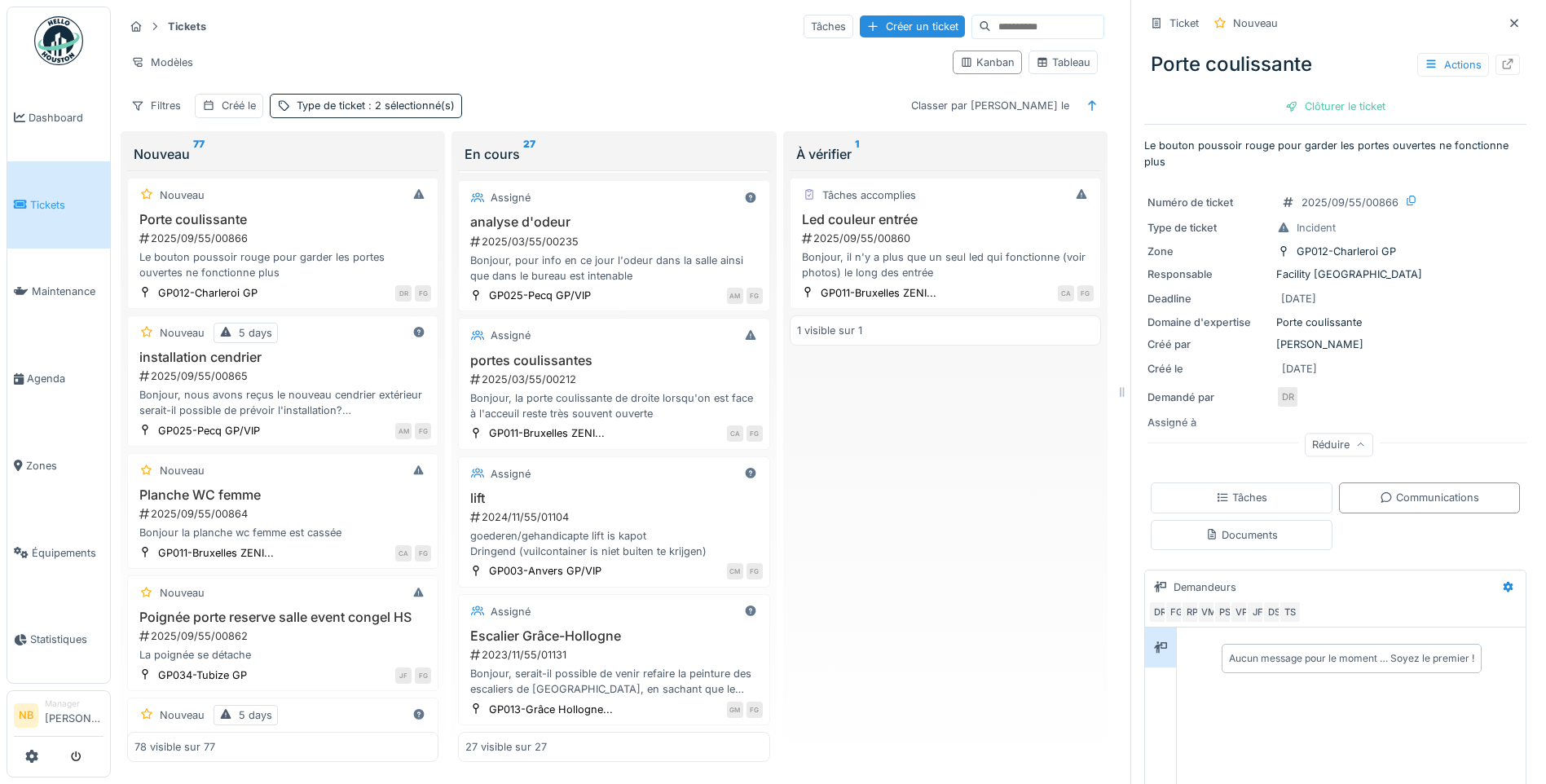
click at [1011, 466] on div "Tâches accomplies Led couleur entrée 2025/09/55/00860 Bonjour, il n'y a plus qu…" at bounding box center [945, 466] width 311 height 592
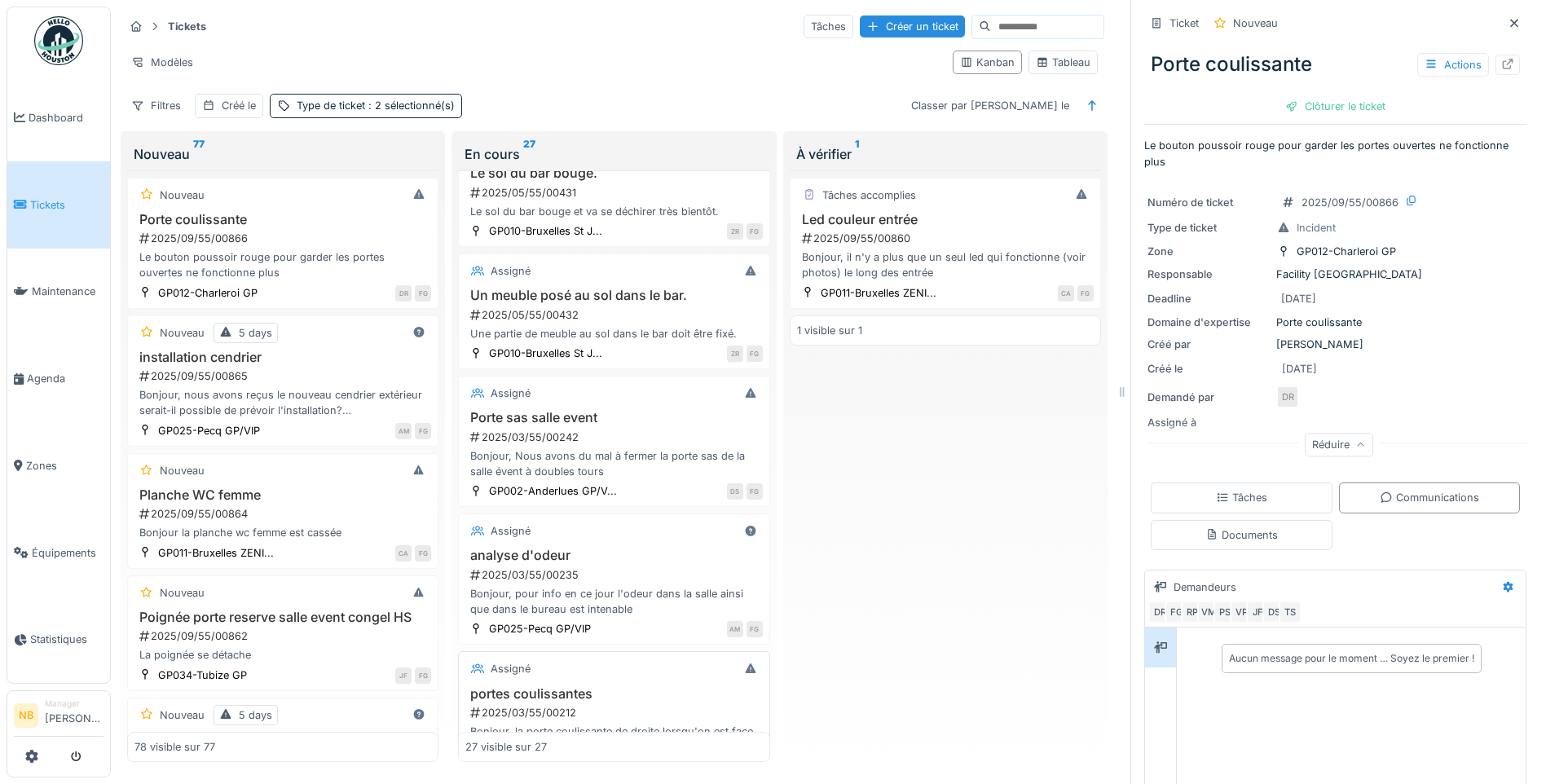
scroll to position [2794, 0]
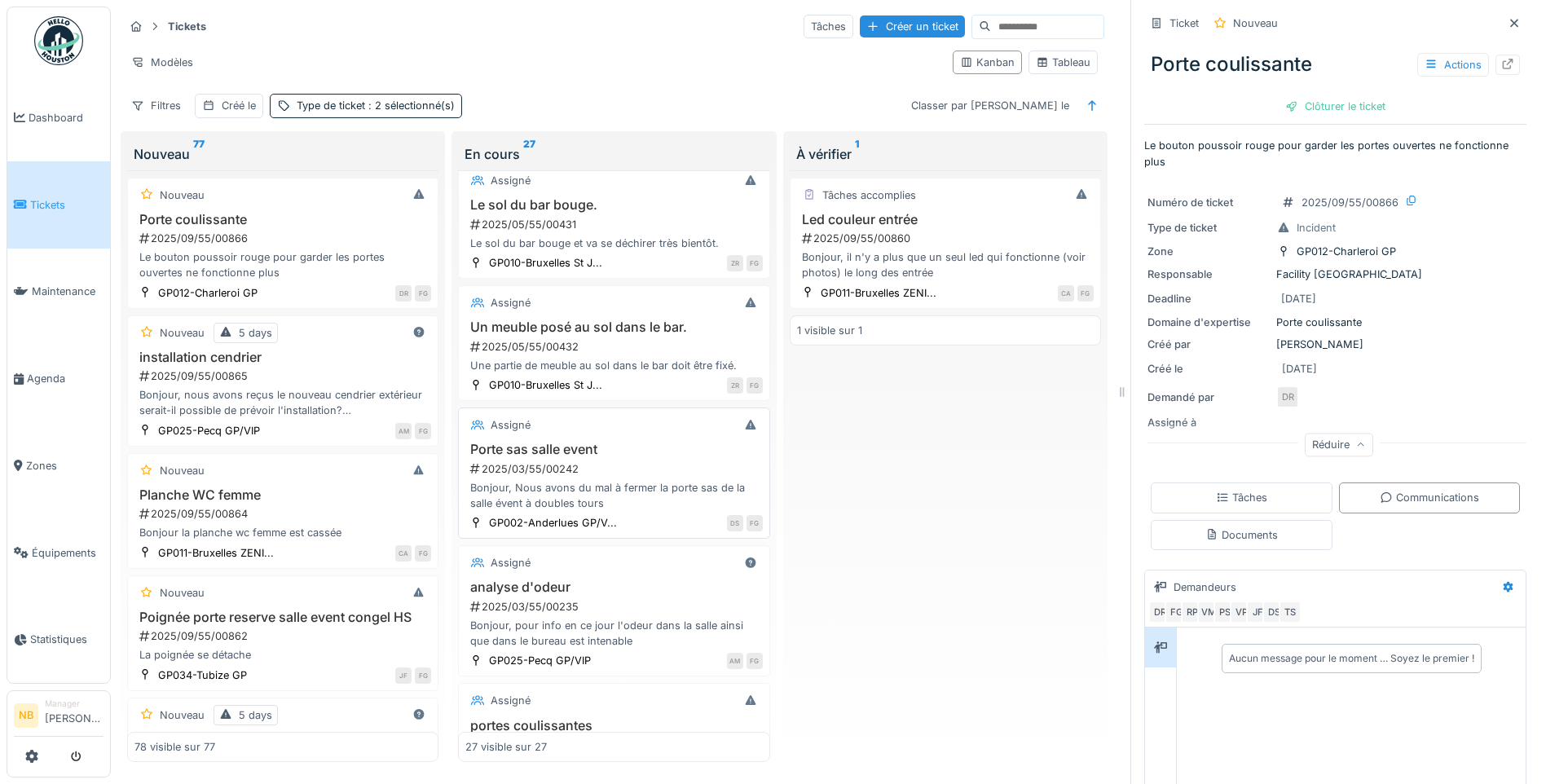
click at [644, 477] on div "2025/03/55/00242" at bounding box center [615, 469] width 293 height 15
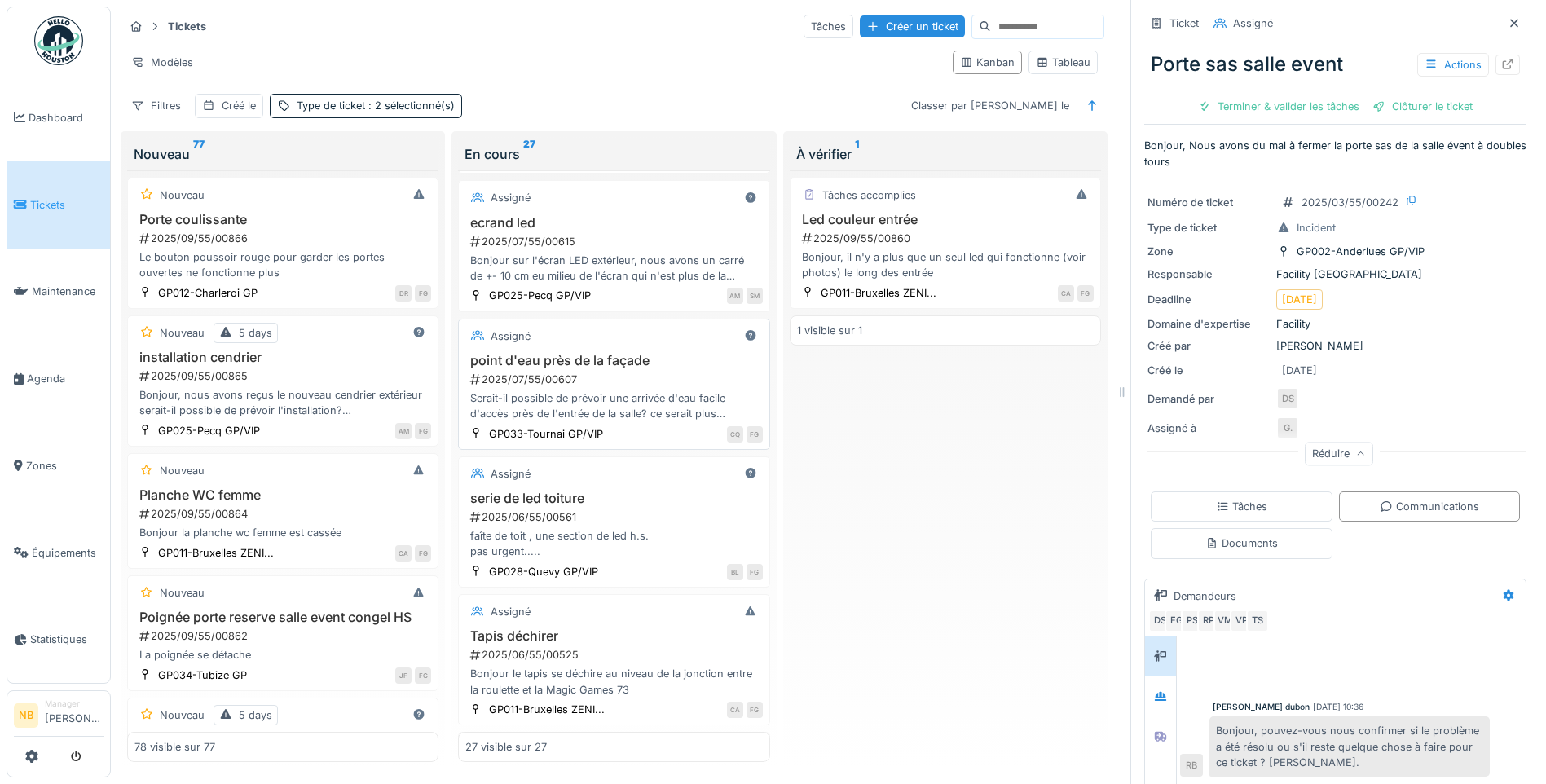
scroll to position [2035, 0]
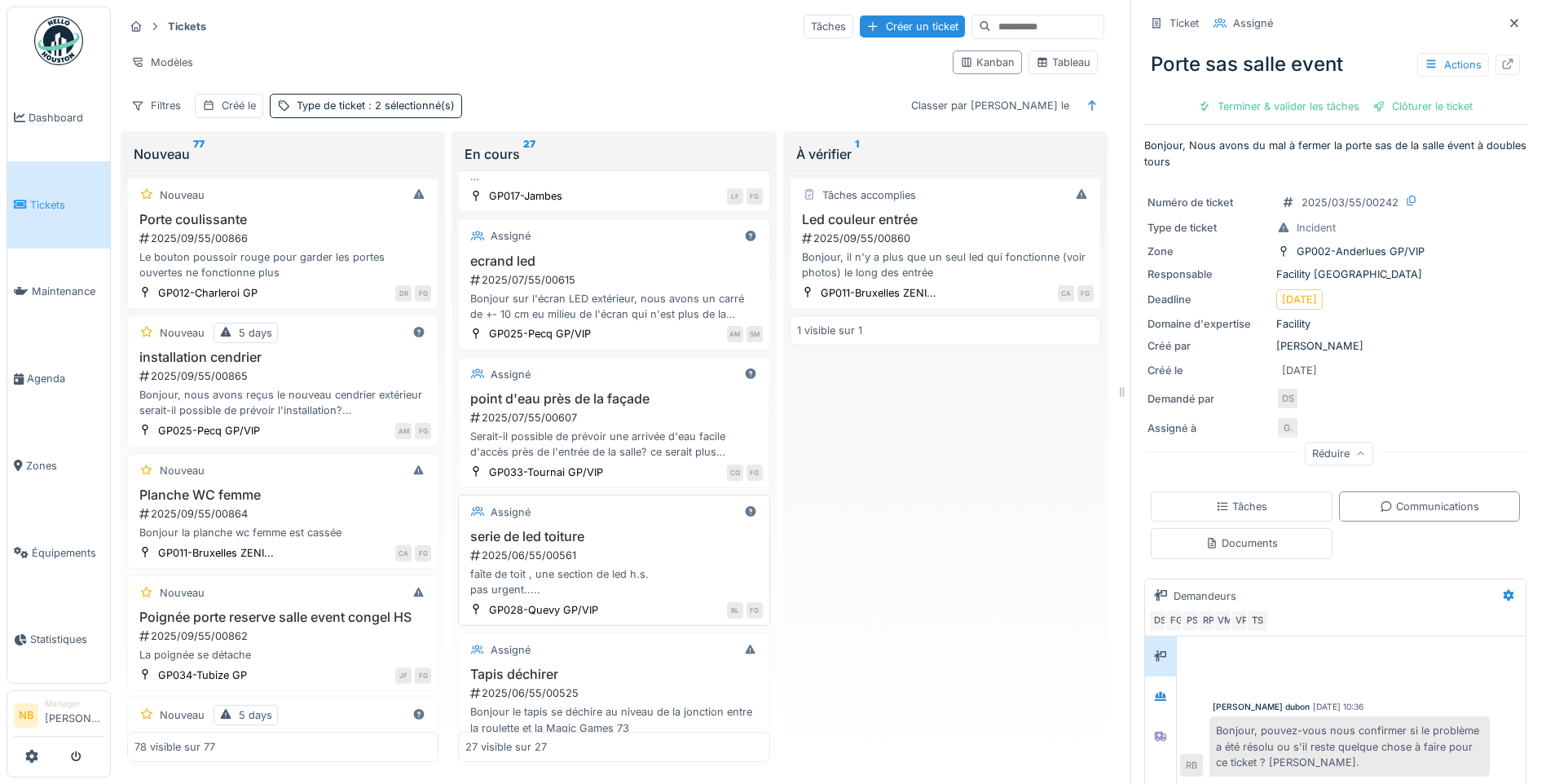
click at [665, 548] on div "serie de led toiture 2025/06/55/00561 faîte de toit , une section de led h.s. p…" at bounding box center [614, 563] width 297 height 69
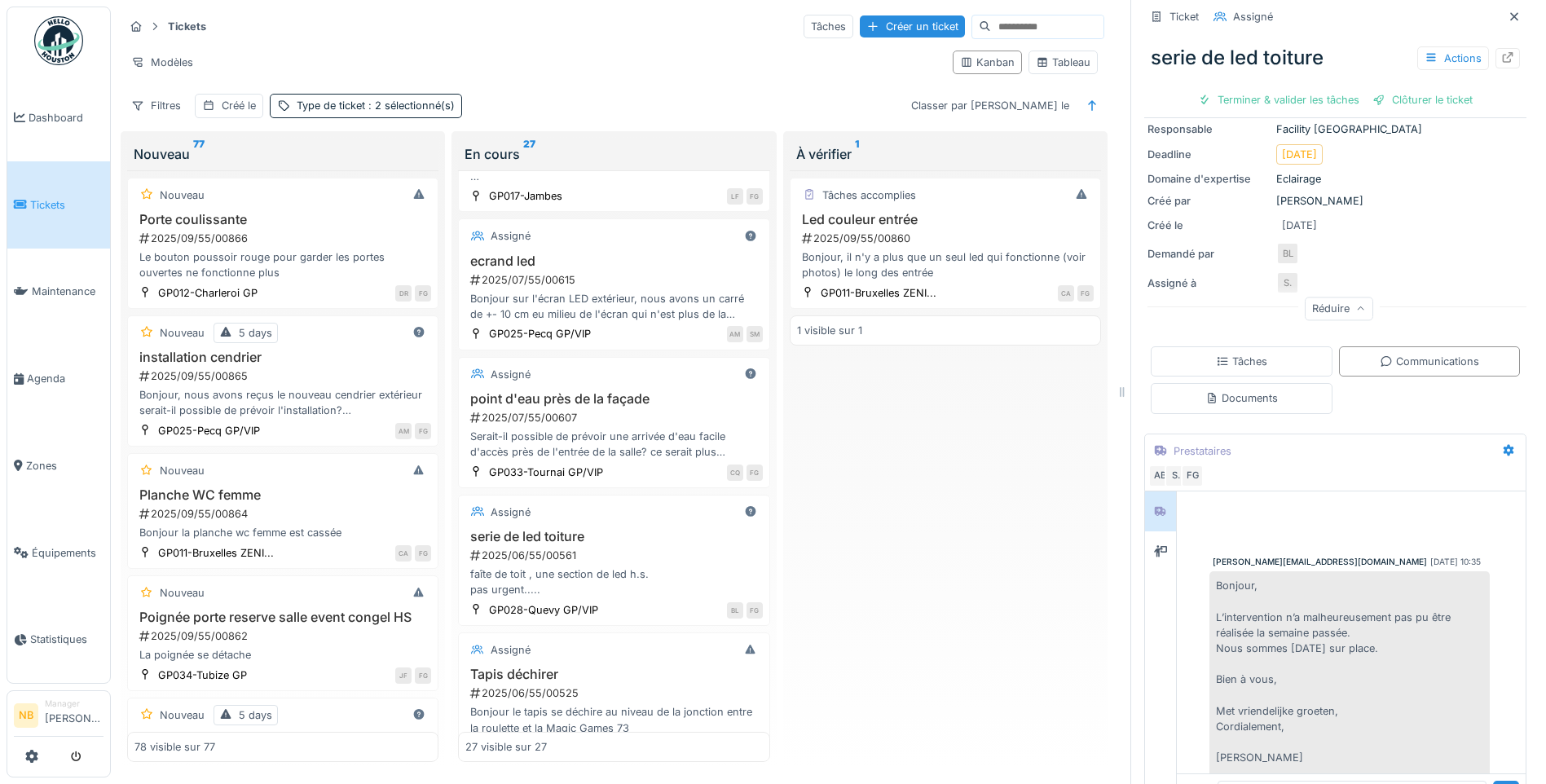
scroll to position [212, 0]
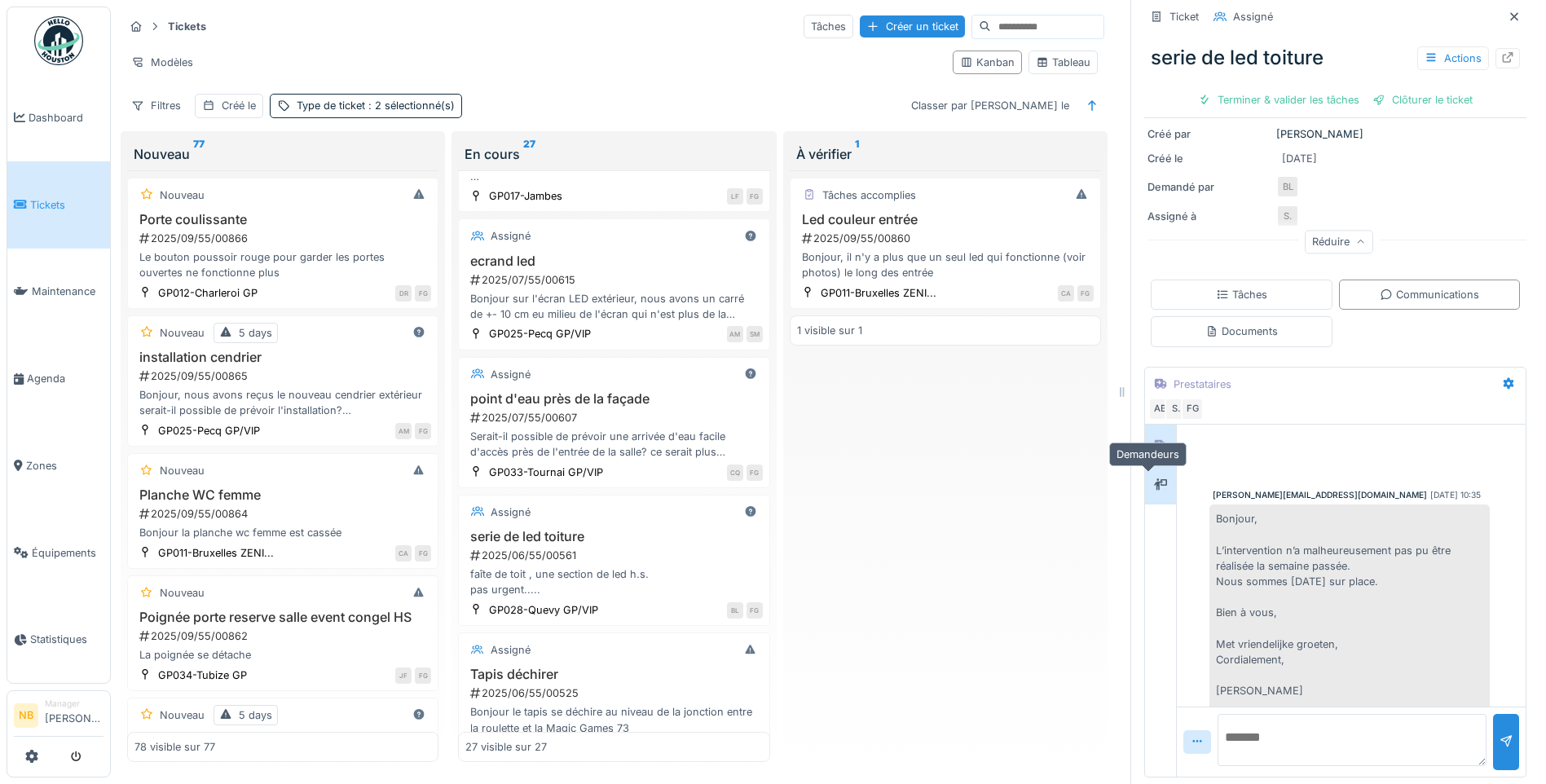
click at [1154, 479] on div at bounding box center [1160, 484] width 13 height 15
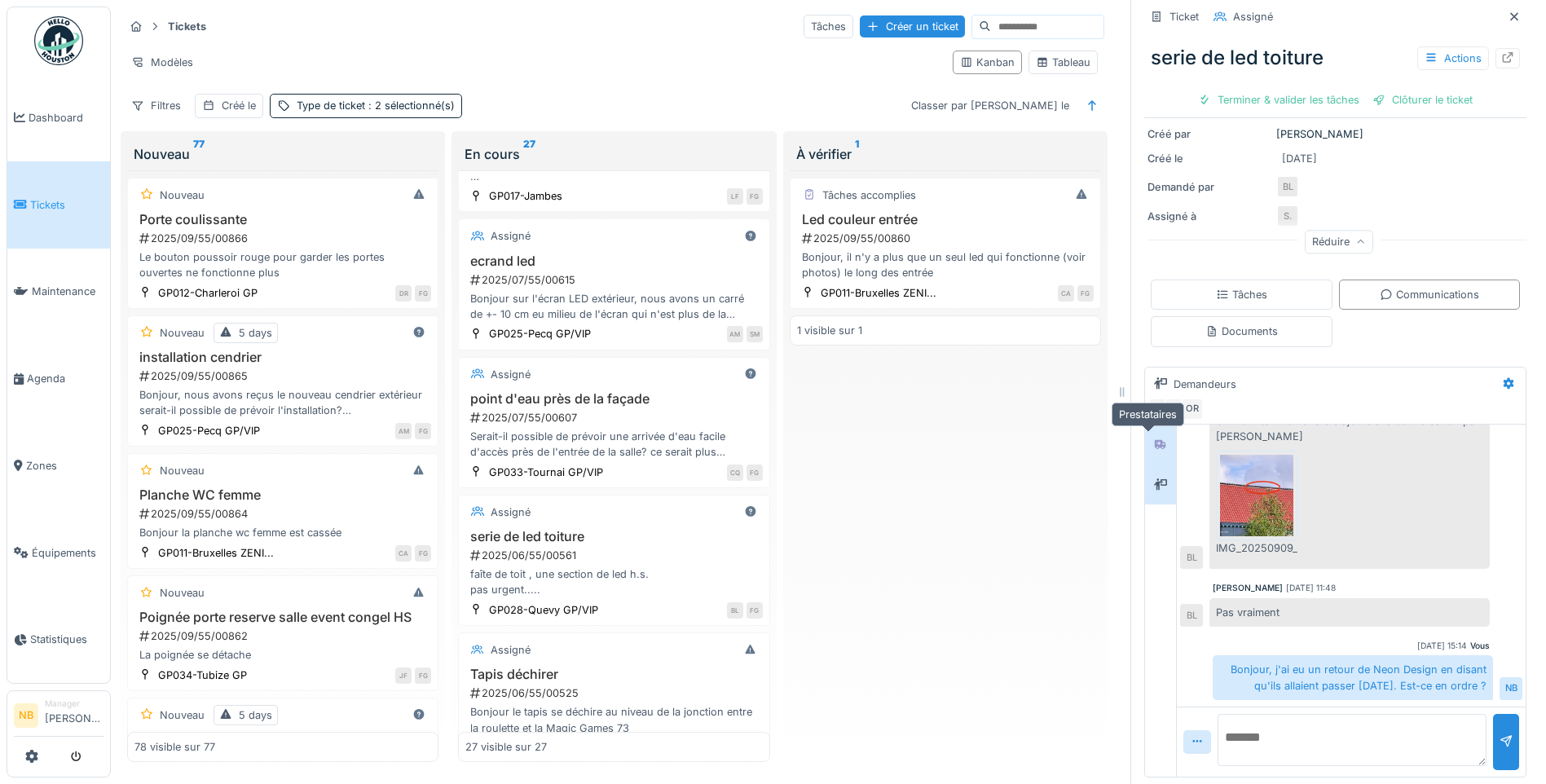
click at [1154, 439] on icon at bounding box center [1160, 443] width 13 height 10
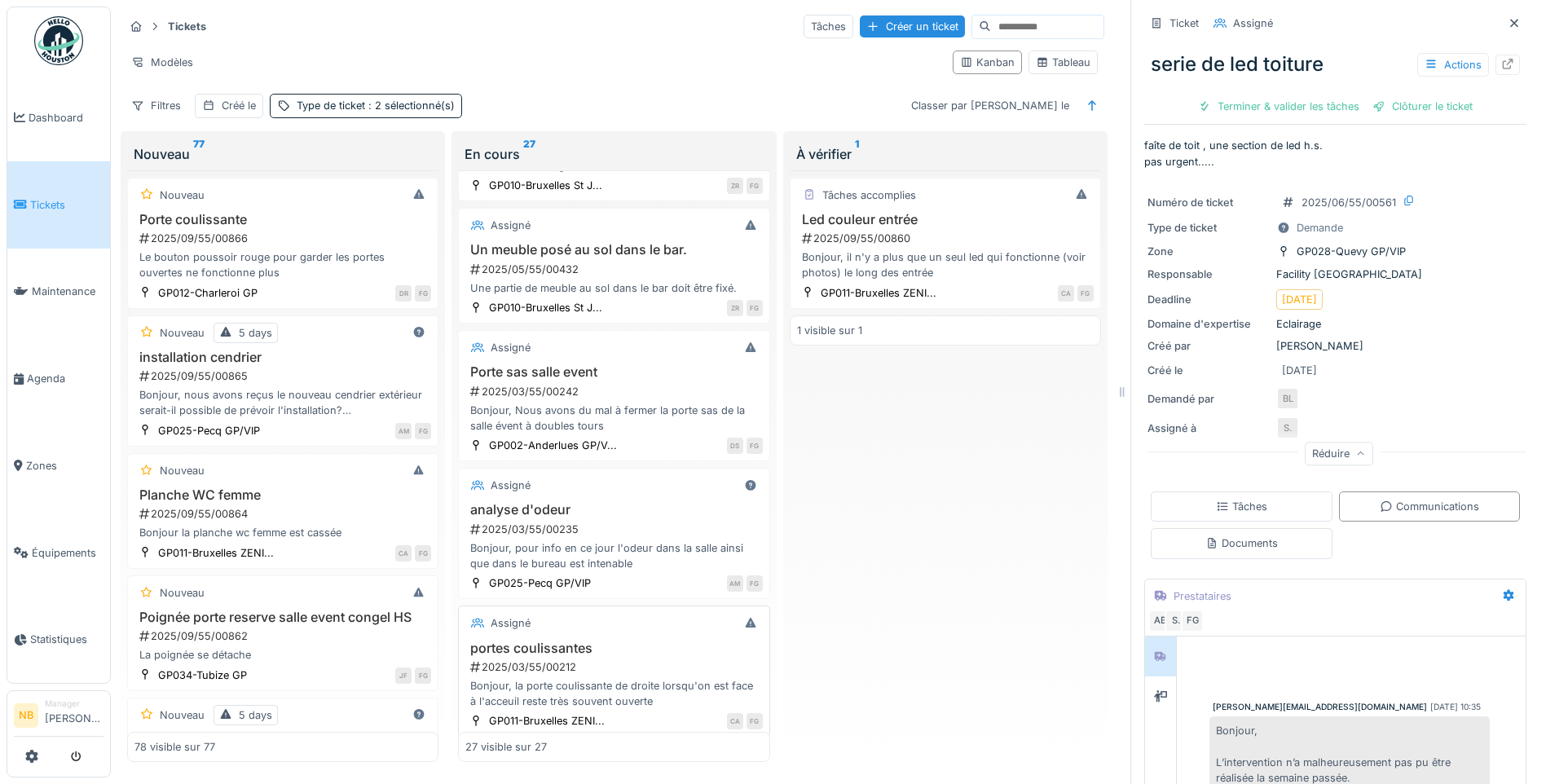
scroll to position [3175, 0]
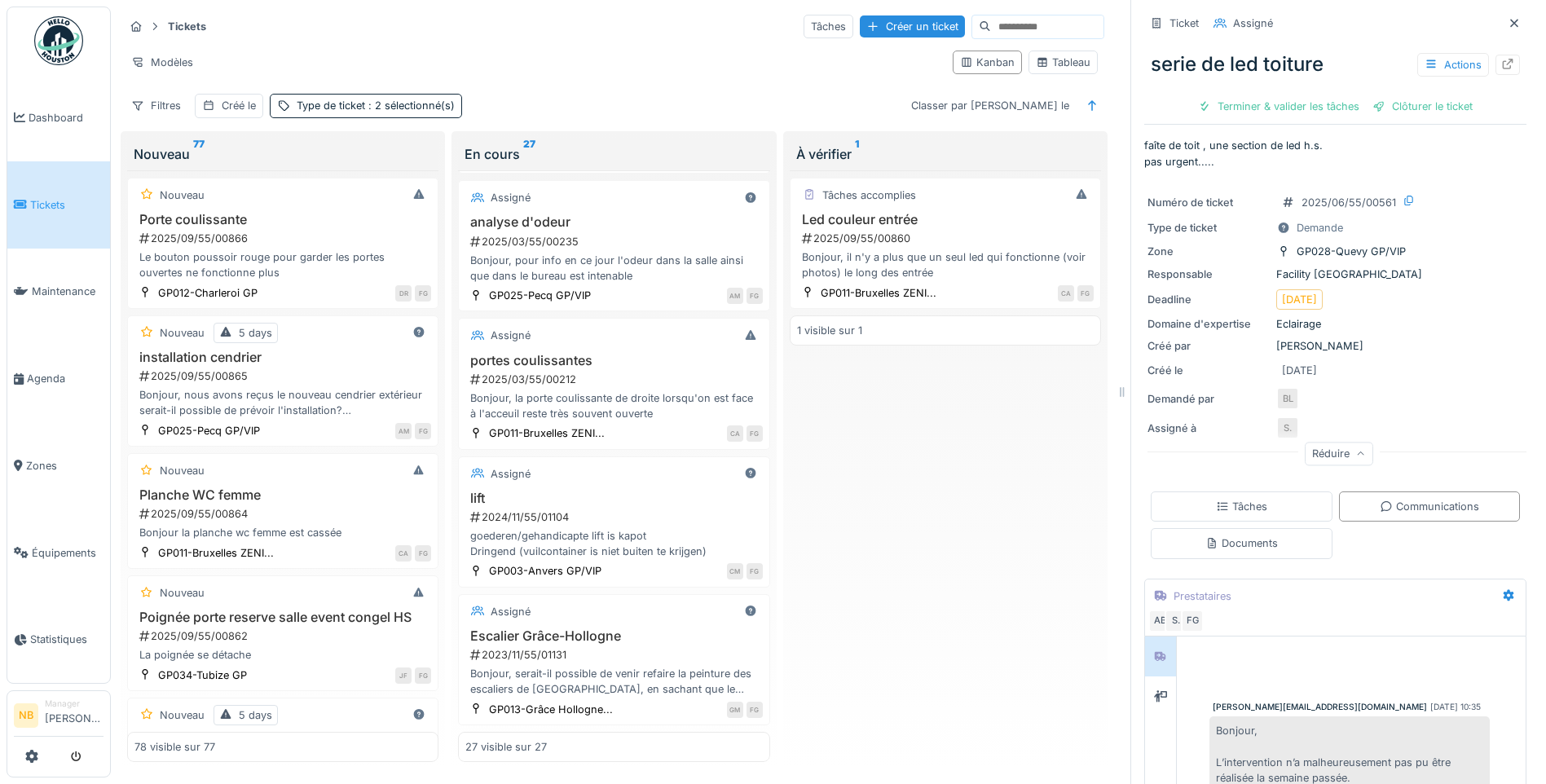
click at [991, 15] on input at bounding box center [1047, 27] width 112 height 23
click at [998, 22] on input at bounding box center [1047, 27] width 112 height 23
paste input "**********"
type input "**********"
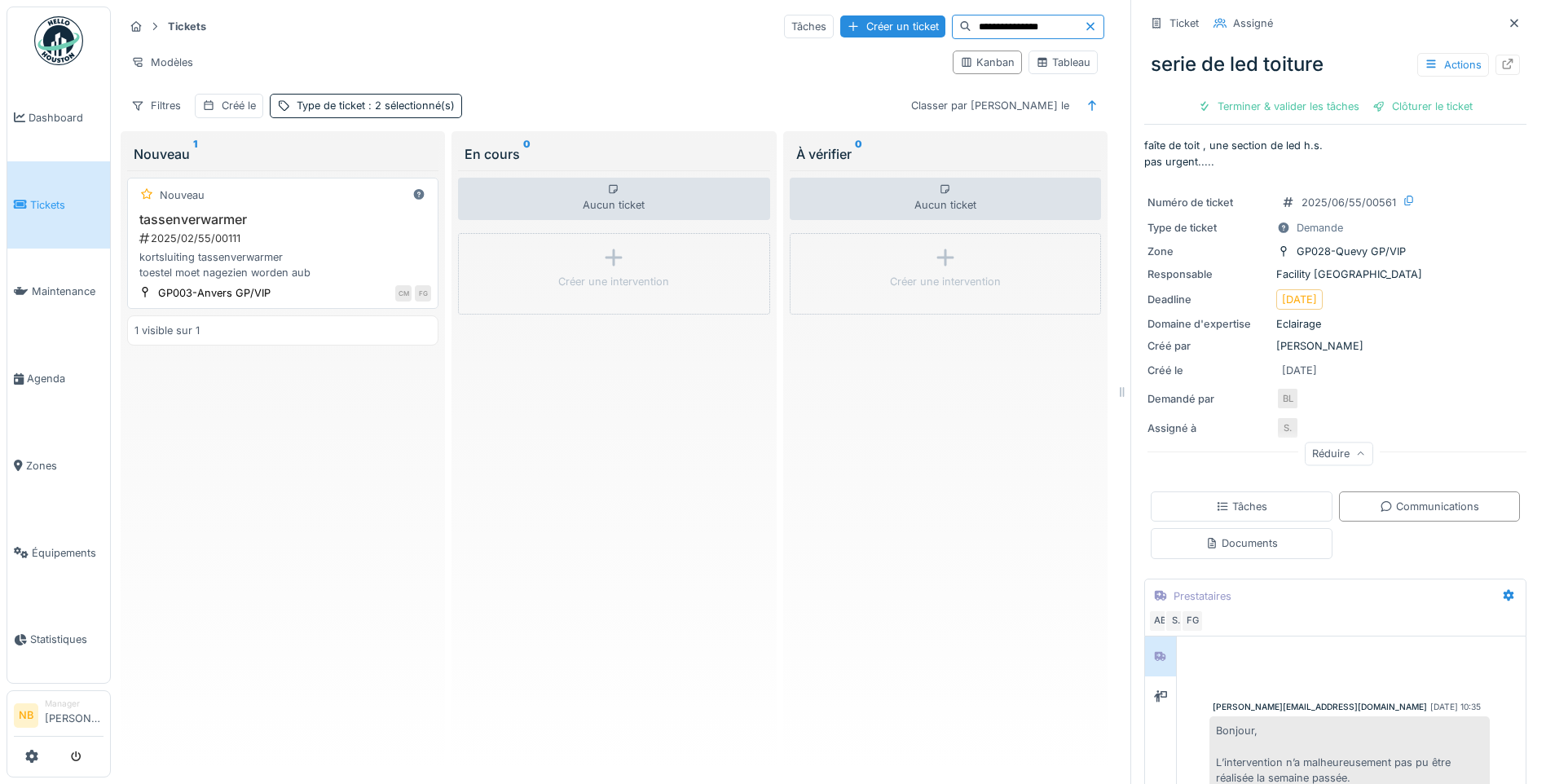
click at [334, 235] on div "2025/02/55/00111" at bounding box center [285, 238] width 293 height 15
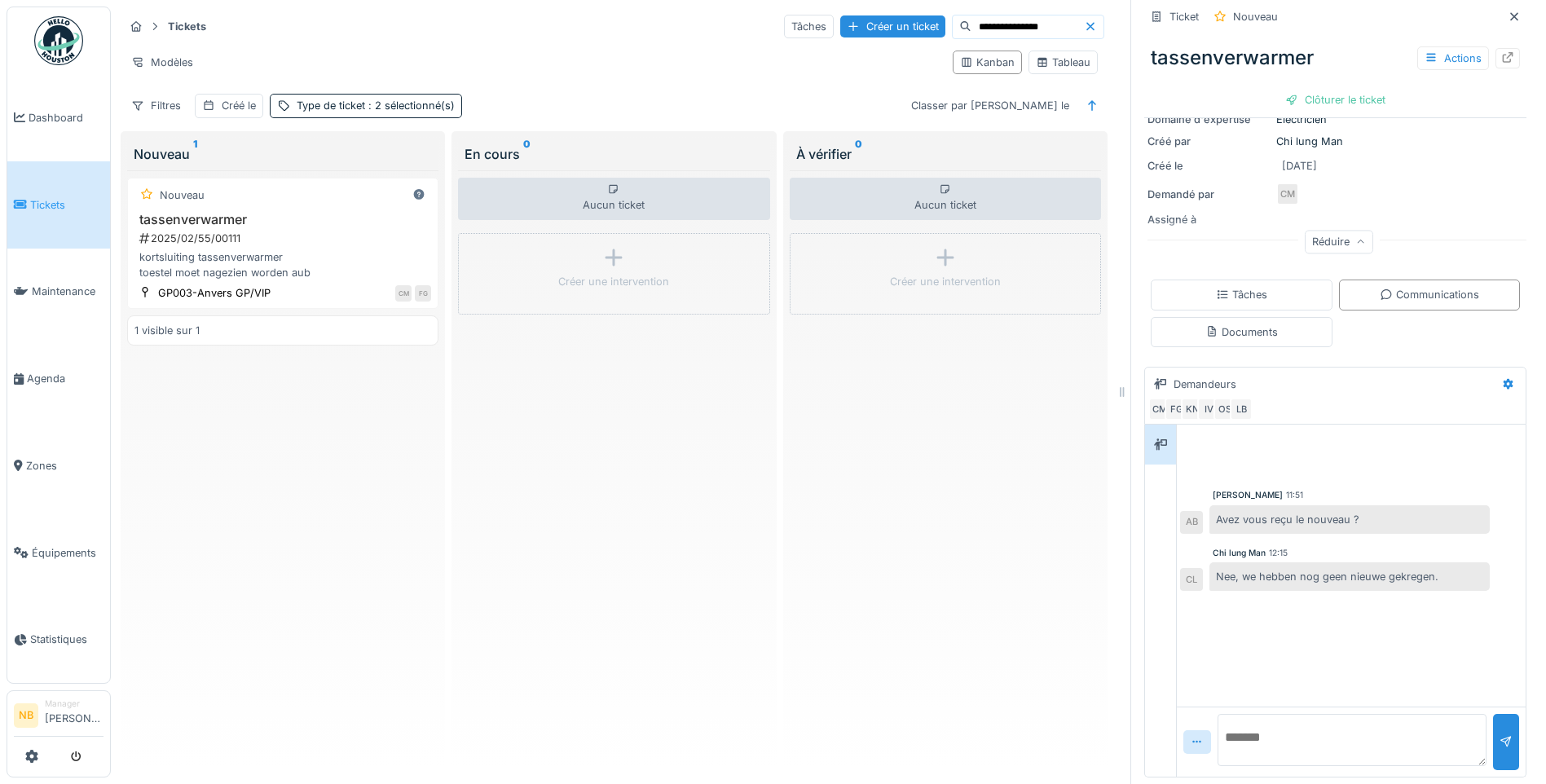
scroll to position [12, 0]
click at [1233, 607] on textarea at bounding box center [1352, 739] width 269 height 52
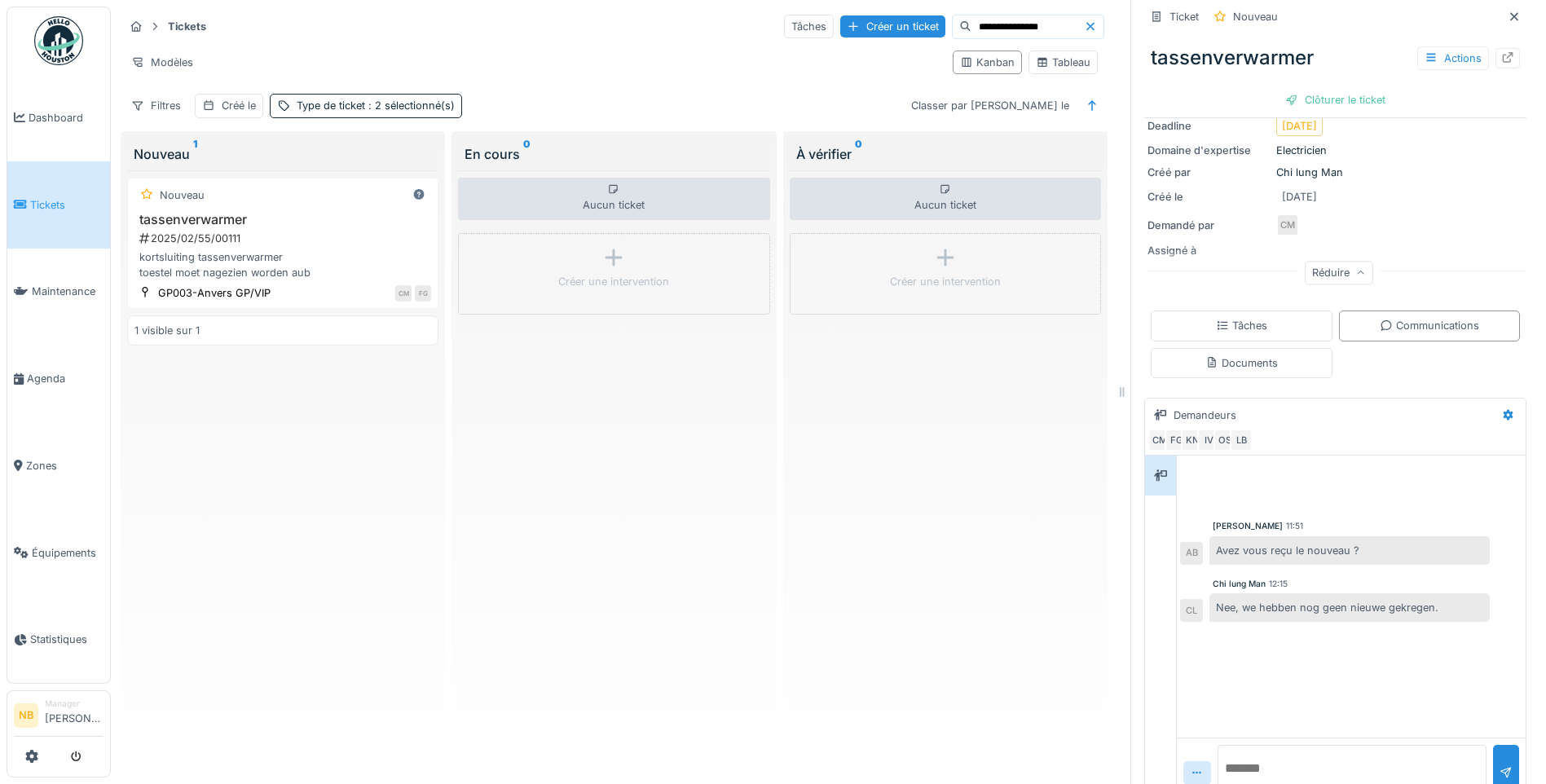
scroll to position [205, 0]
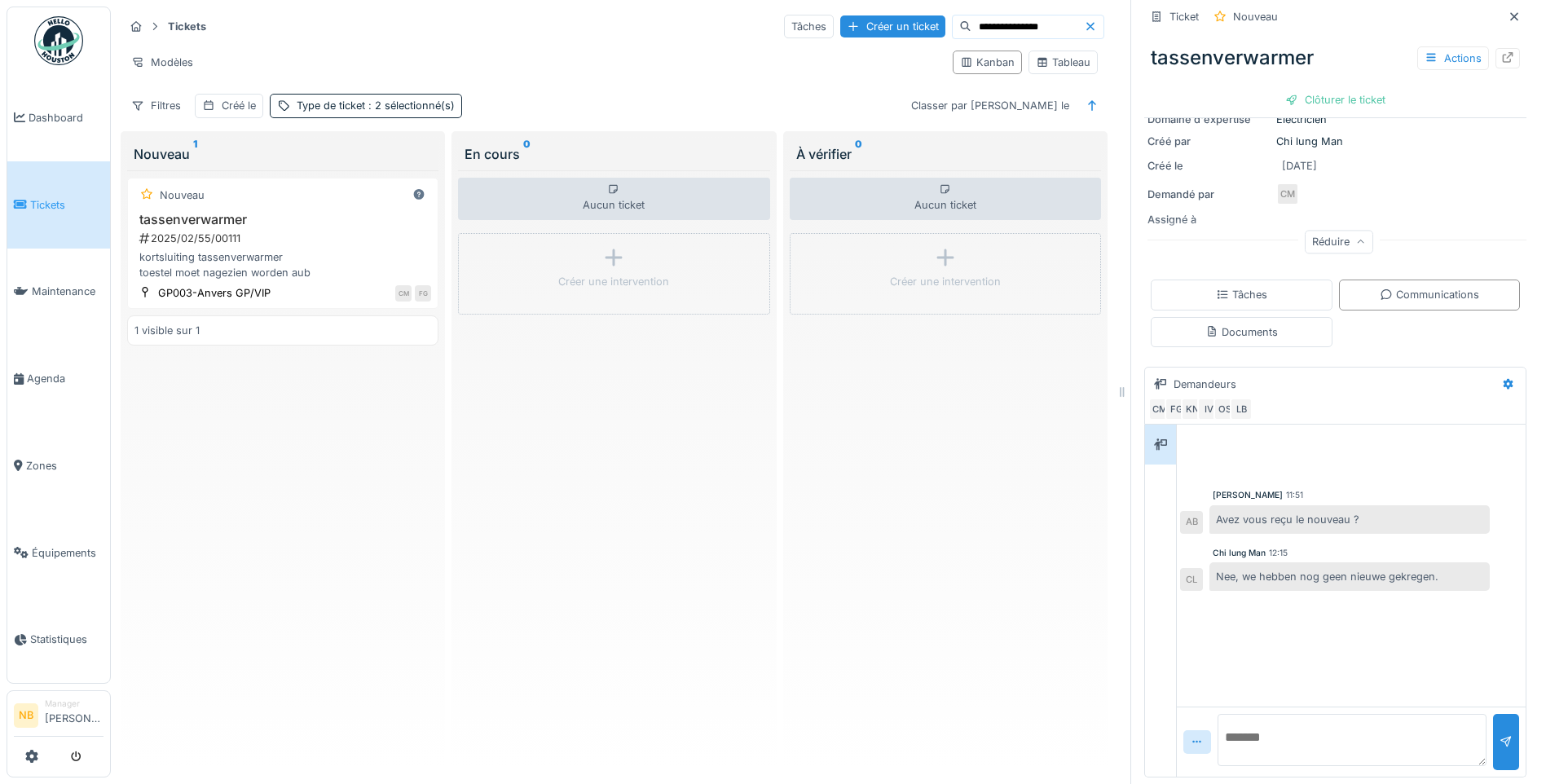
click at [37, 192] on link "Tickets" at bounding box center [59, 206] width 103 height 88
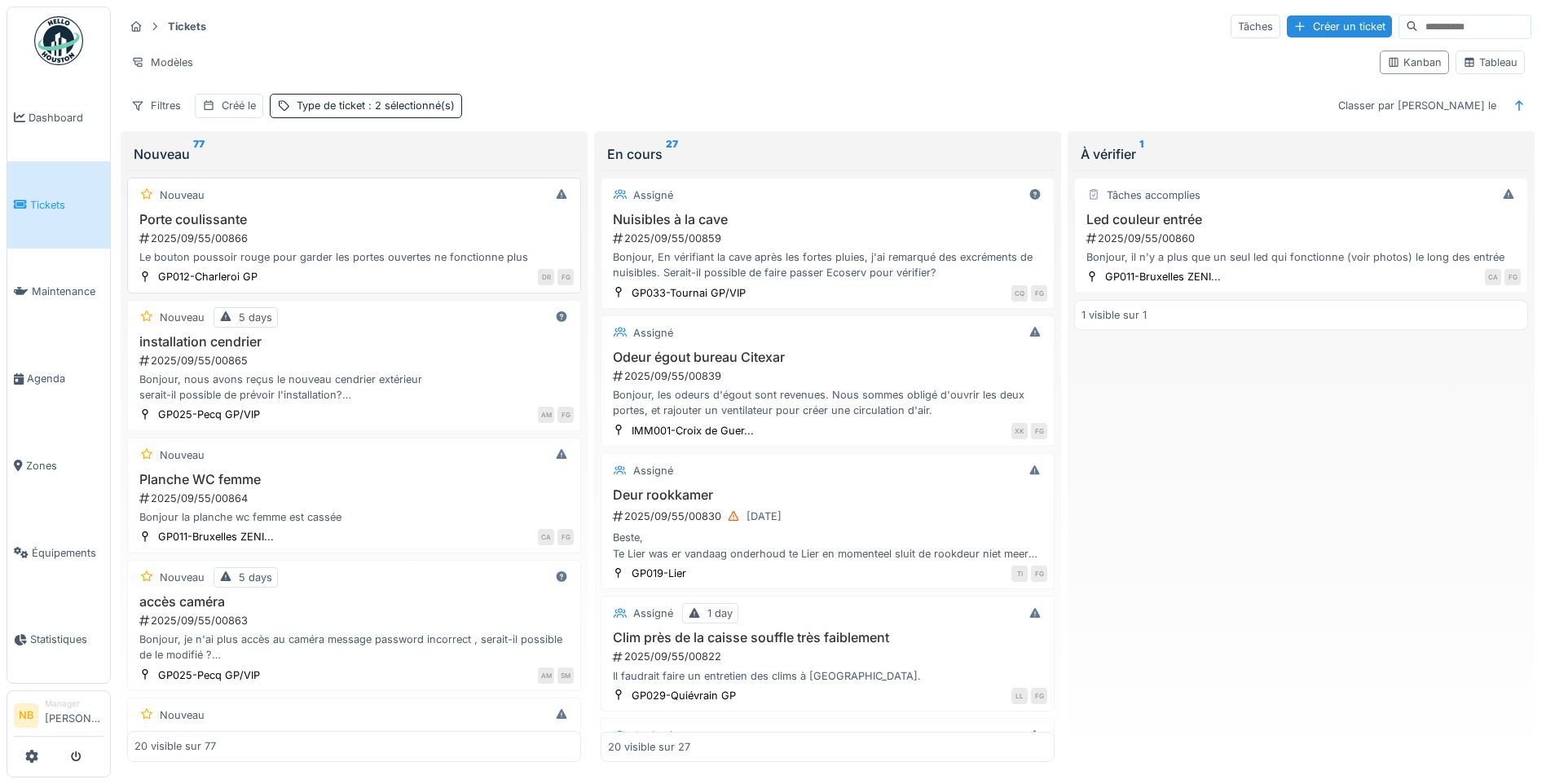
click at [411, 220] on h3 "Porte coulissante" at bounding box center [353, 220] width 439 height 15
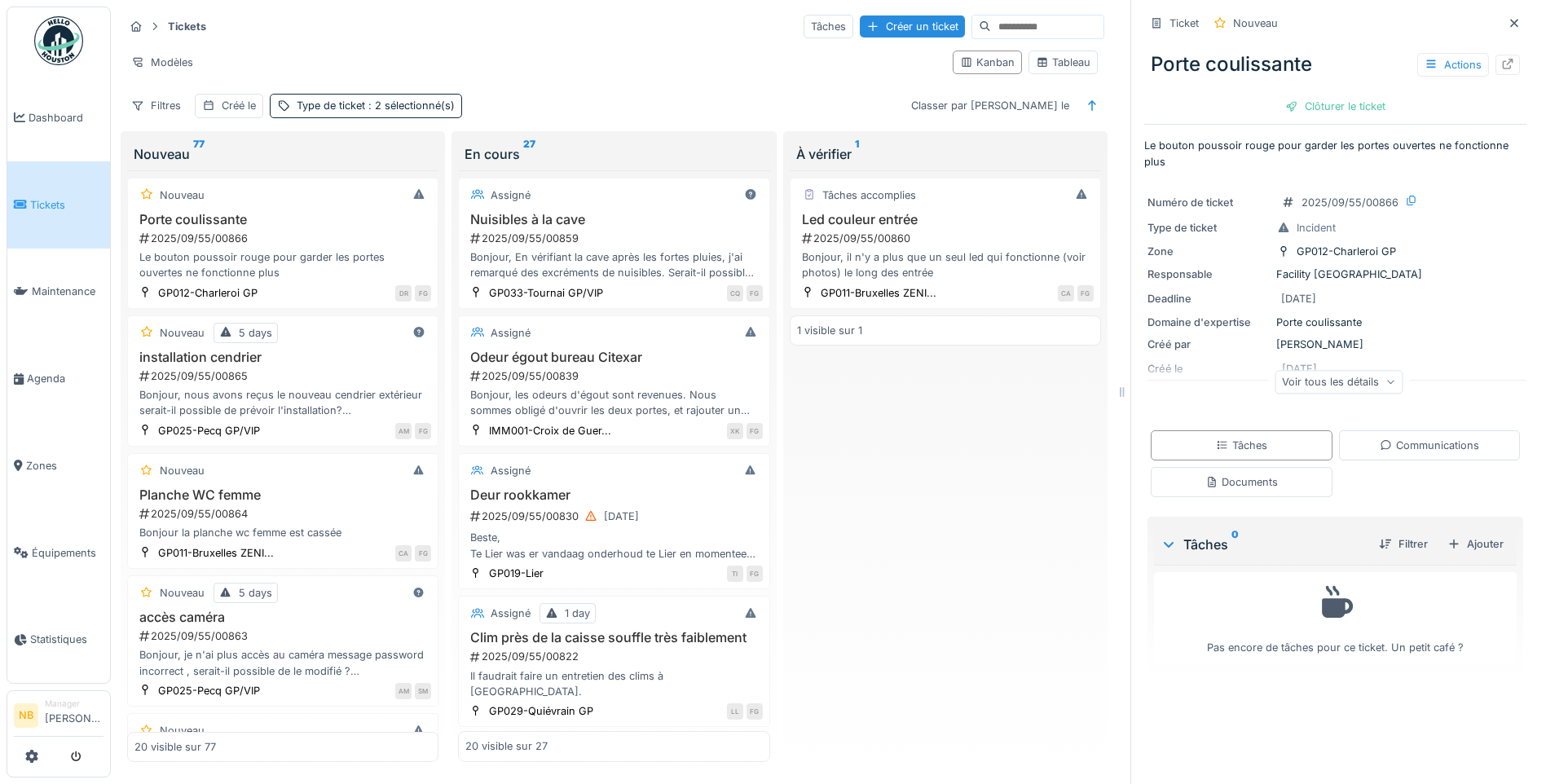
click at [1327, 378] on div "Voir tous les détails" at bounding box center [1338, 382] width 128 height 24
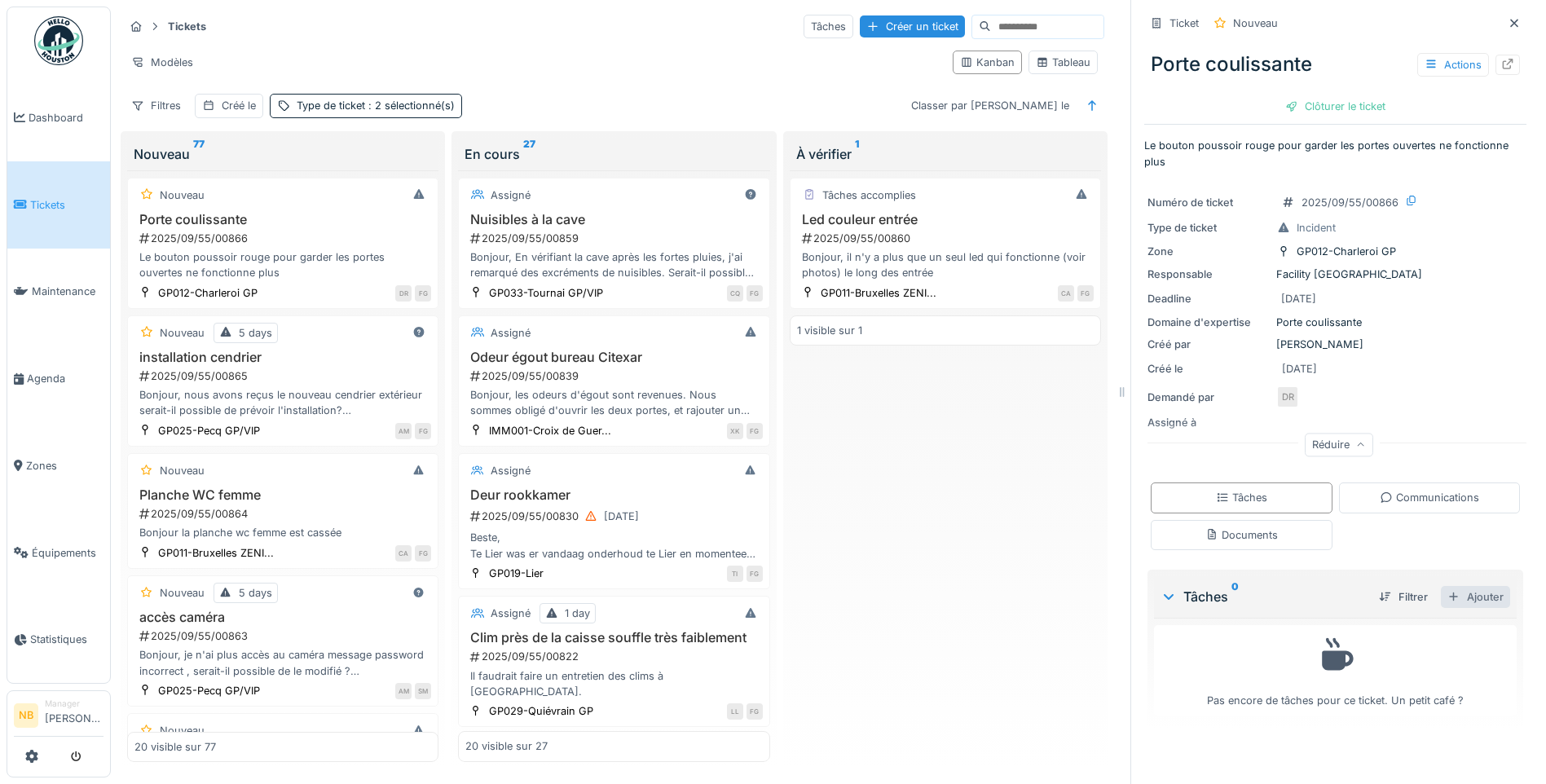
click at [1443, 590] on div "Ajouter" at bounding box center [1476, 597] width 69 height 22
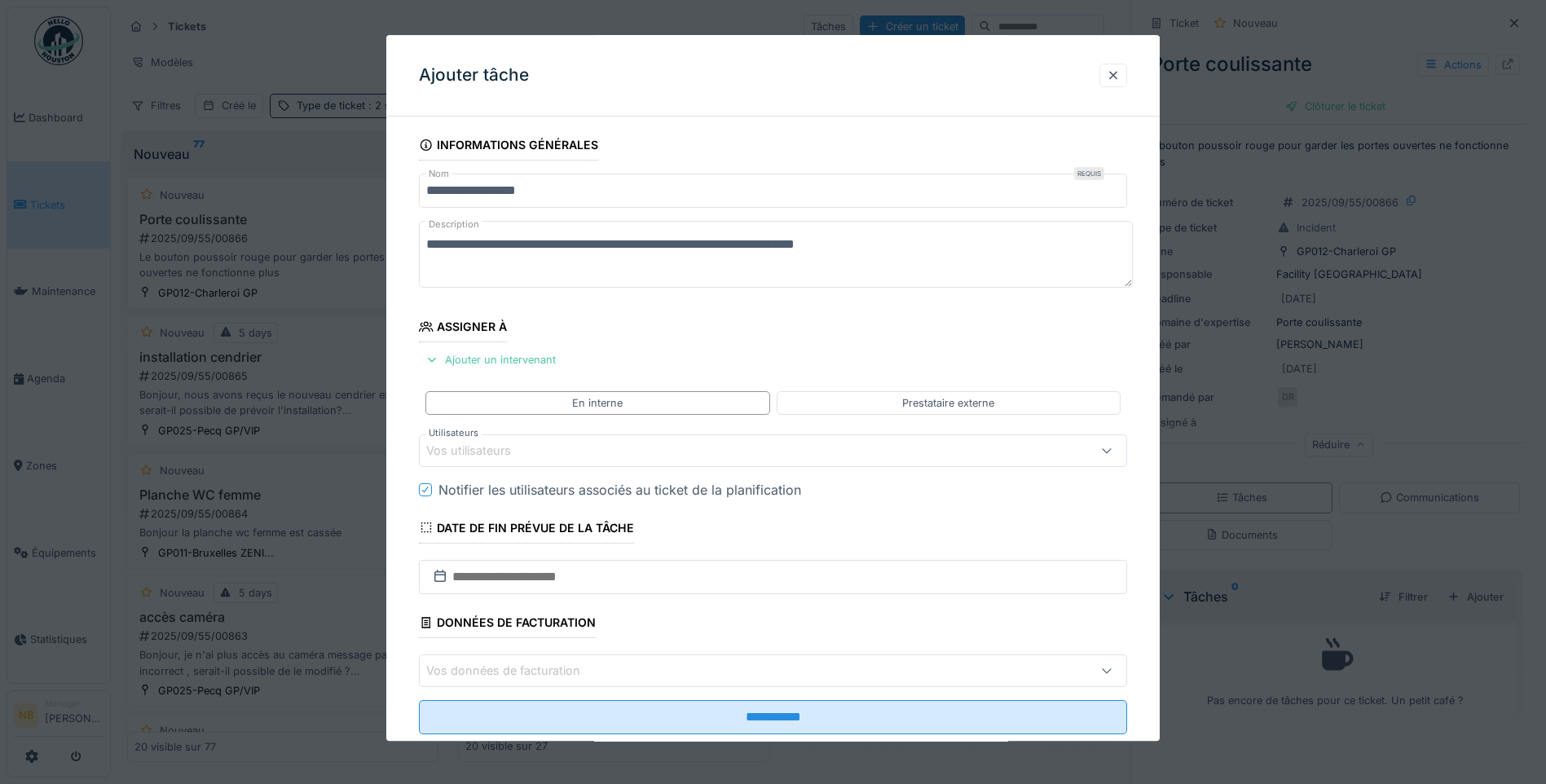
click at [950, 382] on fieldset "**********" at bounding box center [773, 438] width 708 height 617
click at [956, 386] on div "En interne Prestataire externe" at bounding box center [773, 402] width 708 height 37
click at [964, 396] on div "Prestataire externe" at bounding box center [948, 402] width 92 height 15
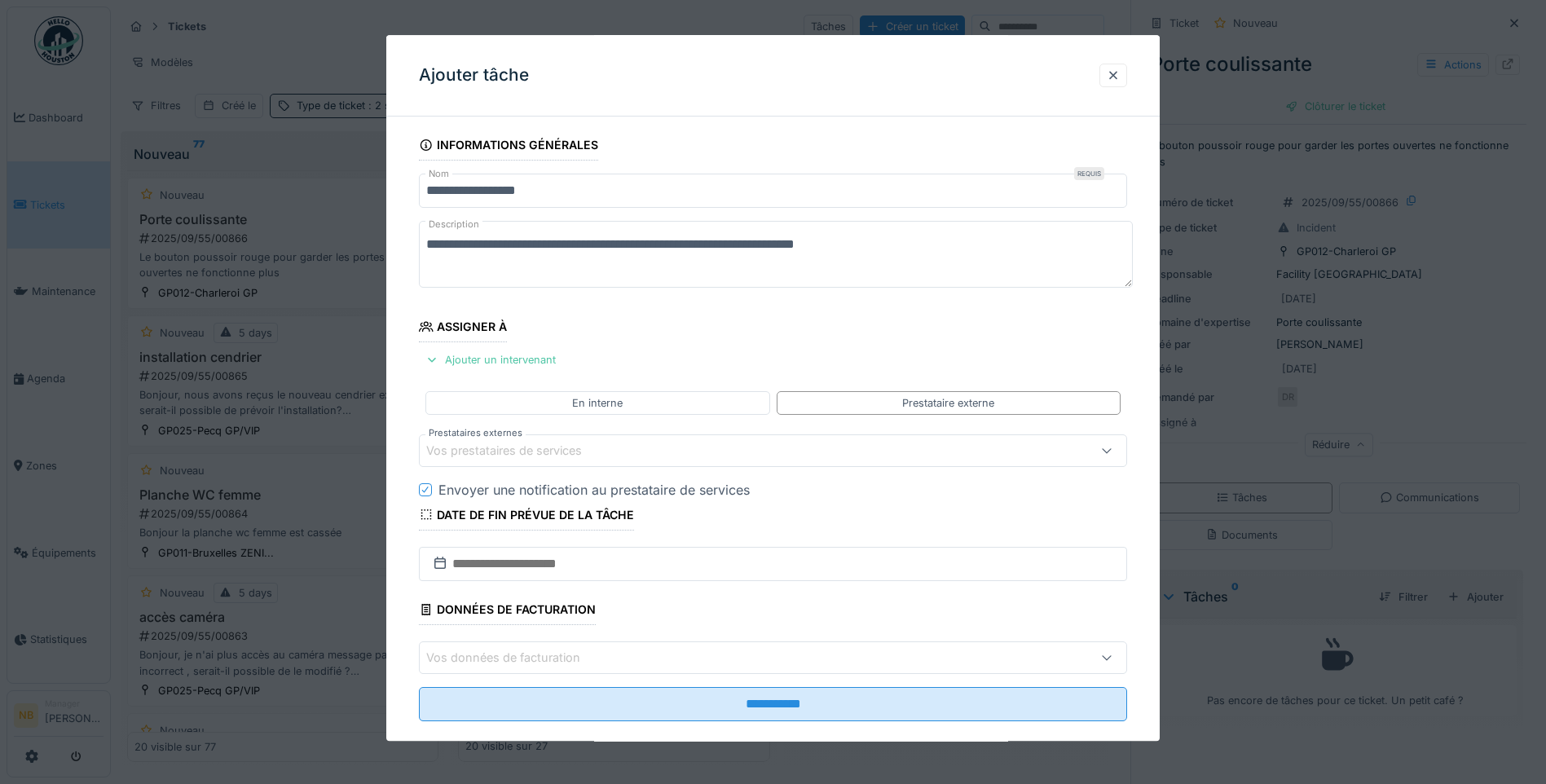
click at [705, 456] on div "Vos prestataires de services" at bounding box center [731, 450] width 610 height 18
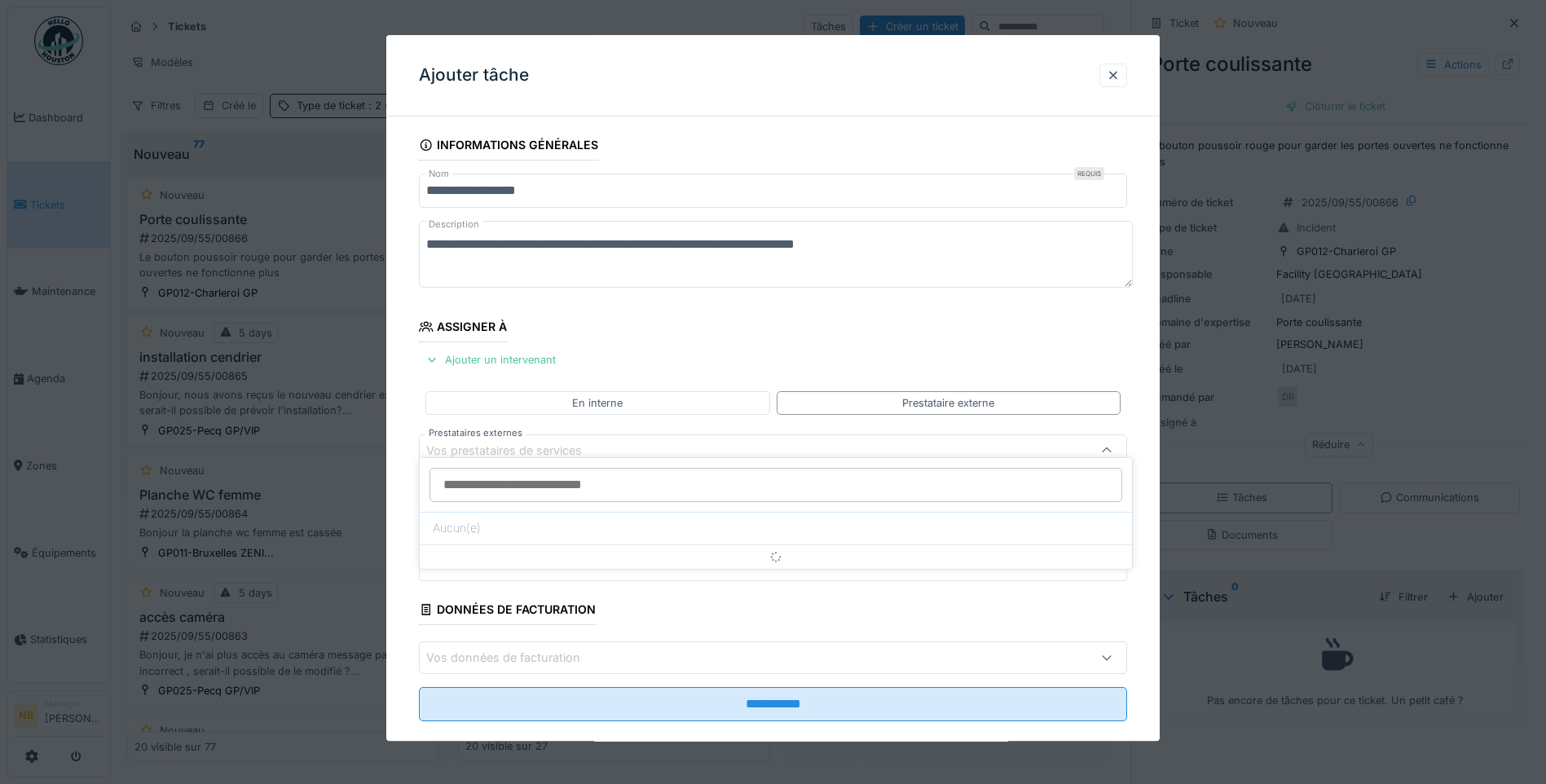
scroll to position [26, 0]
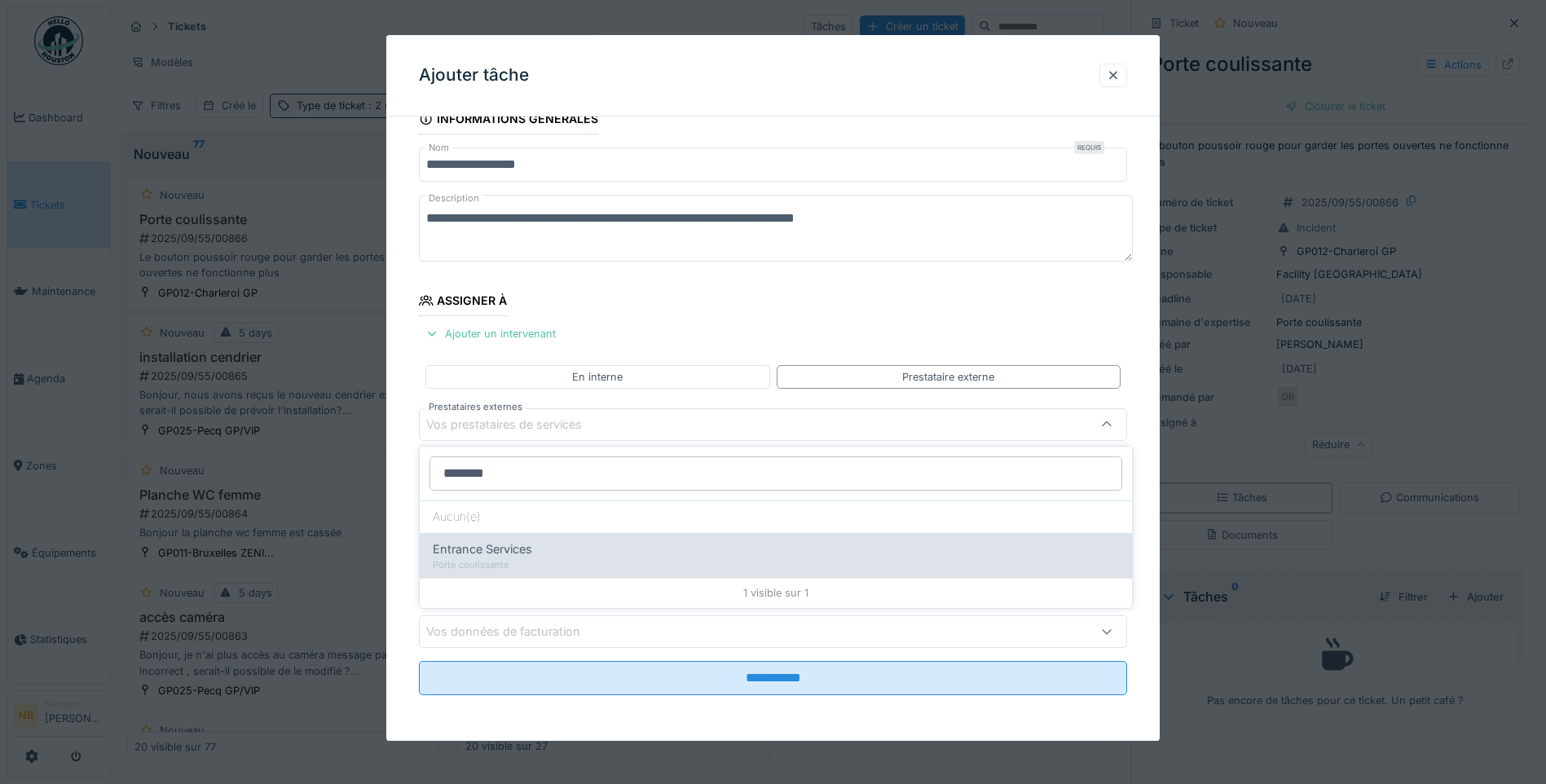
type input "********"
click at [572, 557] on div "Entrance Services Porte coulissante" at bounding box center [776, 555] width 712 height 45
type input "***"
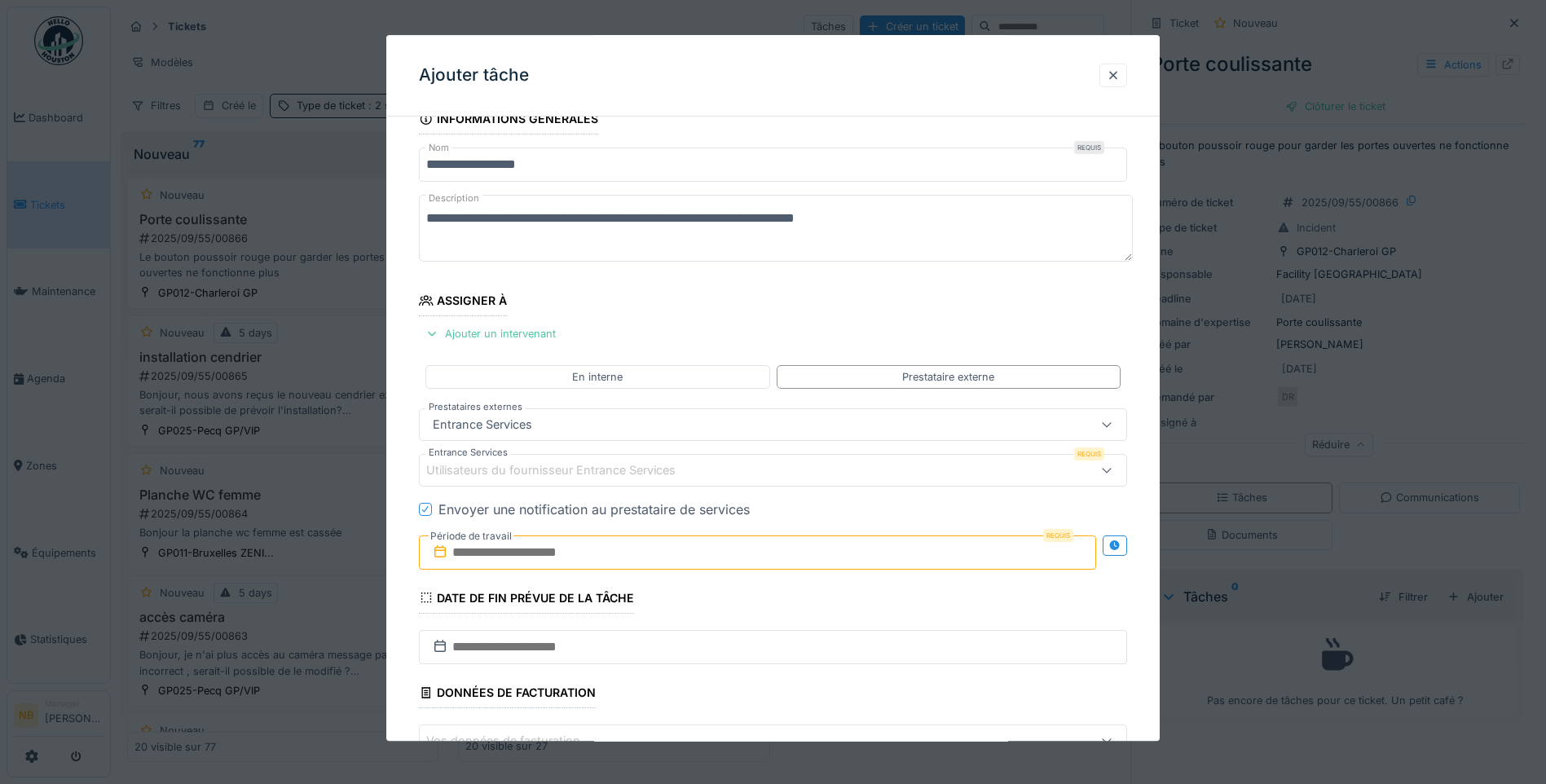
drag, startPoint x: 683, startPoint y: 552, endPoint x: 707, endPoint y: 560, distance: 25.3
click at [683, 552] on input "text" at bounding box center [757, 552] width 677 height 34
click at [700, 446] on div "16" at bounding box center [707, 454] width 22 height 24
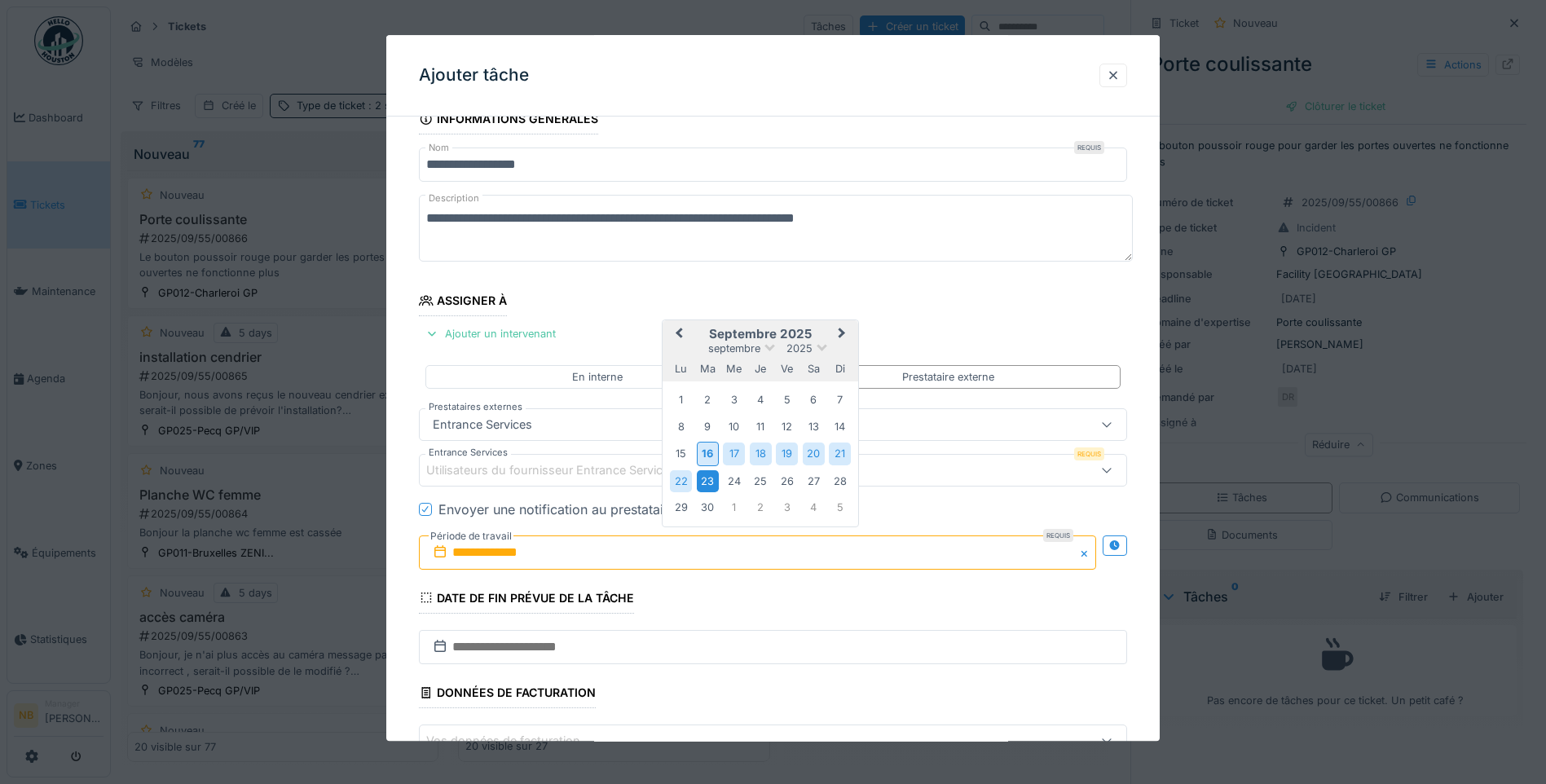
click at [710, 480] on div "23" at bounding box center [707, 480] width 22 height 22
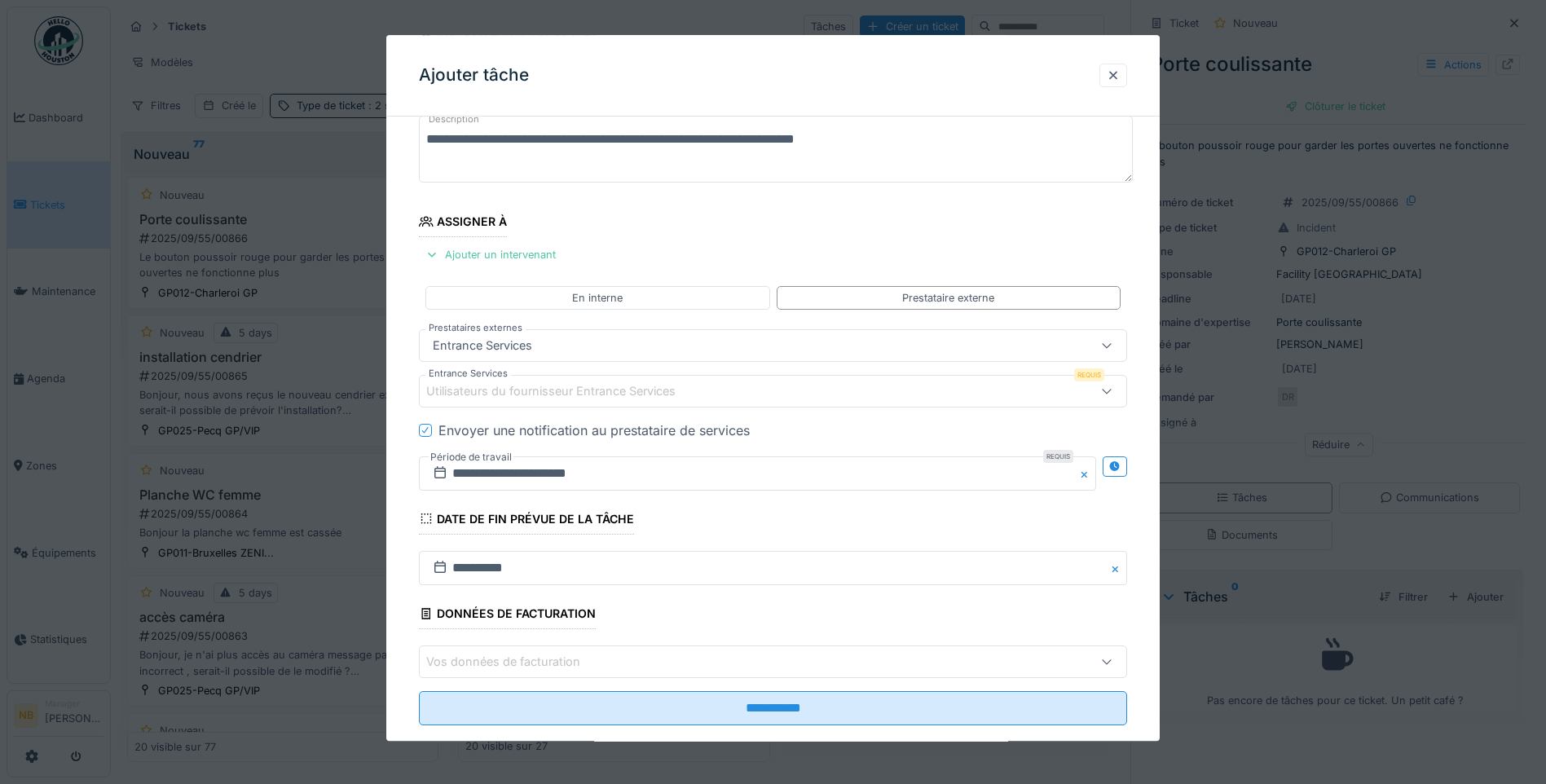
scroll to position [135, 0]
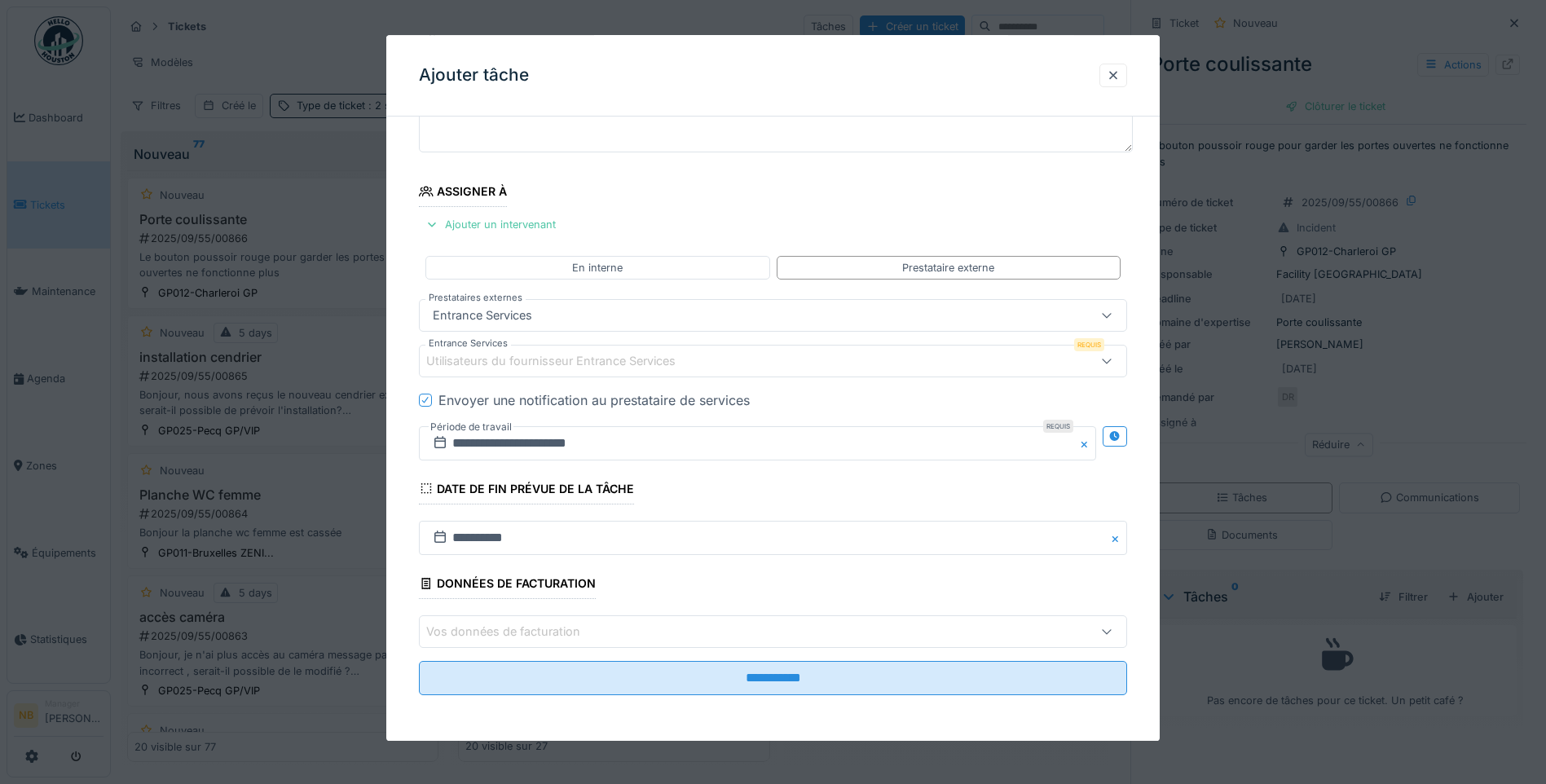
click at [644, 632] on div "Vos données de facturation" at bounding box center [731, 631] width 610 height 18
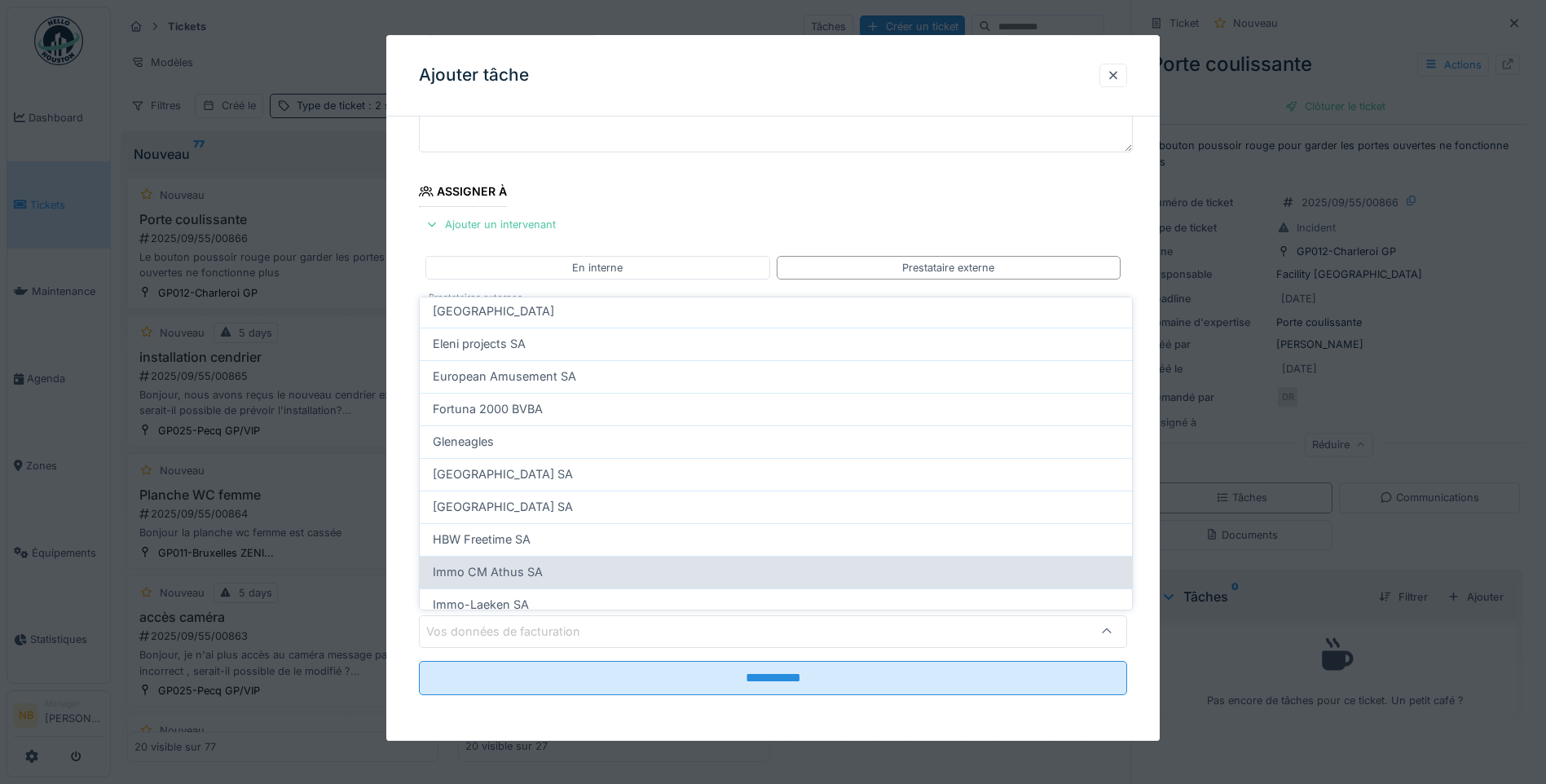
scroll to position [189, 0]
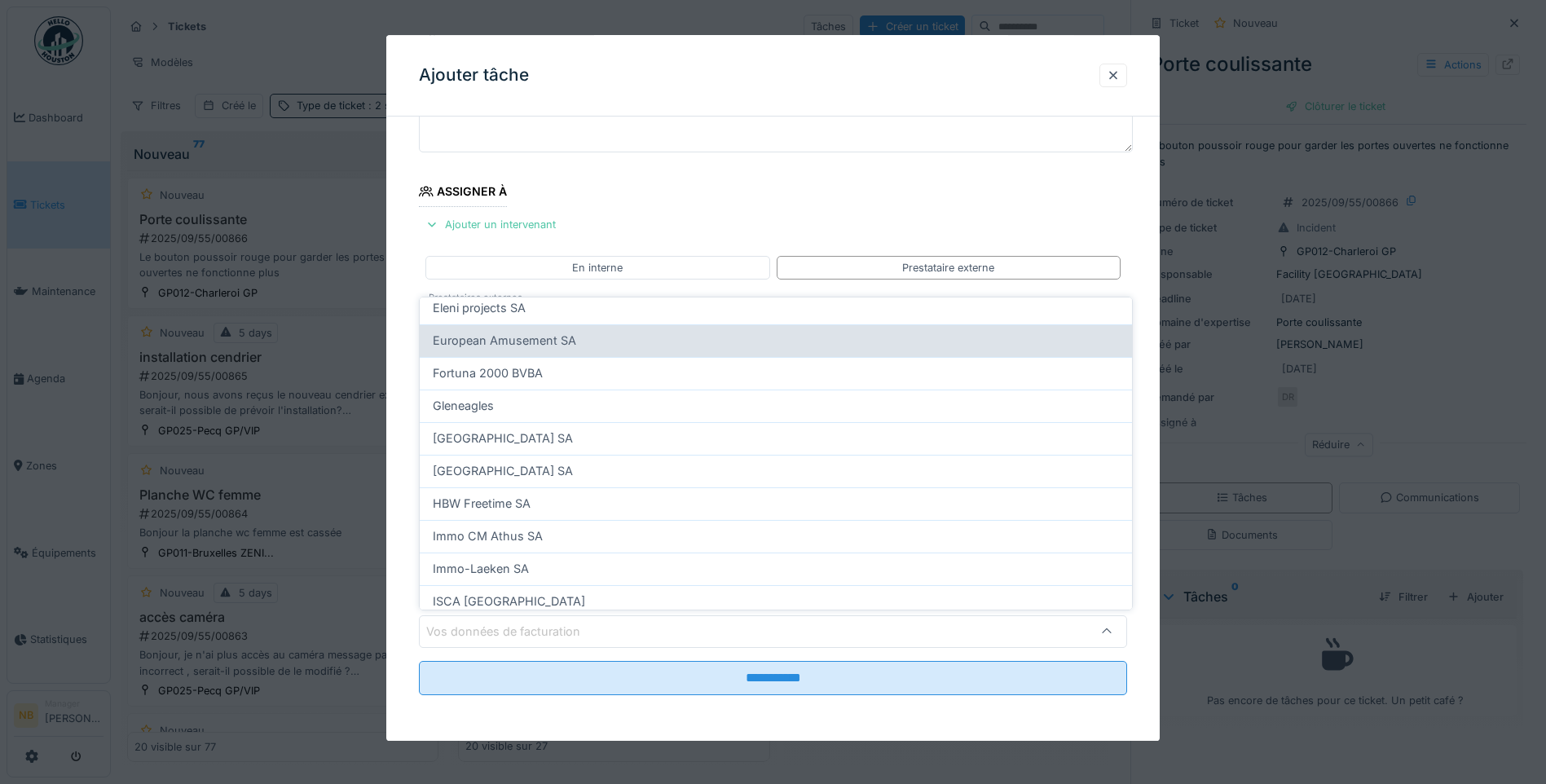
click at [501, 341] on span "European Amusement SA" at bounding box center [505, 340] width 144 height 18
type input "*"
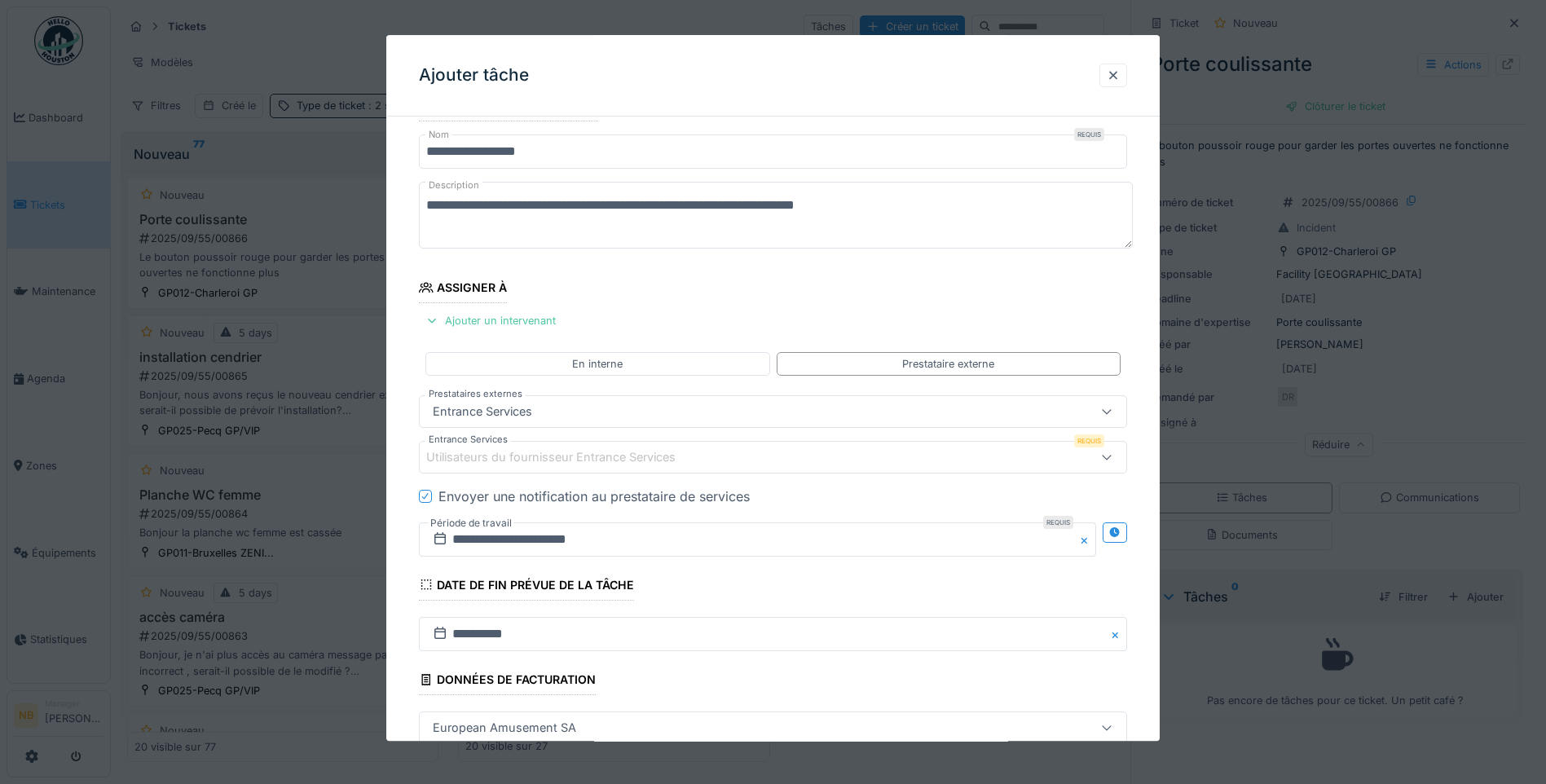
scroll to position [0, 0]
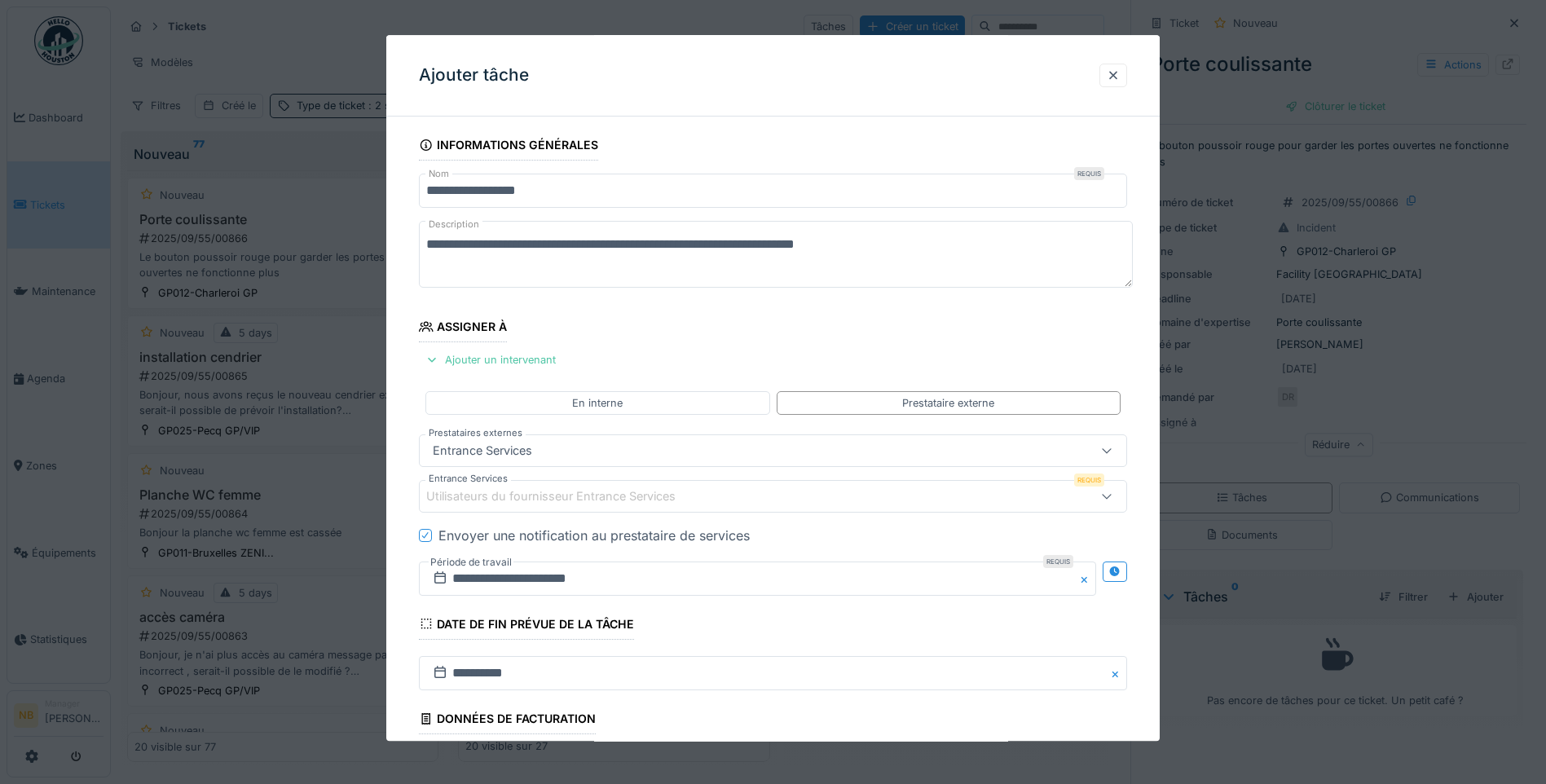
click at [426, 242] on textarea "**********" at bounding box center [776, 254] width 714 height 67
click at [986, 273] on textarea "**********" at bounding box center [776, 254] width 714 height 67
type textarea "**********"
drag, startPoint x: 427, startPoint y: 240, endPoint x: 1047, endPoint y: 303, distance: 623.2
click at [1047, 303] on fieldset "**********" at bounding box center [773, 486] width 708 height 714
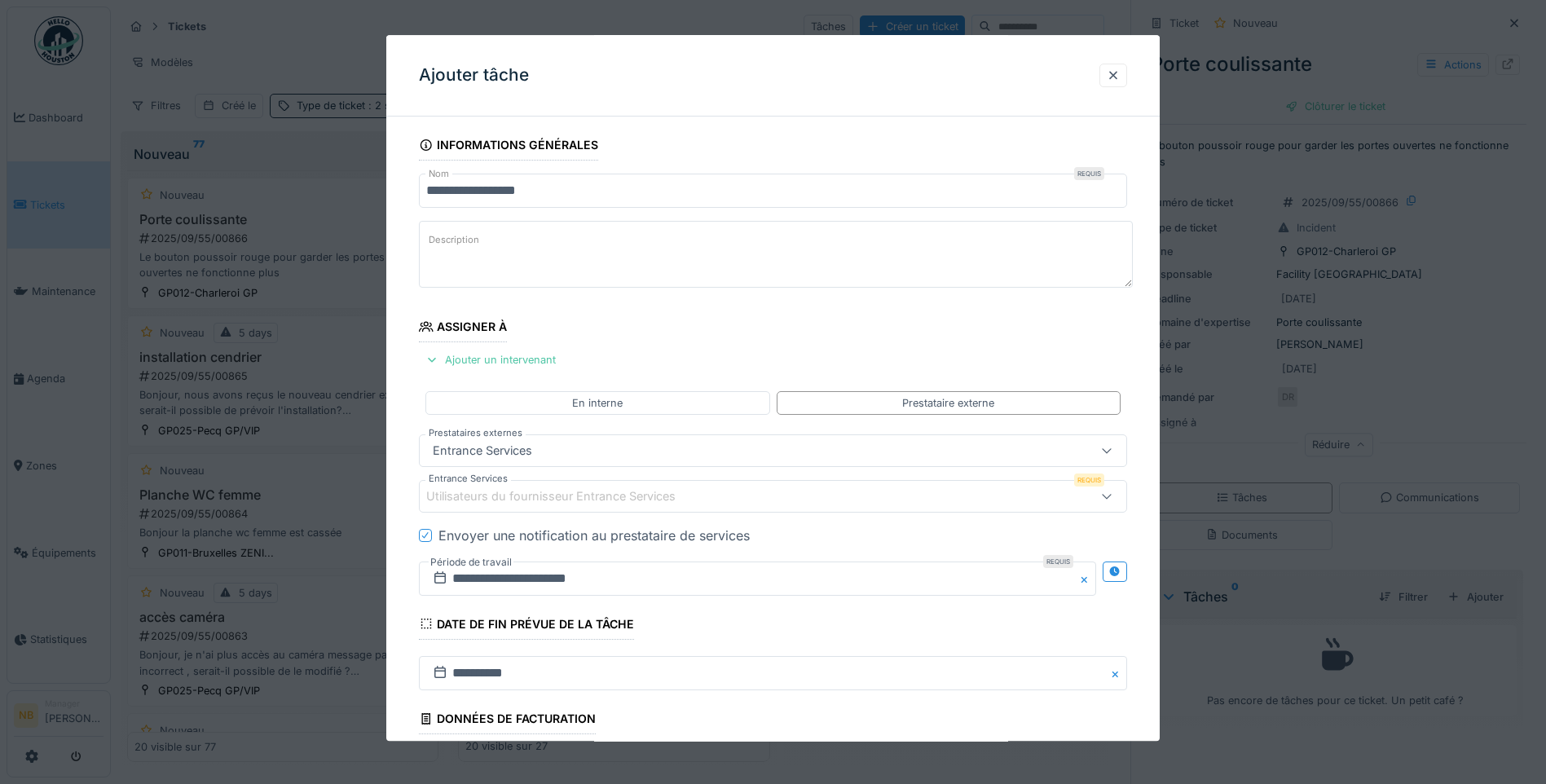
paste textarea "**********"
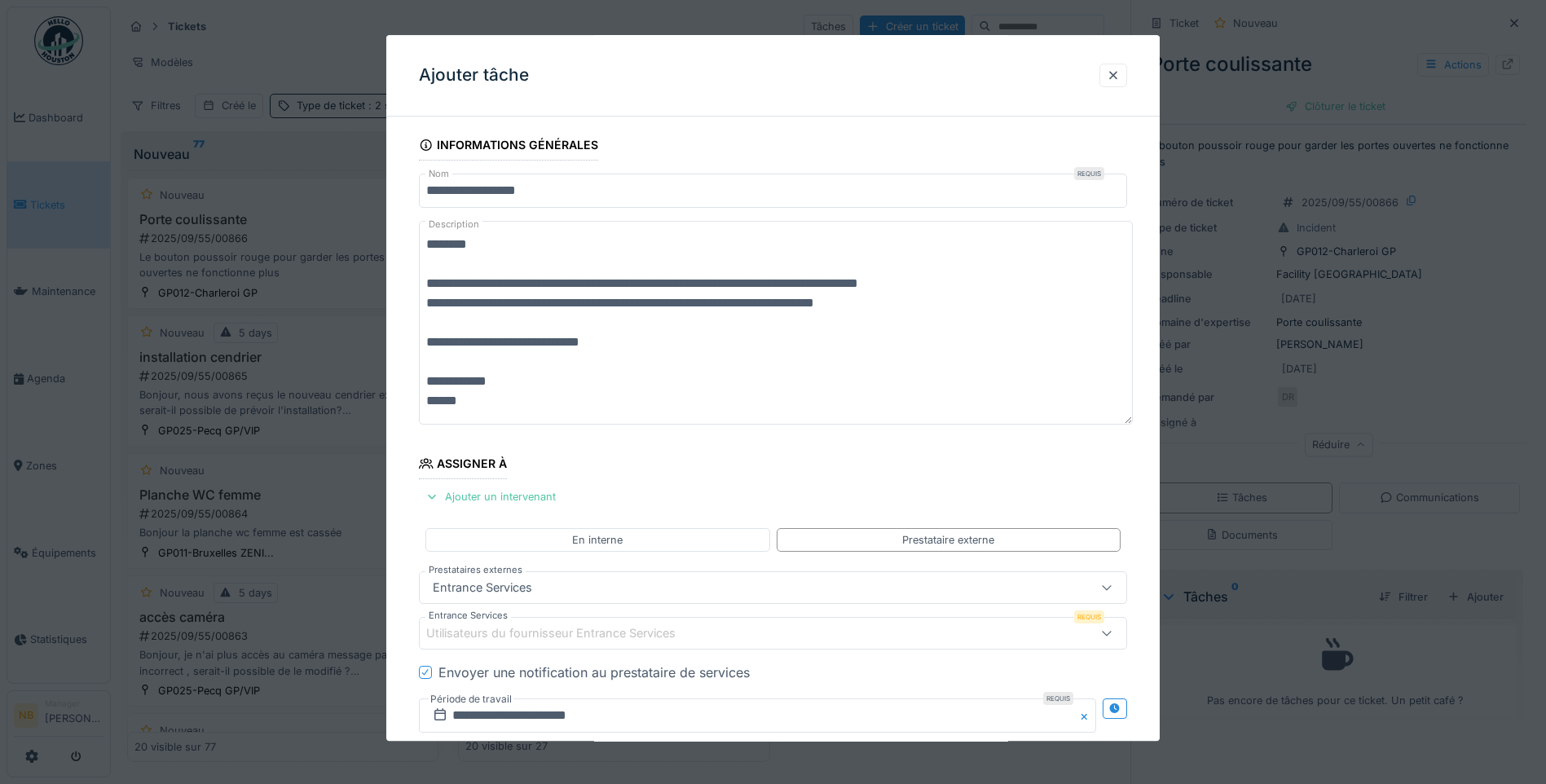
click at [903, 299] on textarea "**********" at bounding box center [776, 323] width 714 height 204
click at [843, 365] on textarea "**********" at bounding box center [776, 323] width 714 height 204
click at [676, 406] on textarea "**********" at bounding box center [776, 323] width 714 height 204
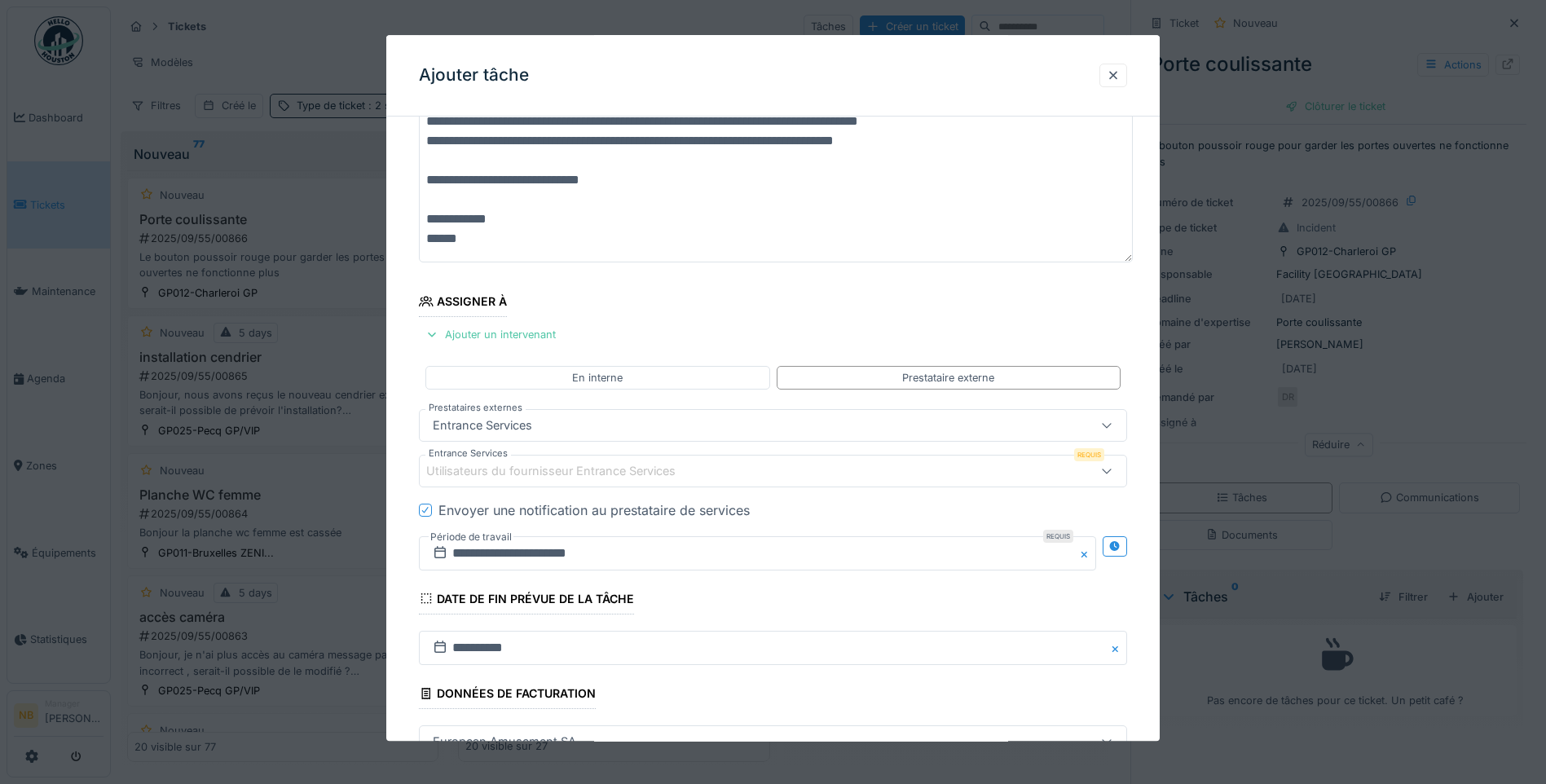
scroll to position [189, 0]
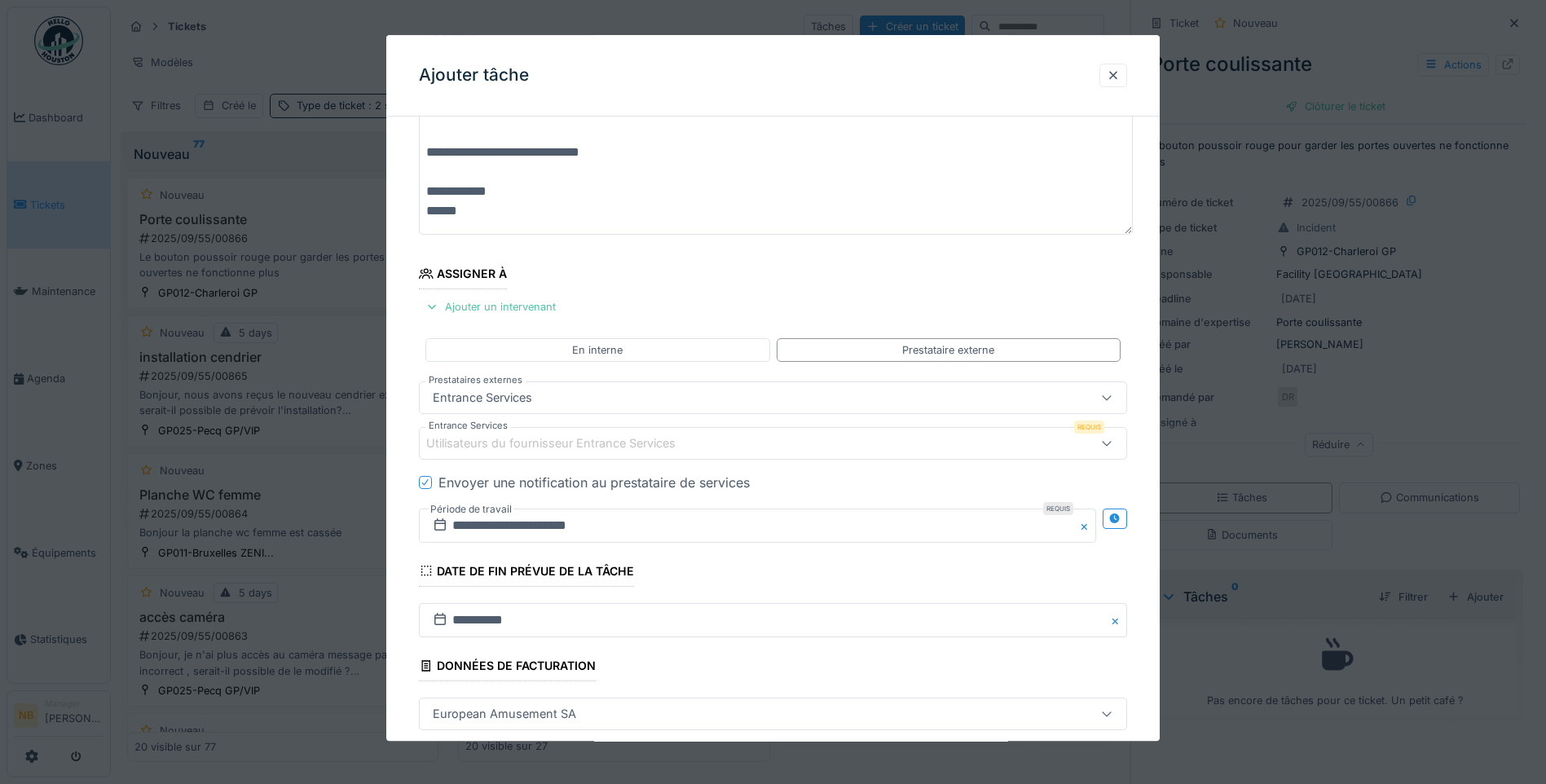
type textarea "**********"
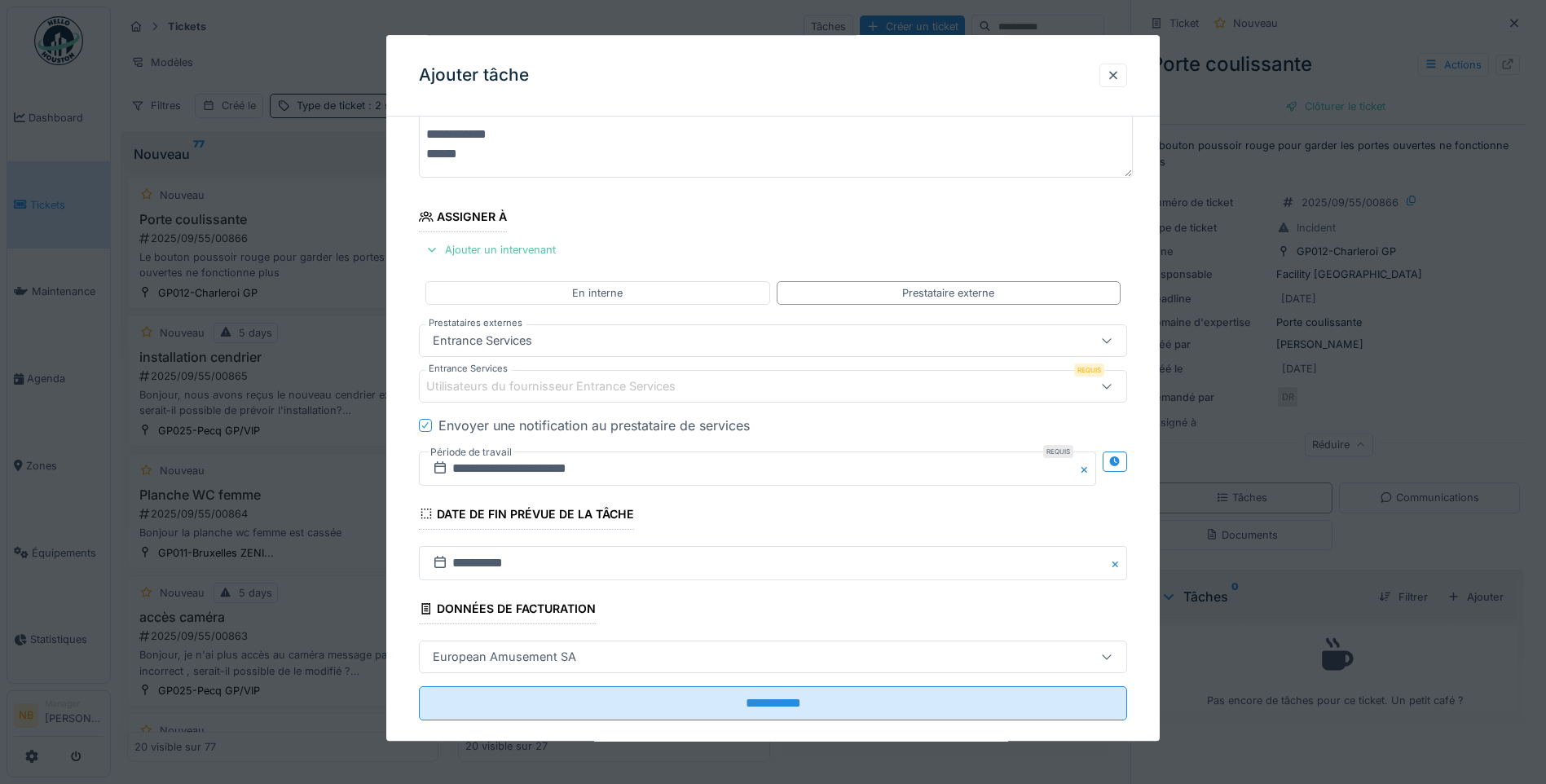
scroll to position [272, 0]
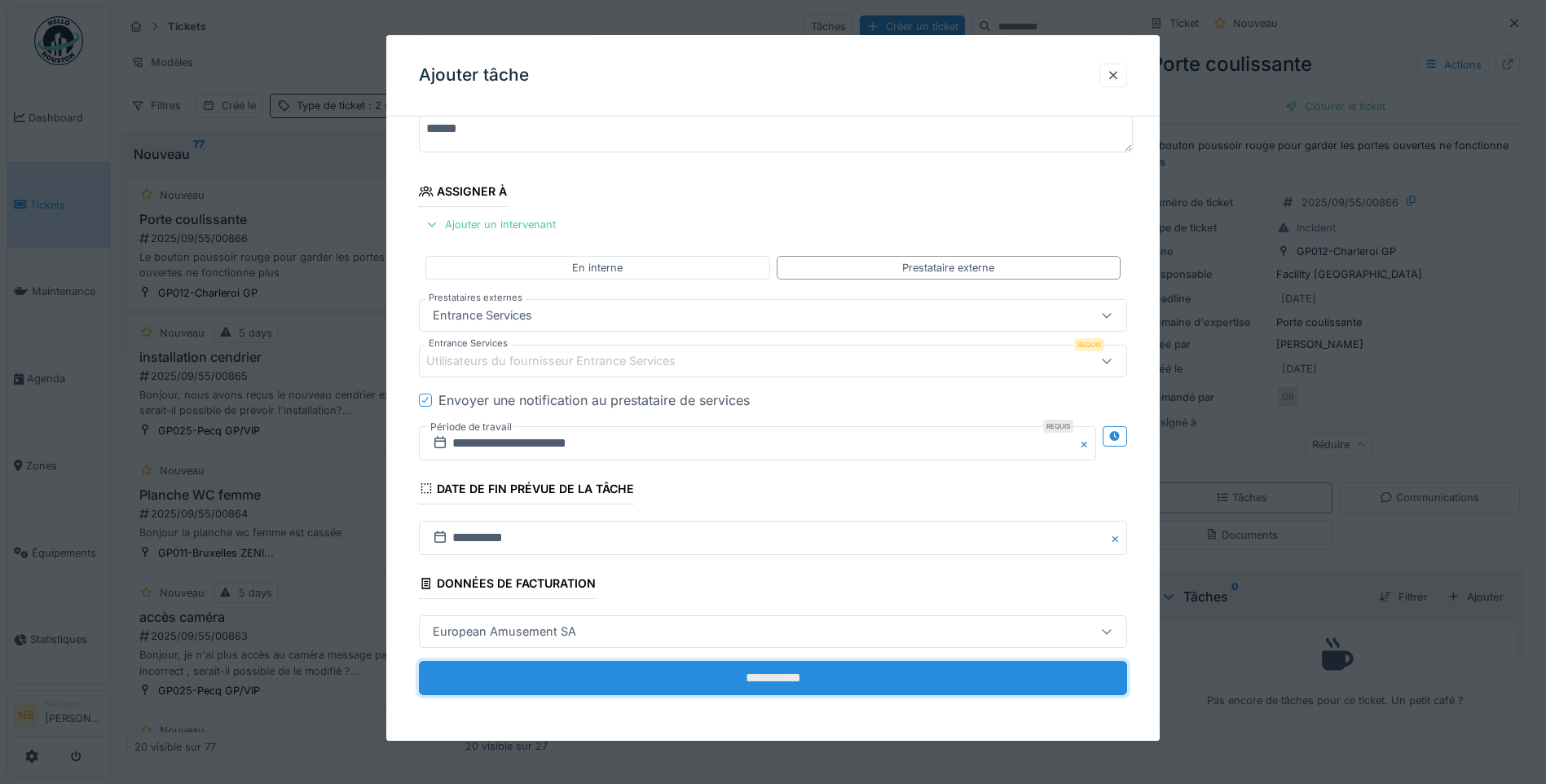
click at [826, 671] on input "**********" at bounding box center [773, 677] width 708 height 34
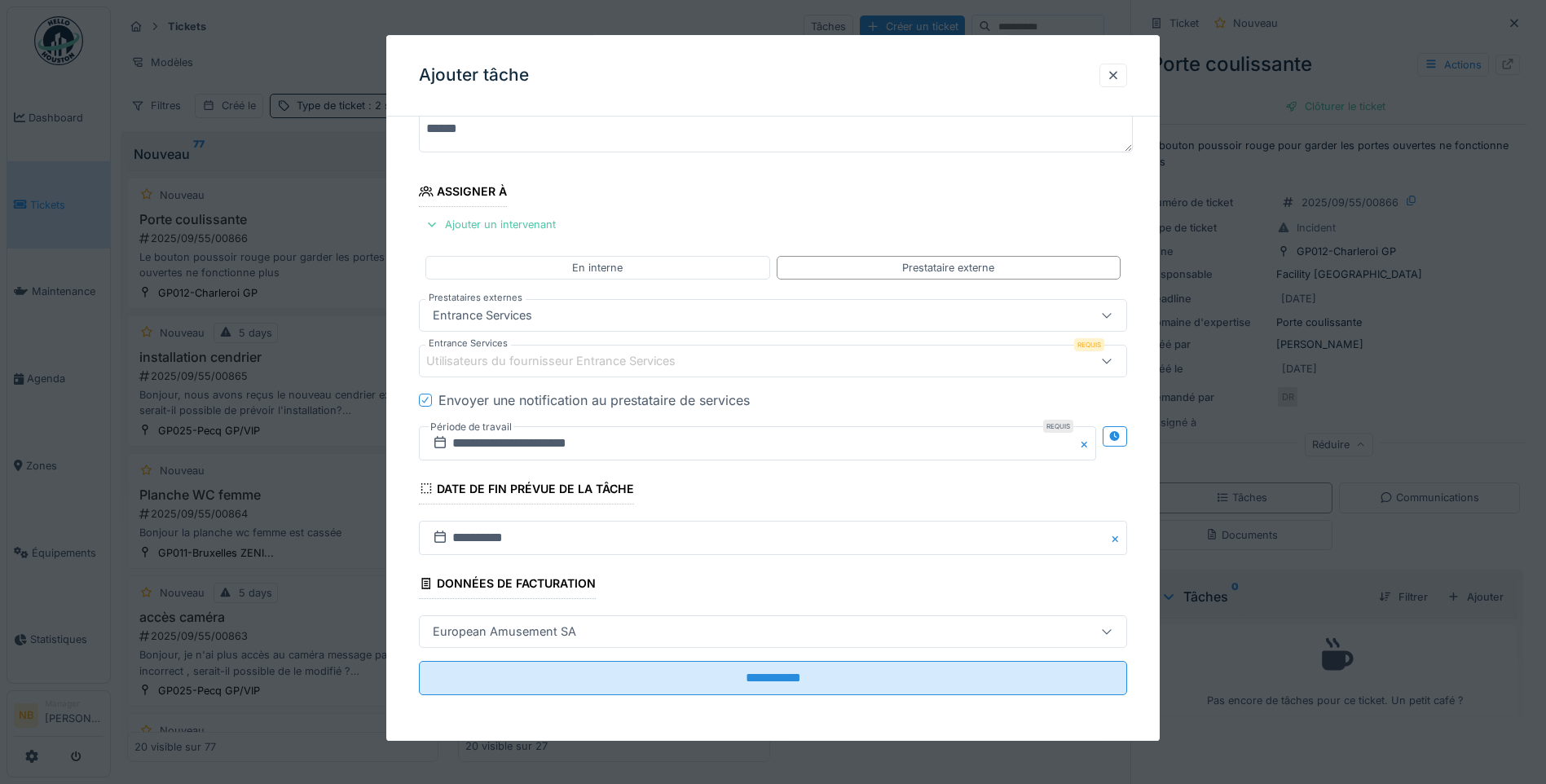
click at [616, 363] on div "Utilisateurs du fournisseur Entrance Services" at bounding box center [563, 361] width 272 height 18
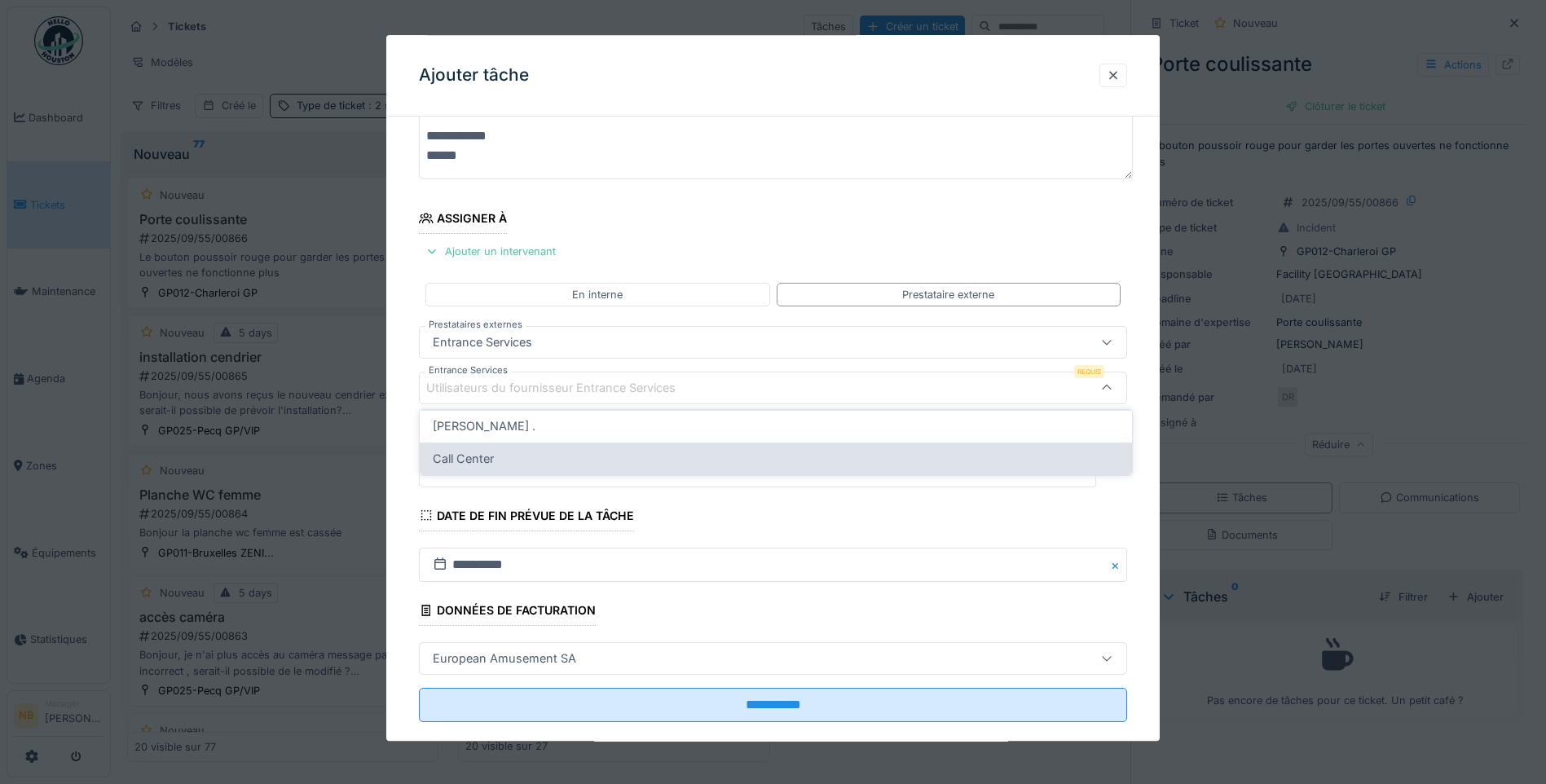
drag, startPoint x: 467, startPoint y: 450, endPoint x: 530, endPoint y: 452, distance: 63.0
click at [467, 450] on span "Call Center" at bounding box center [464, 459] width 61 height 18
type input "****"
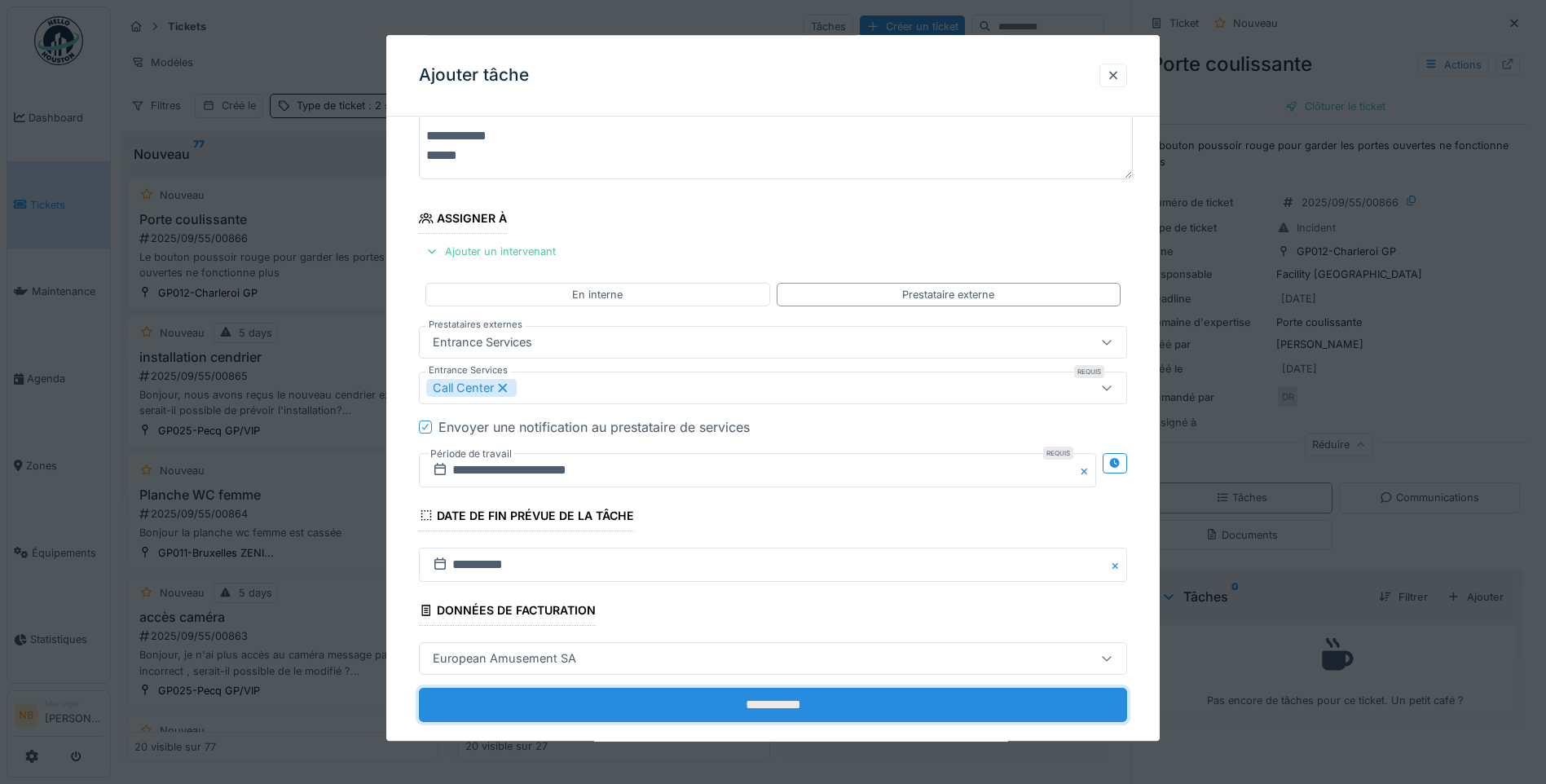
click at [796, 716] on input "**********" at bounding box center [773, 705] width 708 height 34
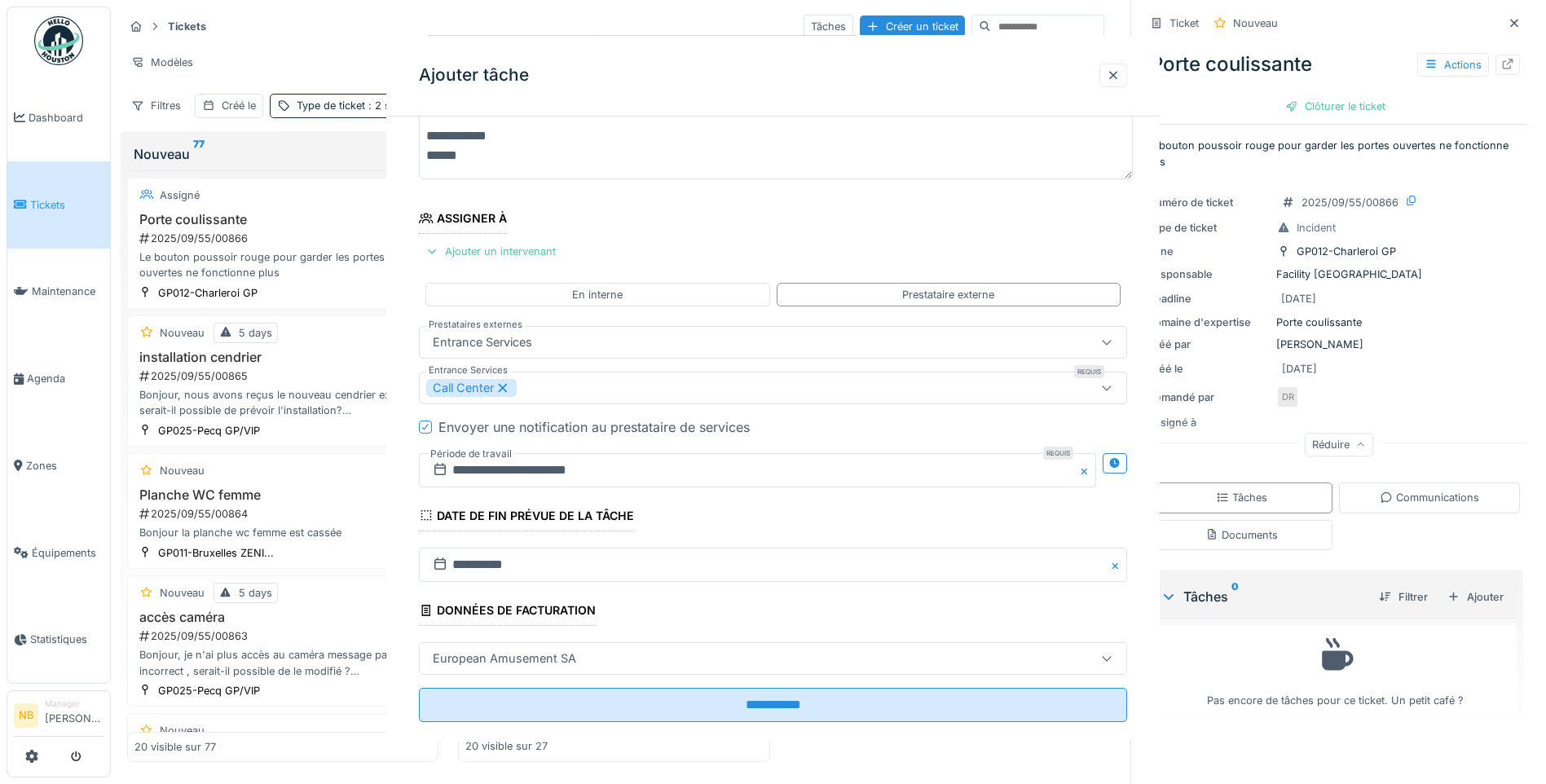
scroll to position [0, 0]
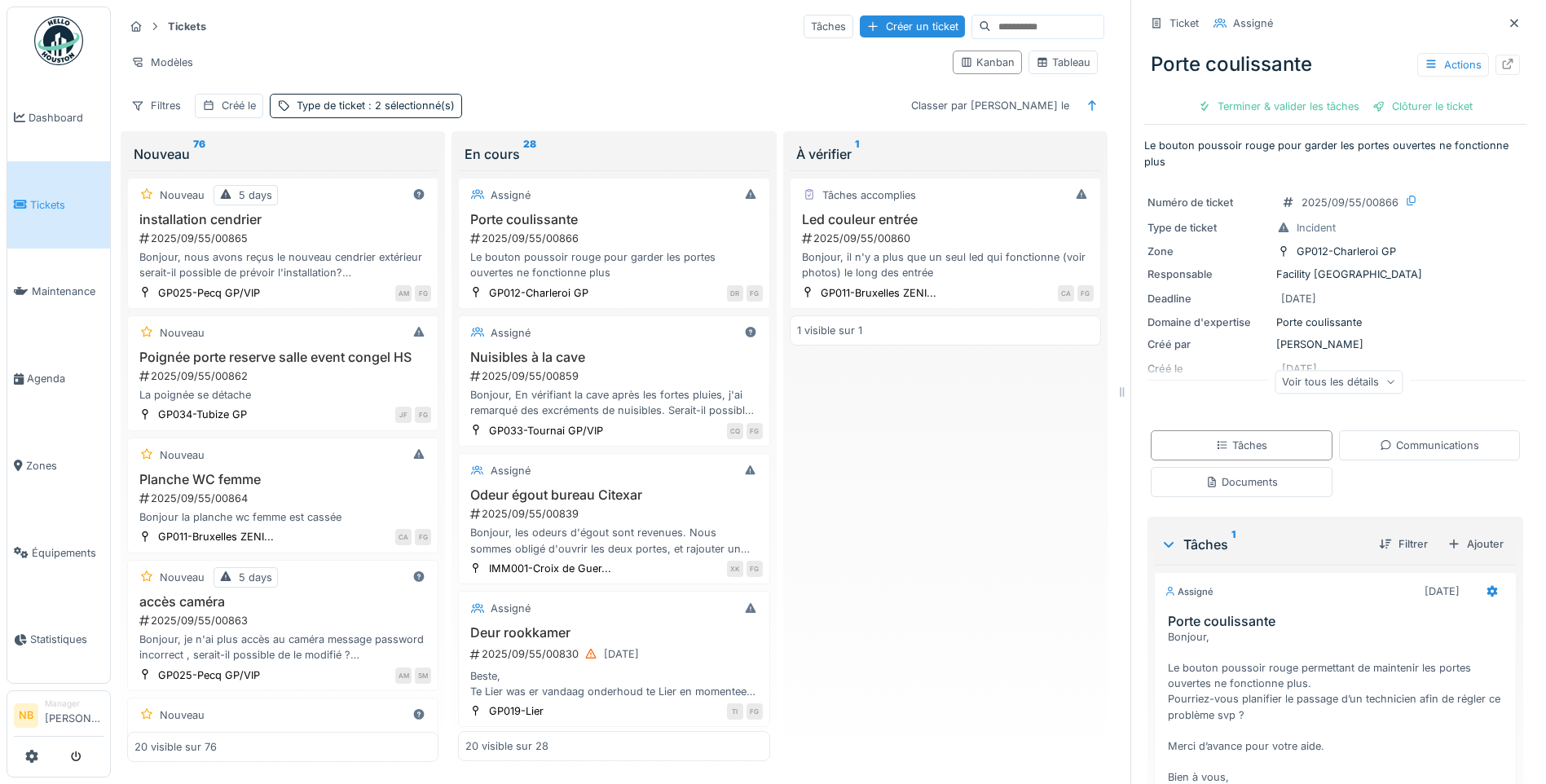
click at [1349, 385] on div "Voir tous les détails" at bounding box center [1338, 382] width 128 height 24
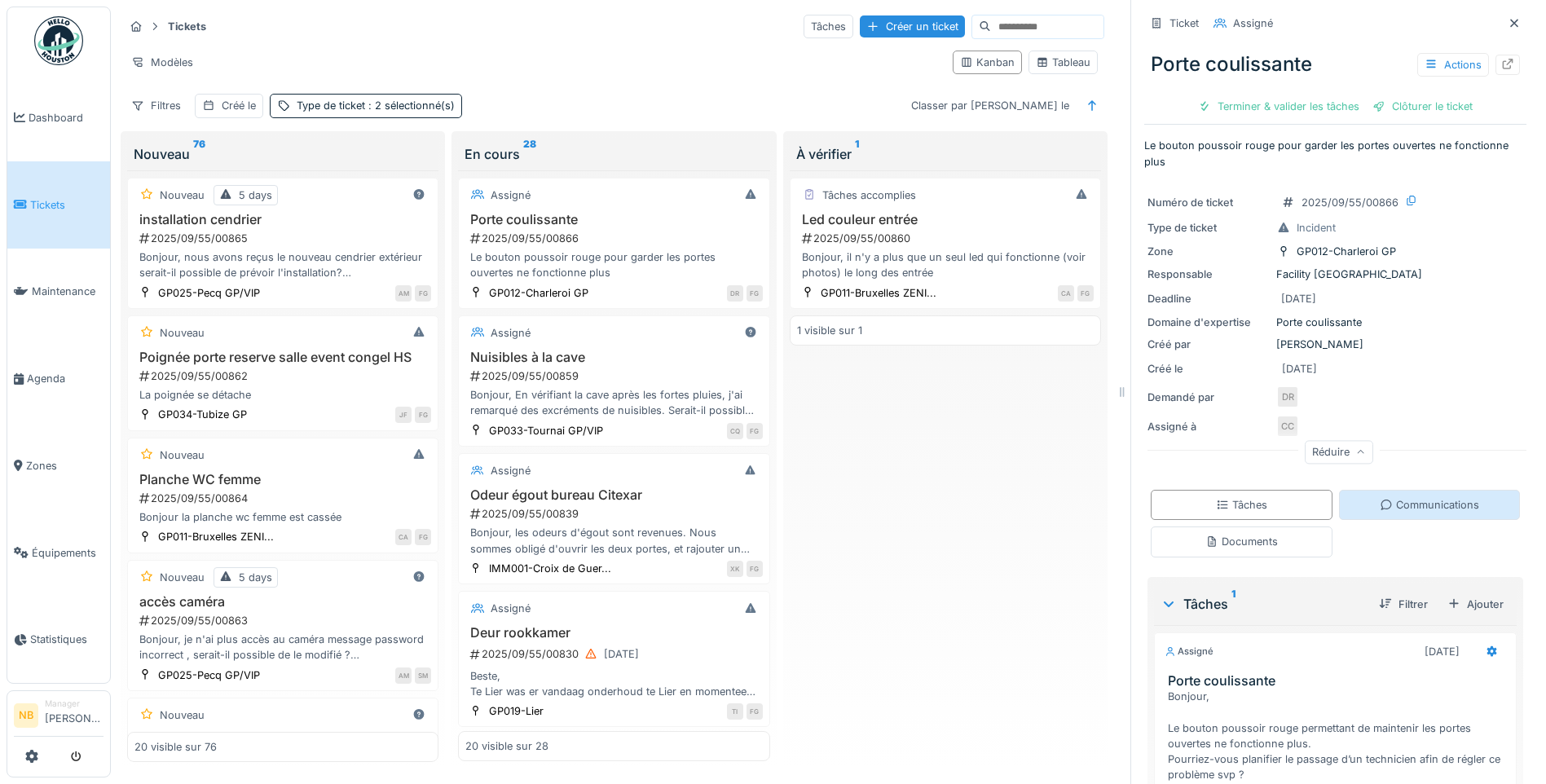
click at [1420, 517] on div "Communications" at bounding box center [1430, 505] width 182 height 30
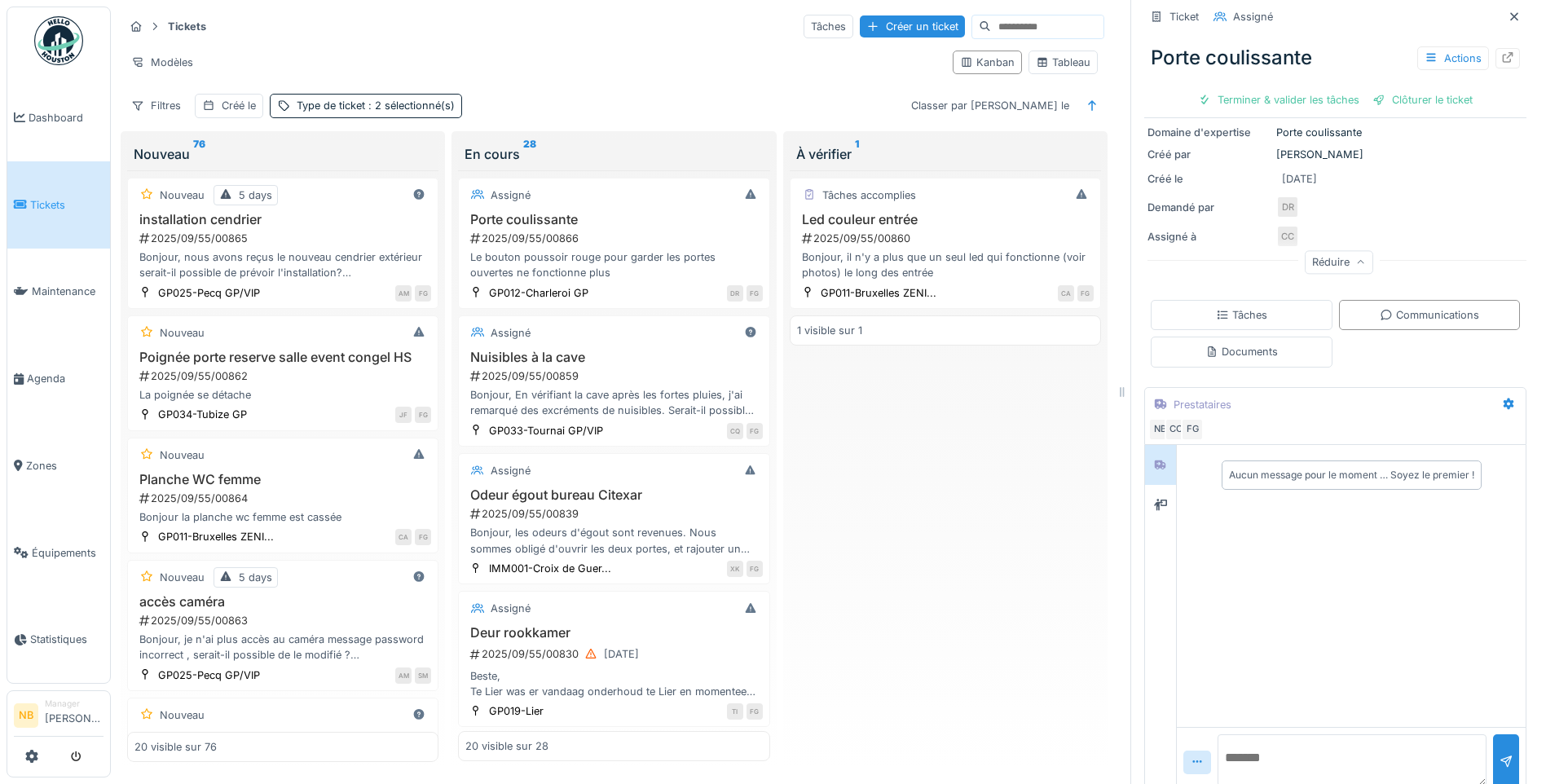
scroll to position [193, 0]
click at [1144, 485] on div "Aucun message pour le moment … Soyez le premier !" at bounding box center [1336, 617] width 383 height 353
click at [1154, 496] on icon at bounding box center [1160, 501] width 13 height 11
click at [1155, 451] on div at bounding box center [1160, 461] width 25 height 20
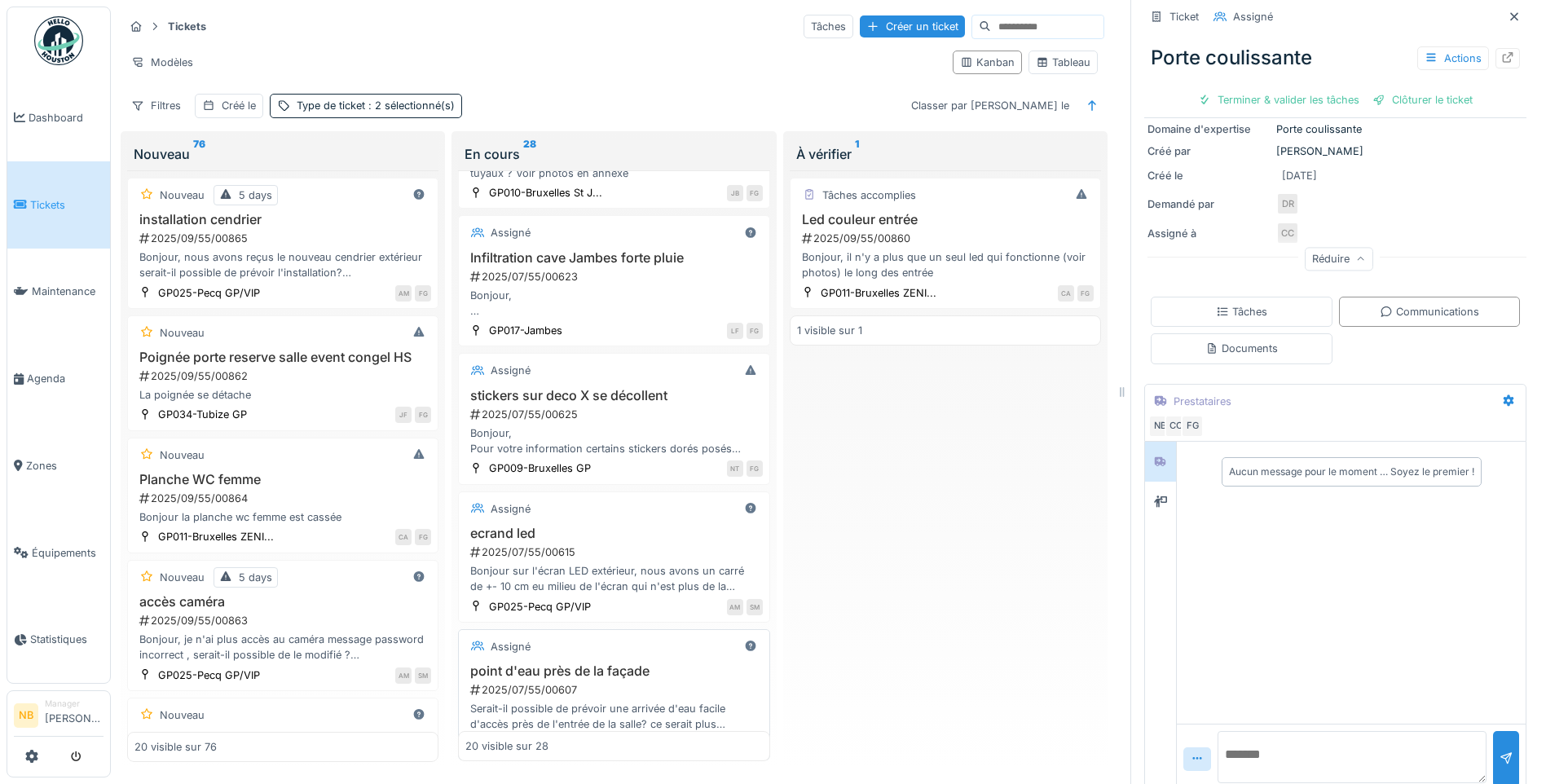
scroll to position [2251, 0]
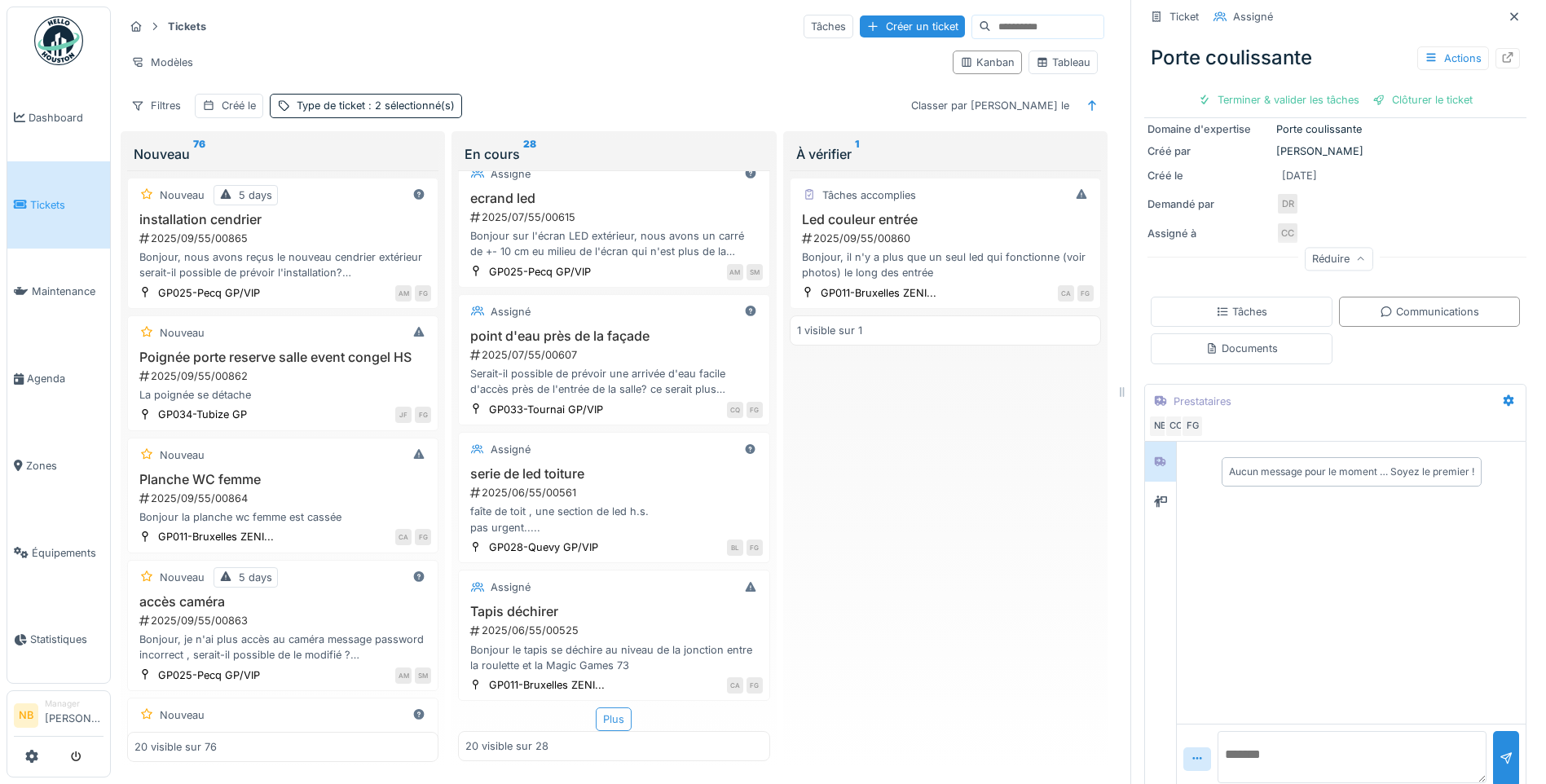
drag, startPoint x: 605, startPoint y: 701, endPoint x: 609, endPoint y: 689, distance: 12.6
click at [607, 707] on div "Plus" at bounding box center [614, 718] width 36 height 24
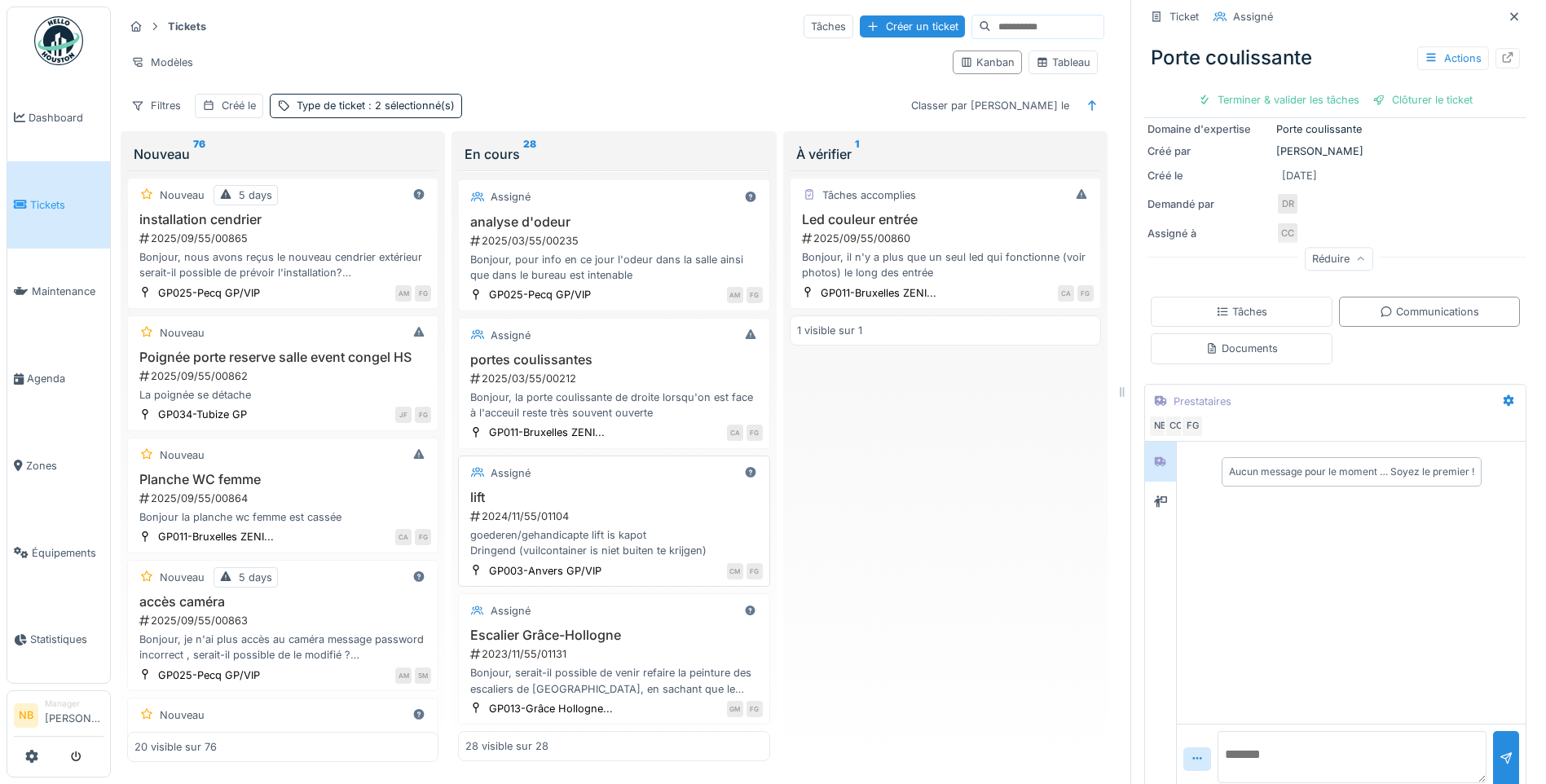
scroll to position [3123, 0]
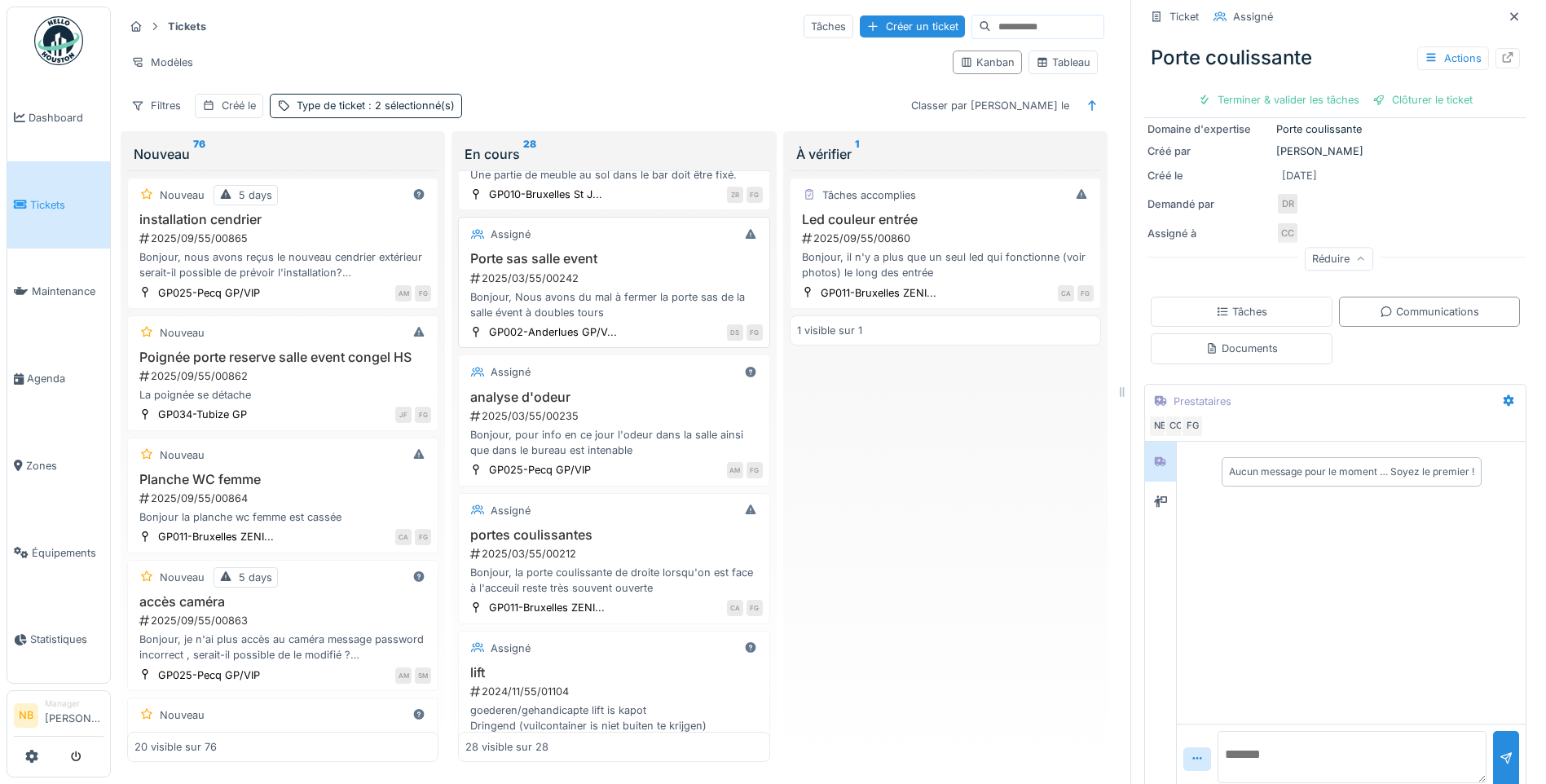
click at [642, 245] on div "Assigné" at bounding box center [614, 233] width 297 height 20
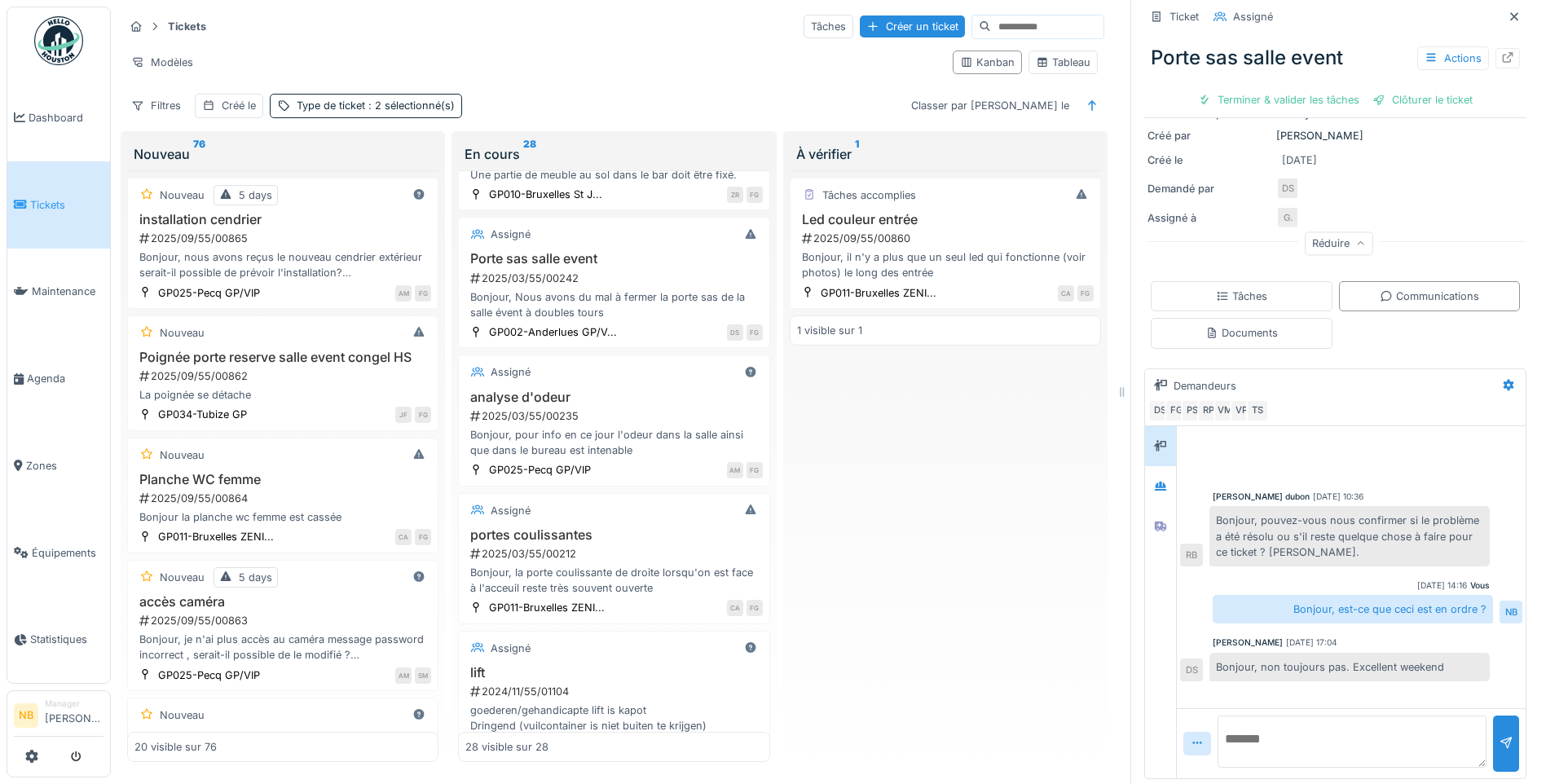
scroll to position [212, 0]
click at [1145, 468] on div at bounding box center [1160, 484] width 31 height 40
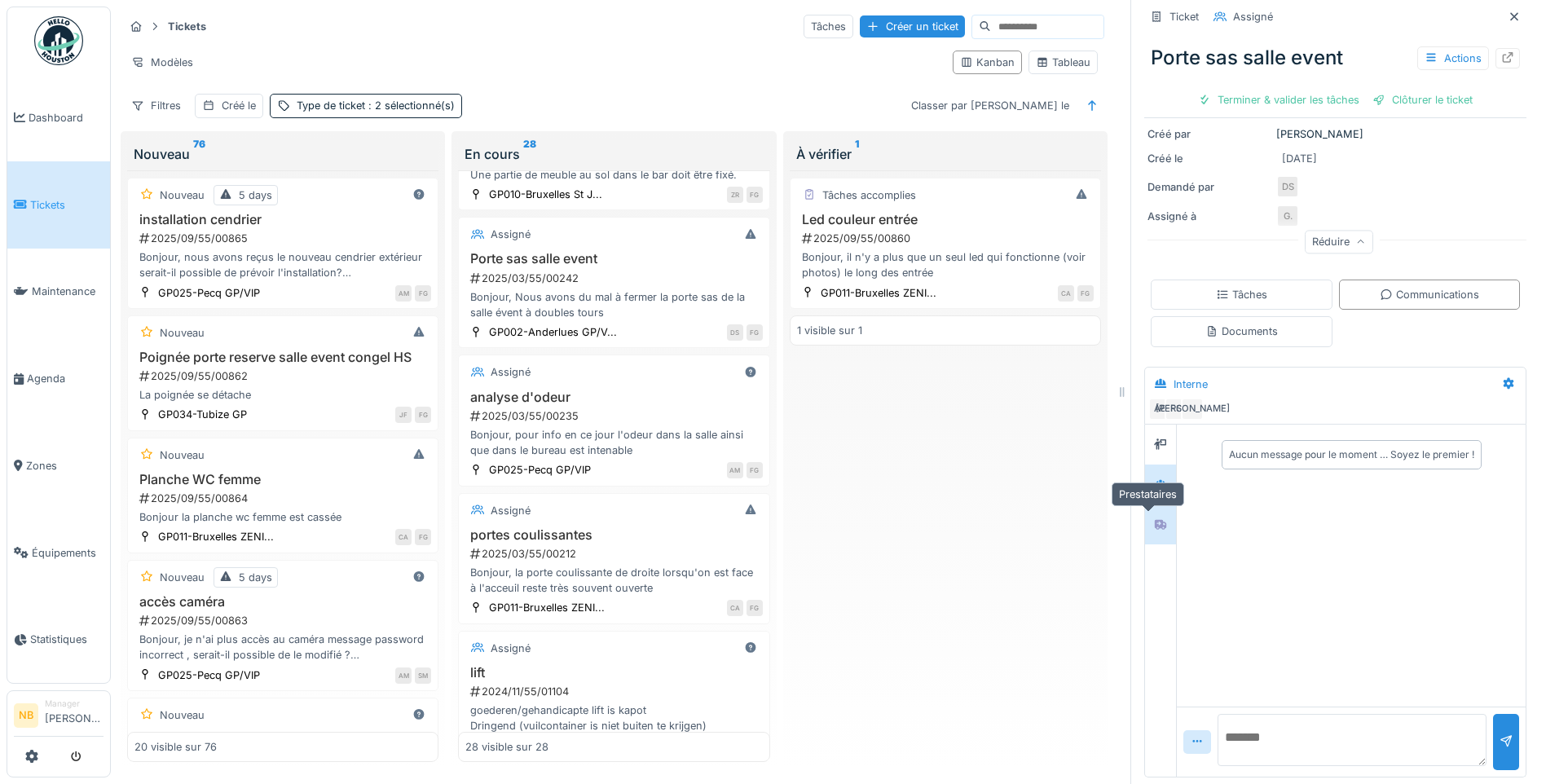
click at [1155, 519] on icon at bounding box center [1160, 524] width 11 height 10
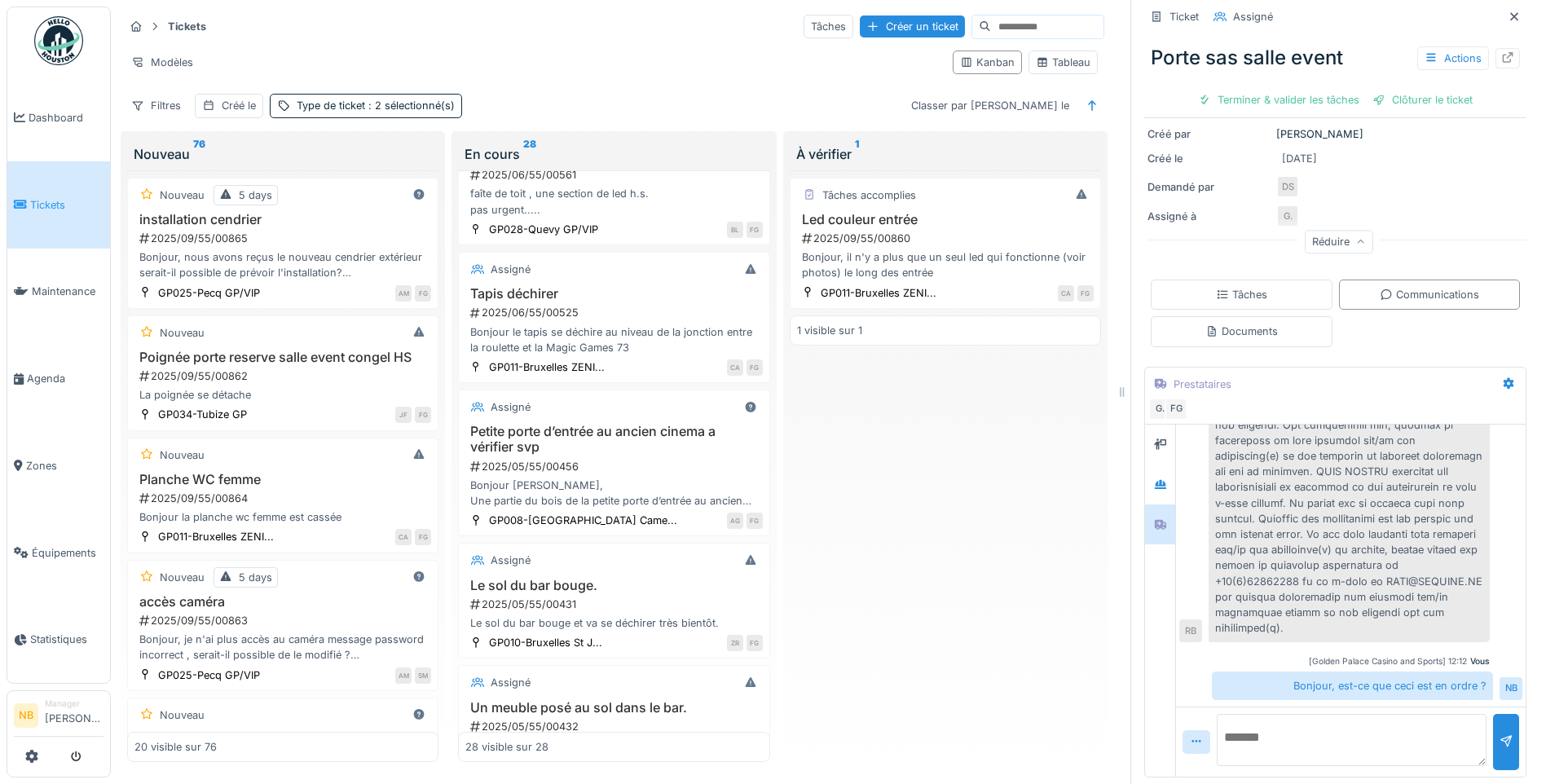
scroll to position [2362, 0]
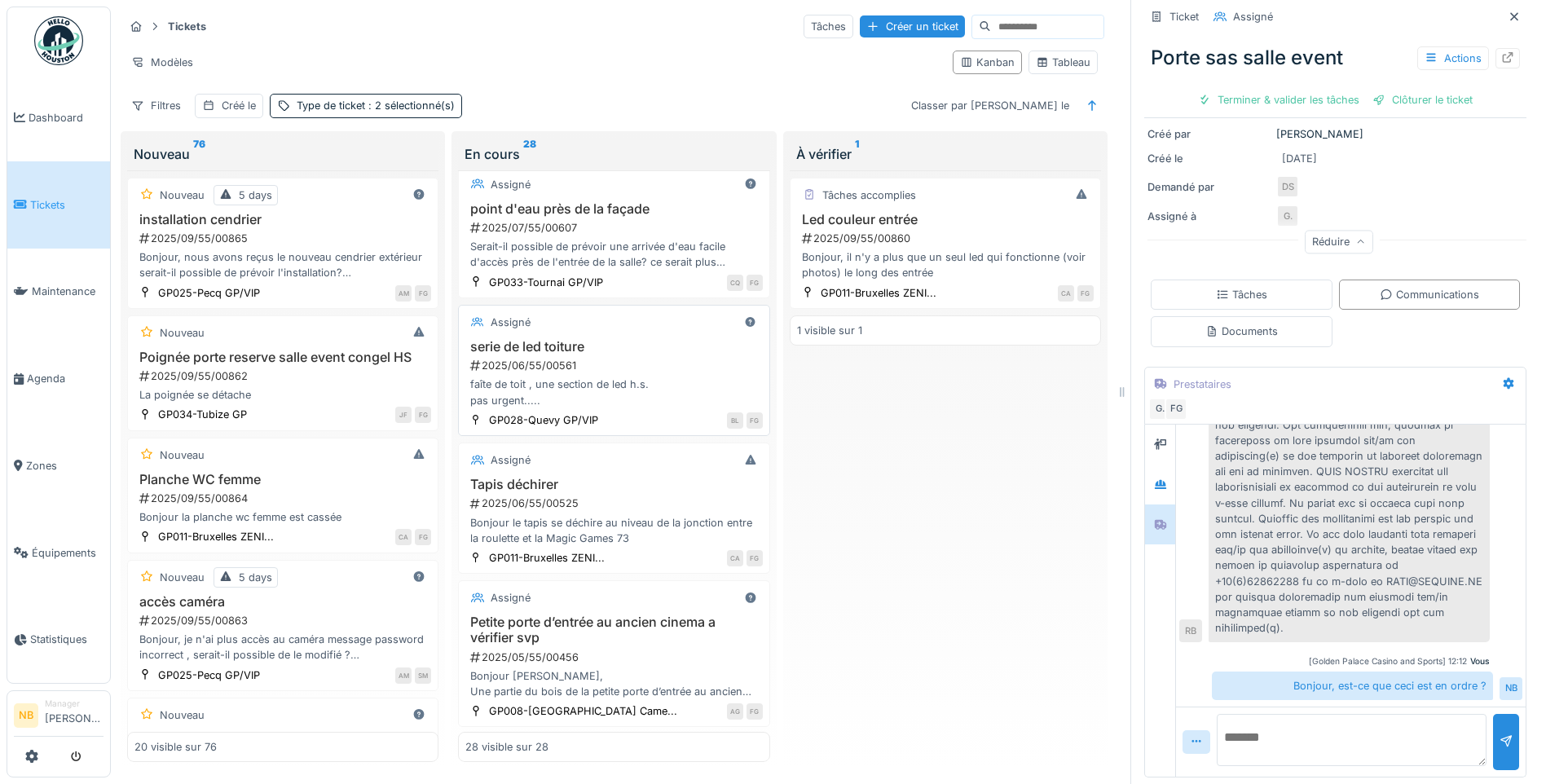
click at [631, 369] on div "2025/06/55/00561" at bounding box center [615, 365] width 293 height 15
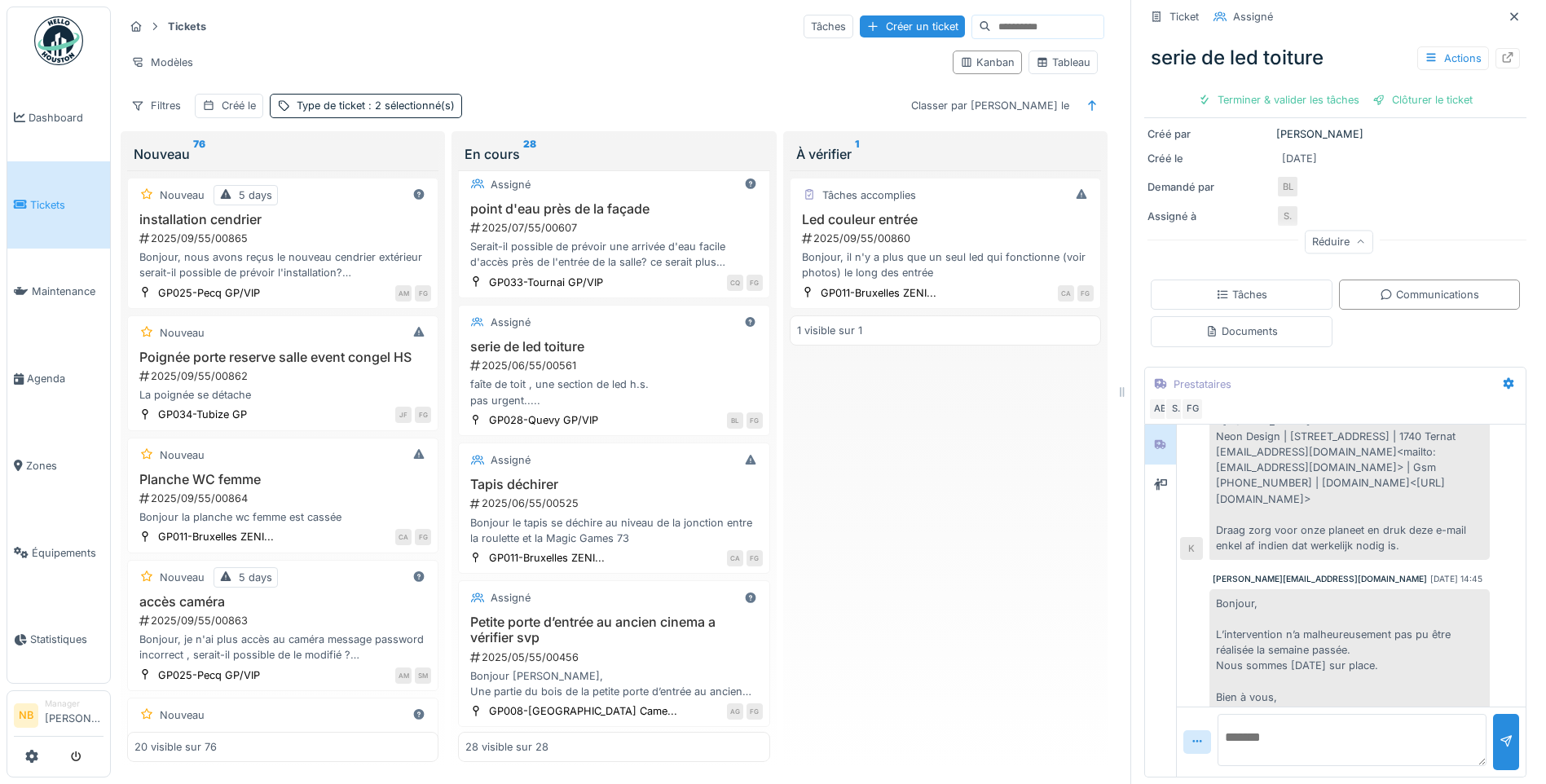
scroll to position [3063, 0]
